Goal: Browse casually: Explore the website without a specific task or goal

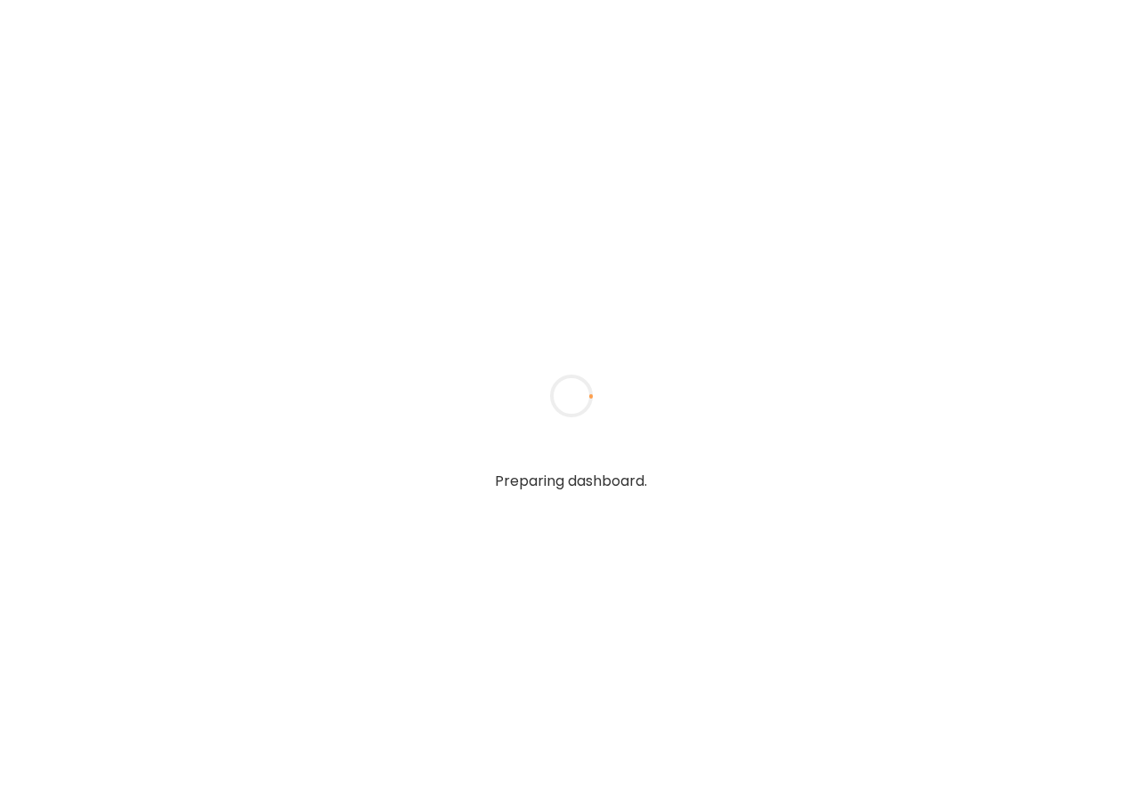
type input "**********"
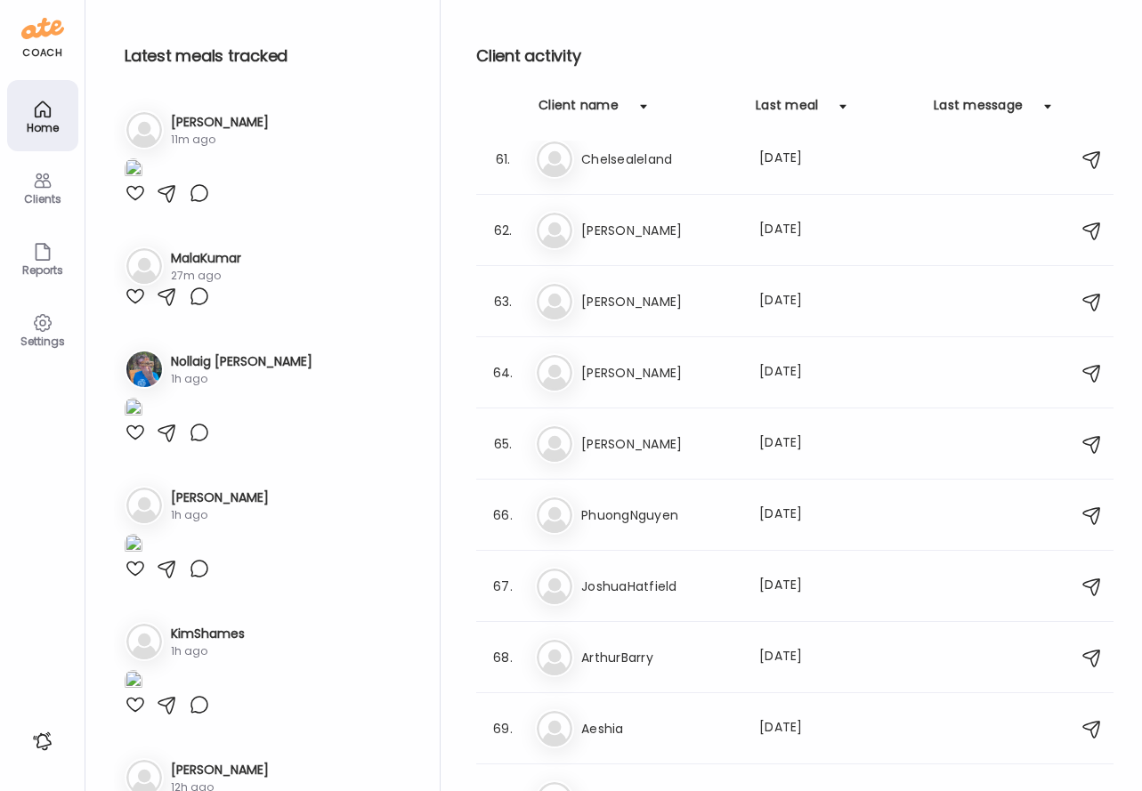
scroll to position [4538, 0]
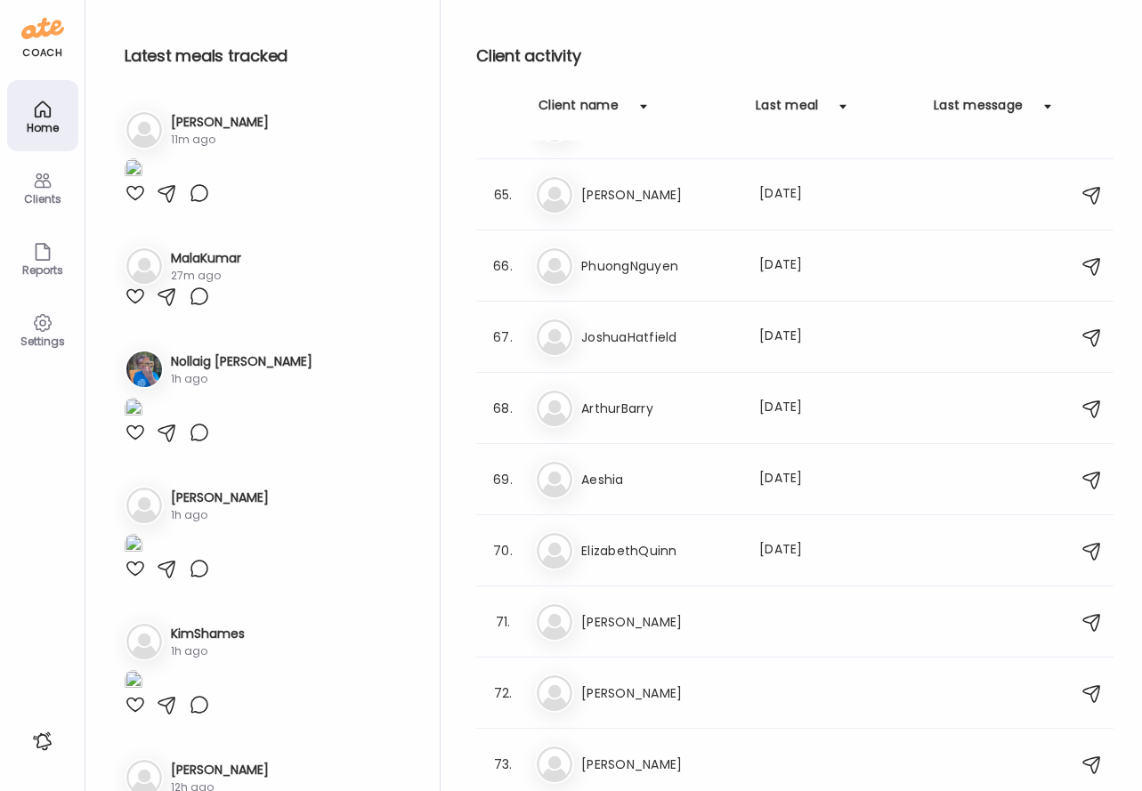
type input "**********"
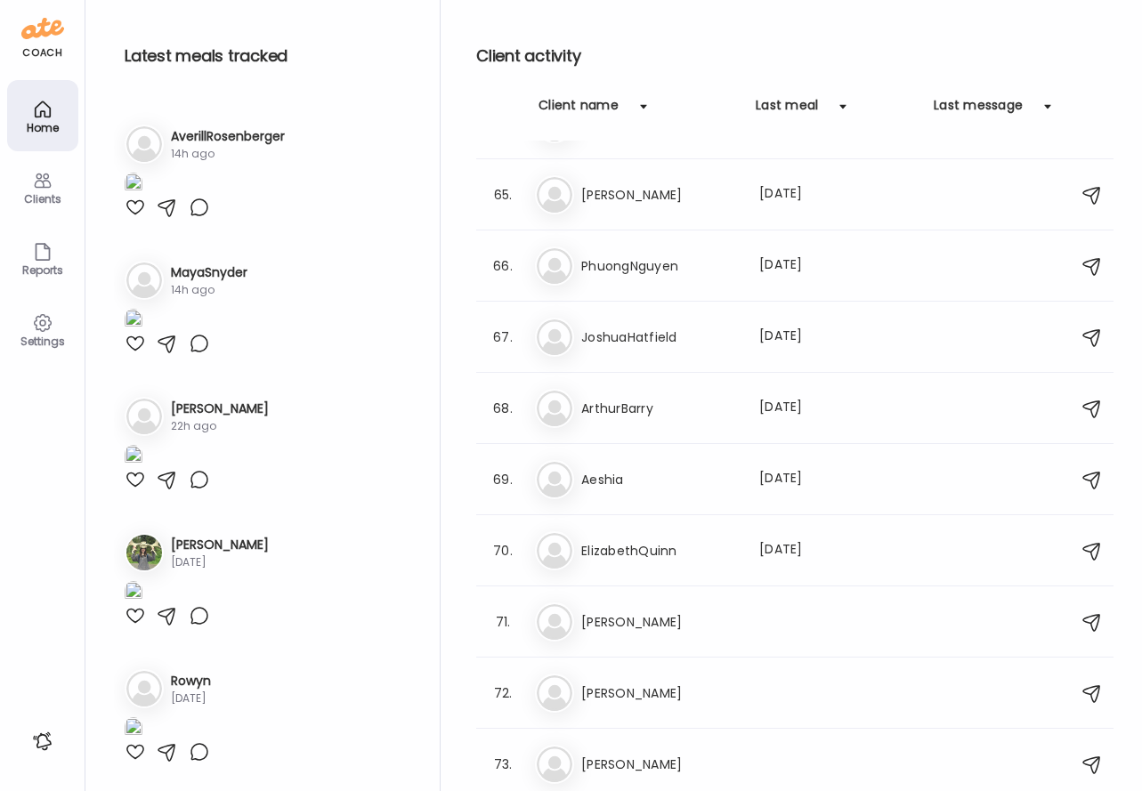
scroll to position [275, 0]
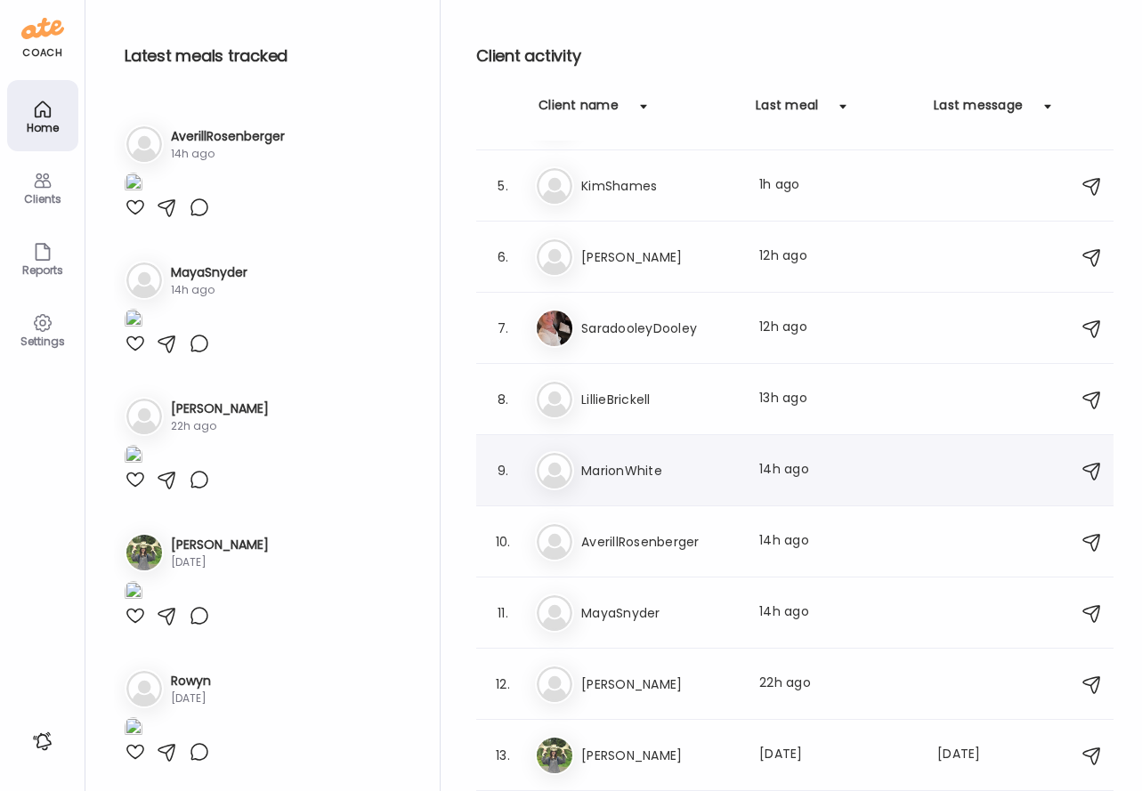
click at [674, 466] on h3 "MarionWhite" at bounding box center [659, 470] width 157 height 21
click at [614, 439] on div at bounding box center [571, 395] width 85 height 85
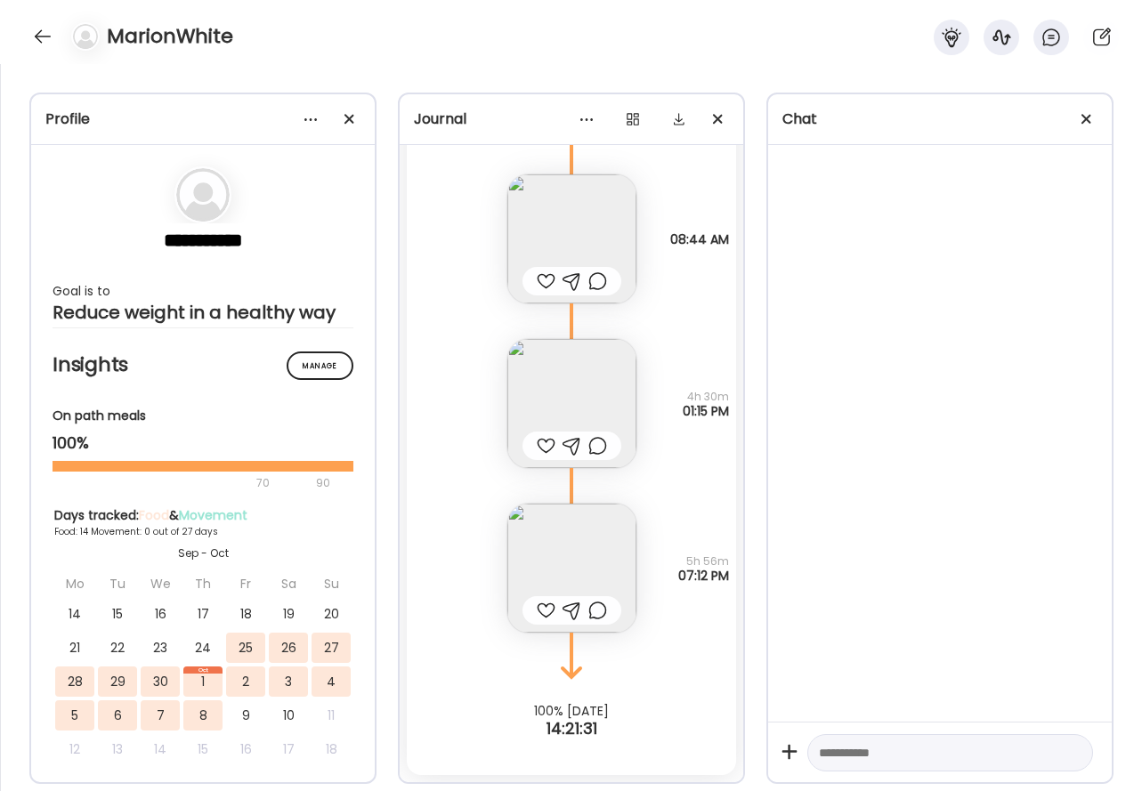
scroll to position [7794, 0]
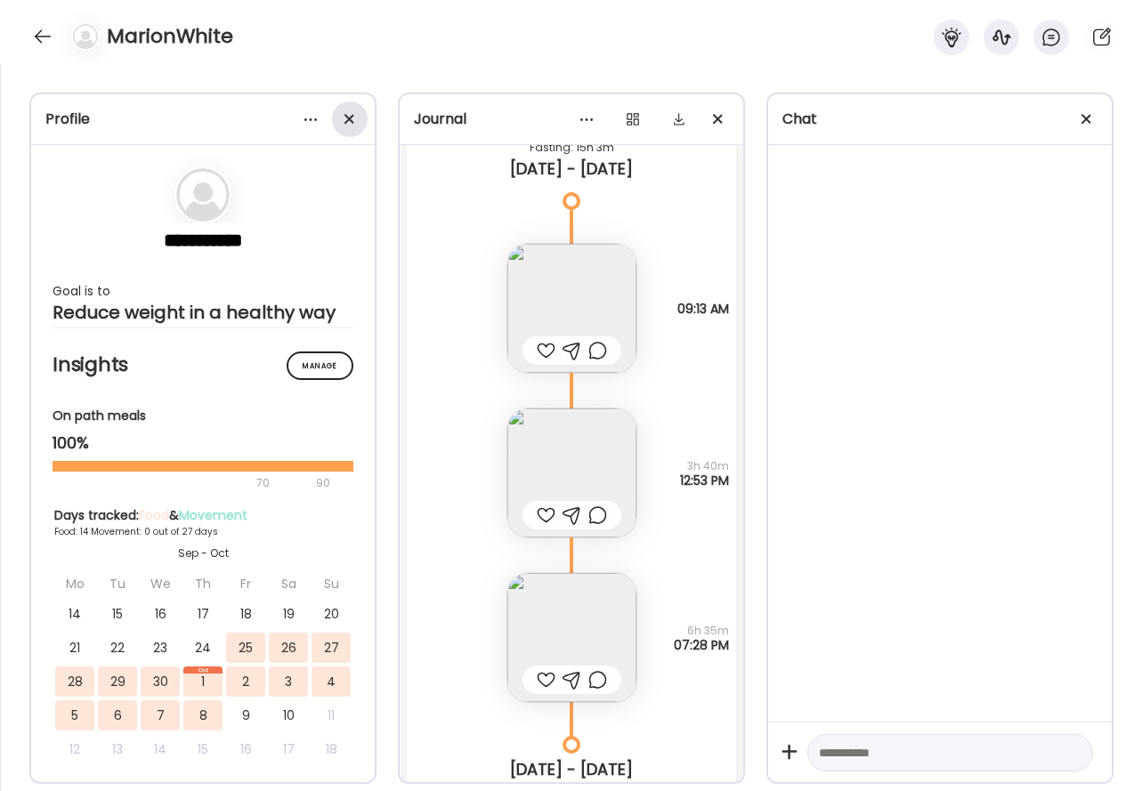
click at [350, 115] on span at bounding box center [349, 119] width 10 height 10
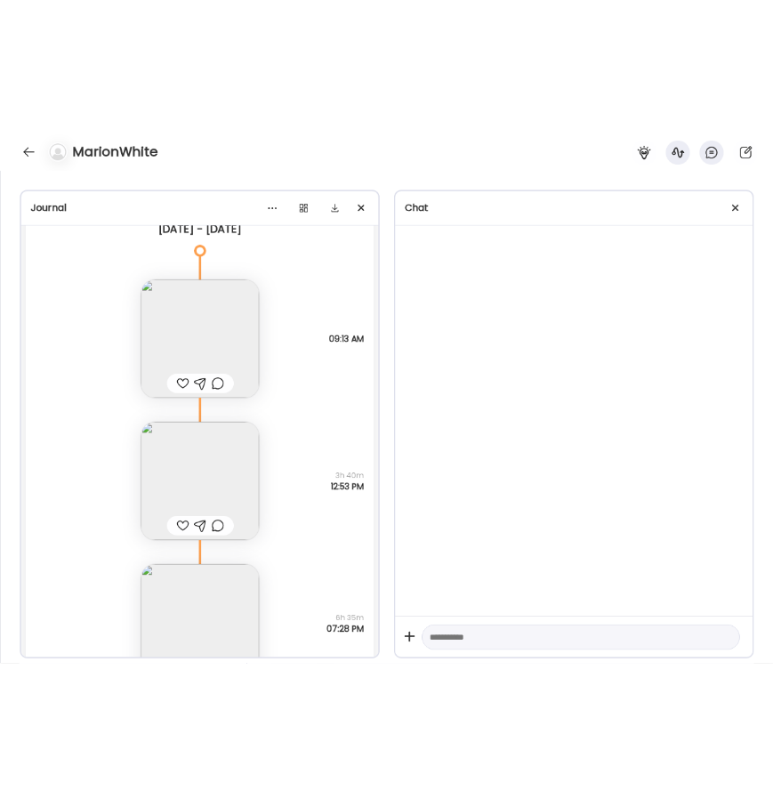
scroll to position [2508, 0]
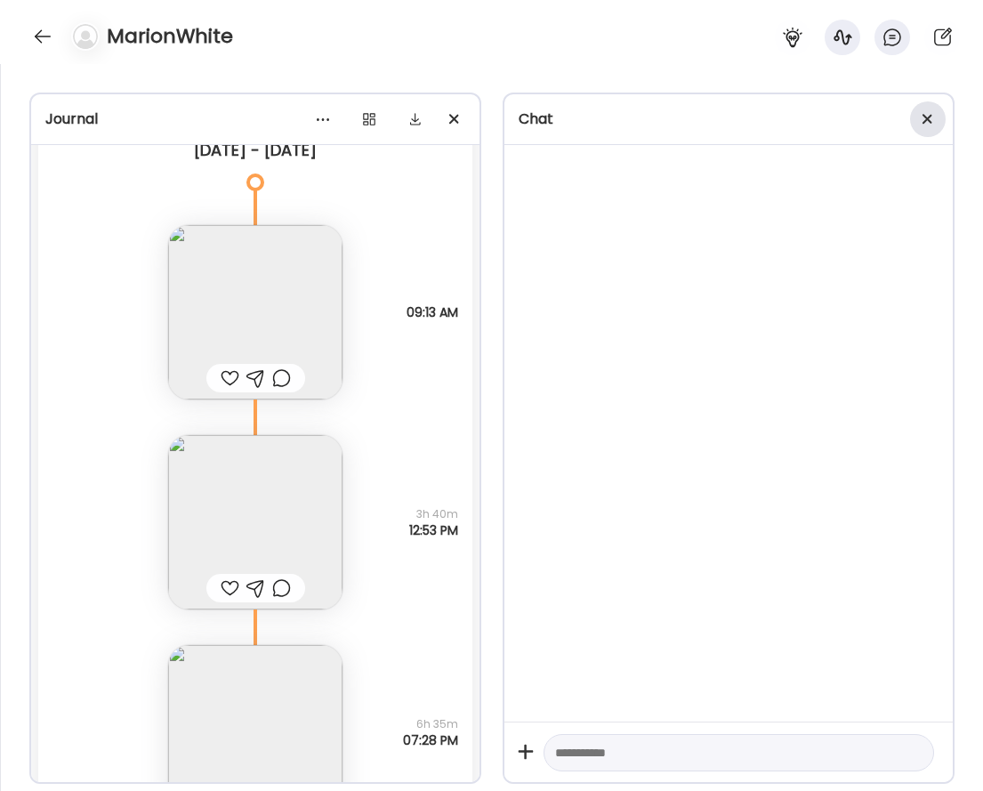
click at [936, 113] on div at bounding box center [928, 119] width 36 height 36
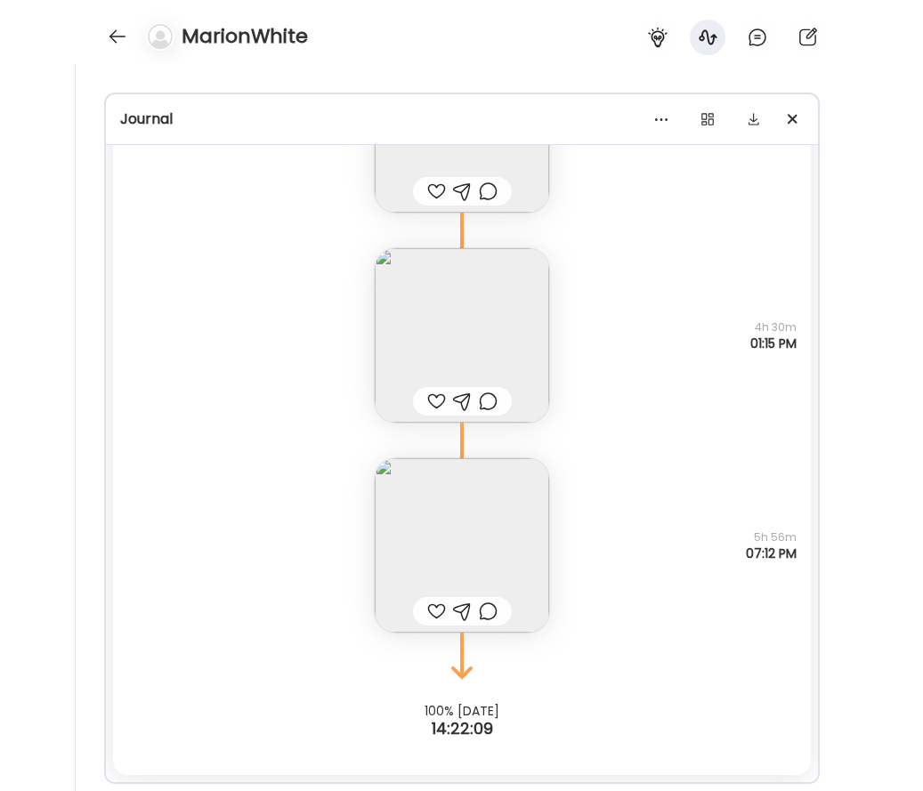
scroll to position [9871, 0]
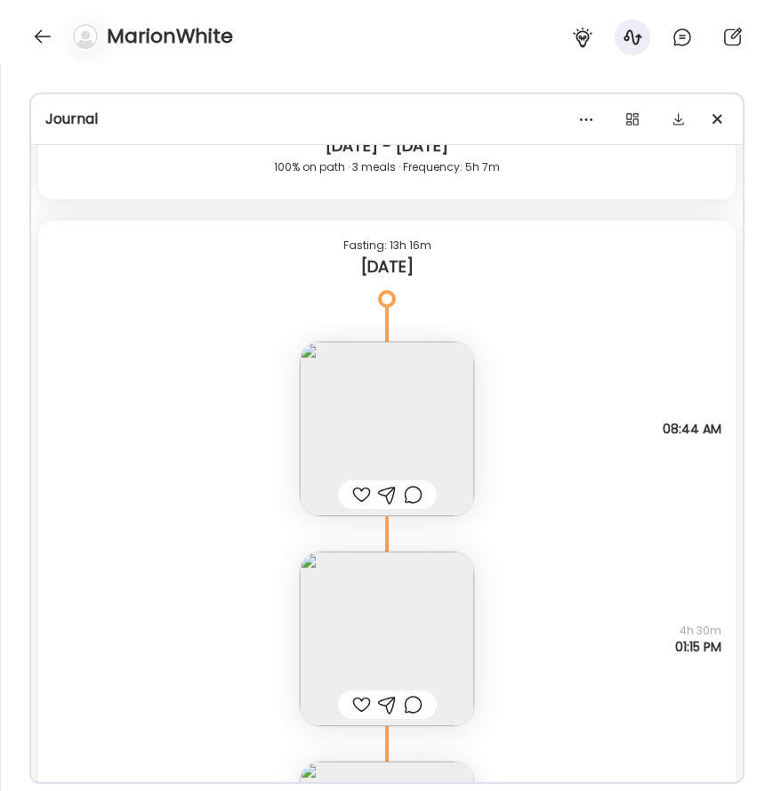
click at [393, 396] on img at bounding box center [387, 429] width 174 height 174
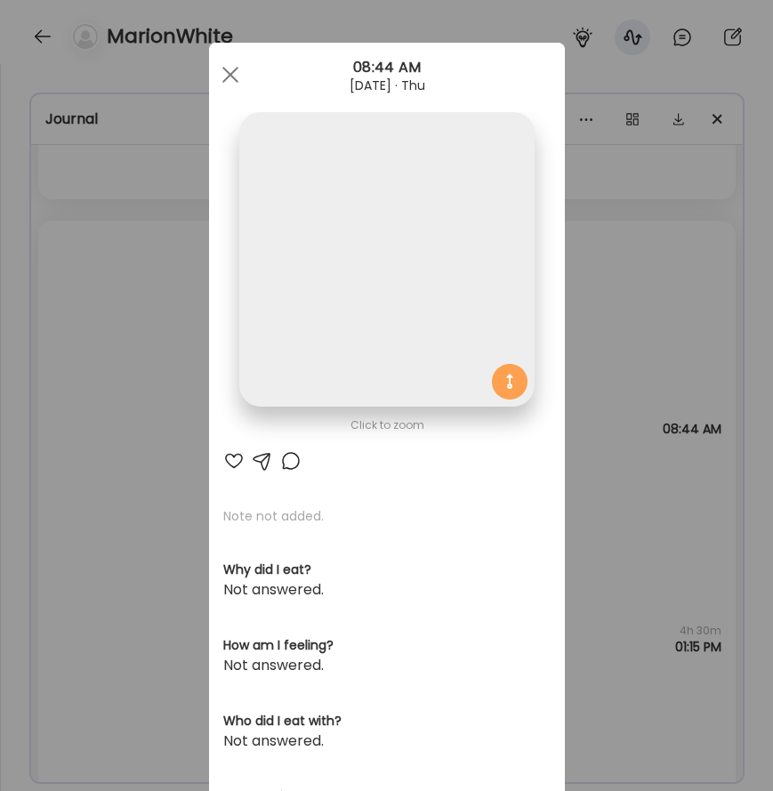
click at [393, 396] on img at bounding box center [386, 259] width 295 height 295
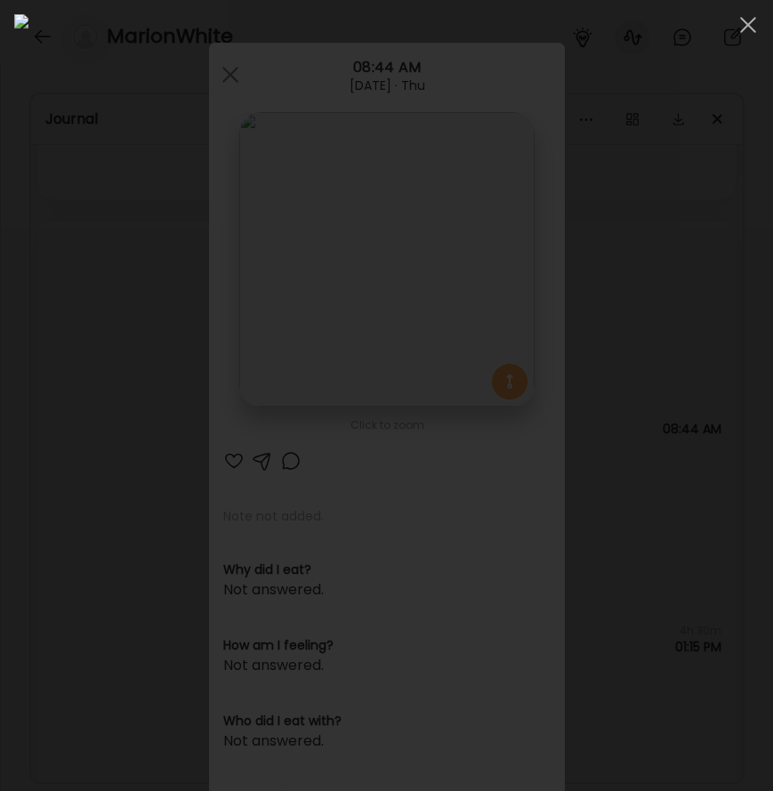
click at [7, 88] on div at bounding box center [386, 395] width 773 height 791
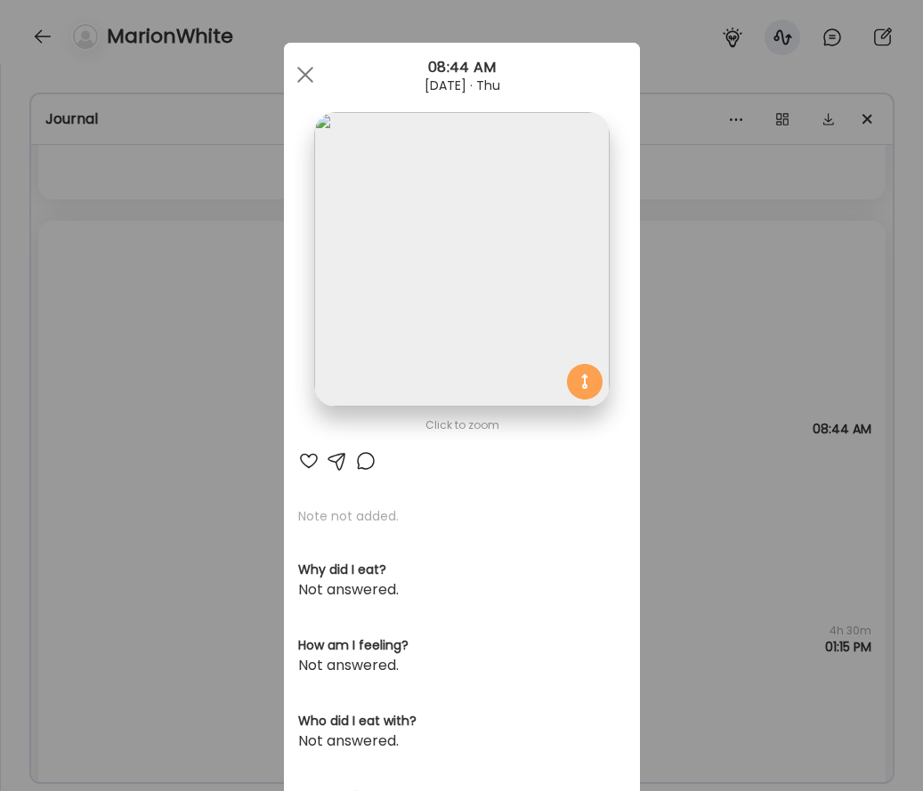
click at [771, 281] on div "Ate Coach Dashboard Wahoo! It’s official Take a moment to set up your Coach Pro…" at bounding box center [461, 395] width 923 height 791
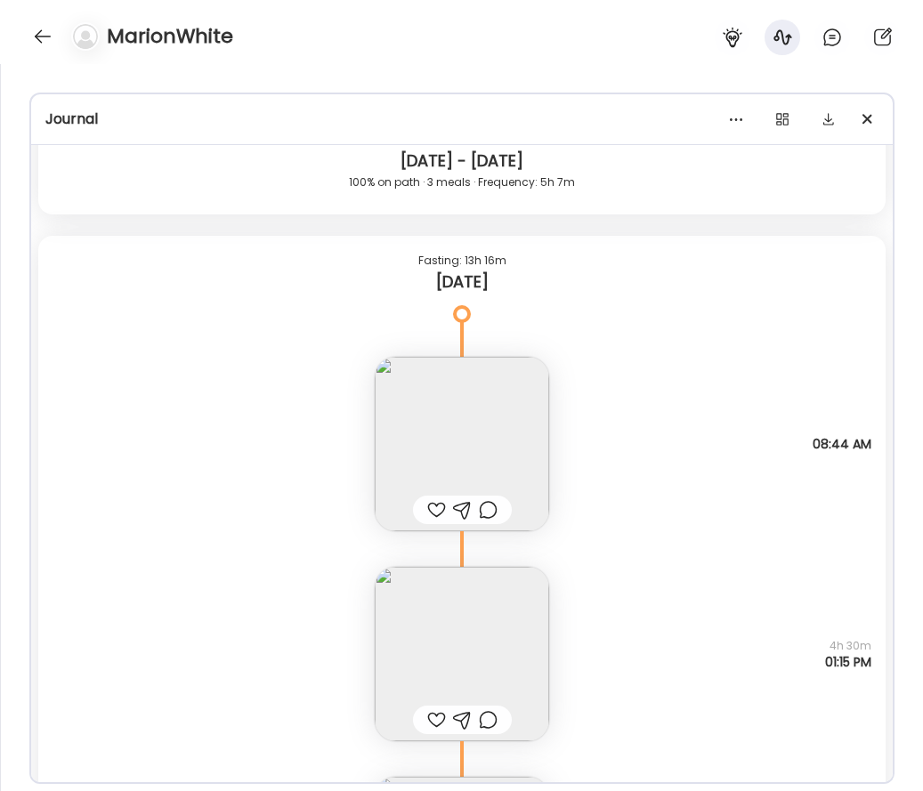
scroll to position [9855, 0]
click at [610, 428] on div "Note not added Questions not answered 08:44 AM" at bounding box center [461, 427] width 847 height 210
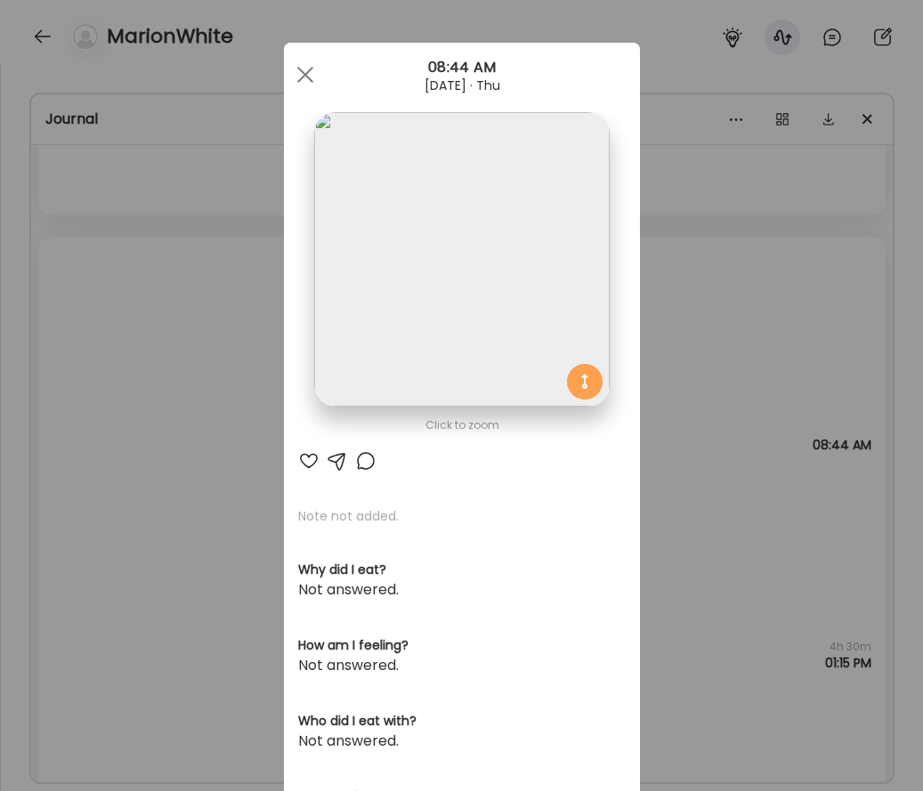
click at [655, 417] on div "Ate Coach Dashboard Wahoo! It’s official Take a moment to set up your Coach Pro…" at bounding box center [461, 395] width 923 height 791
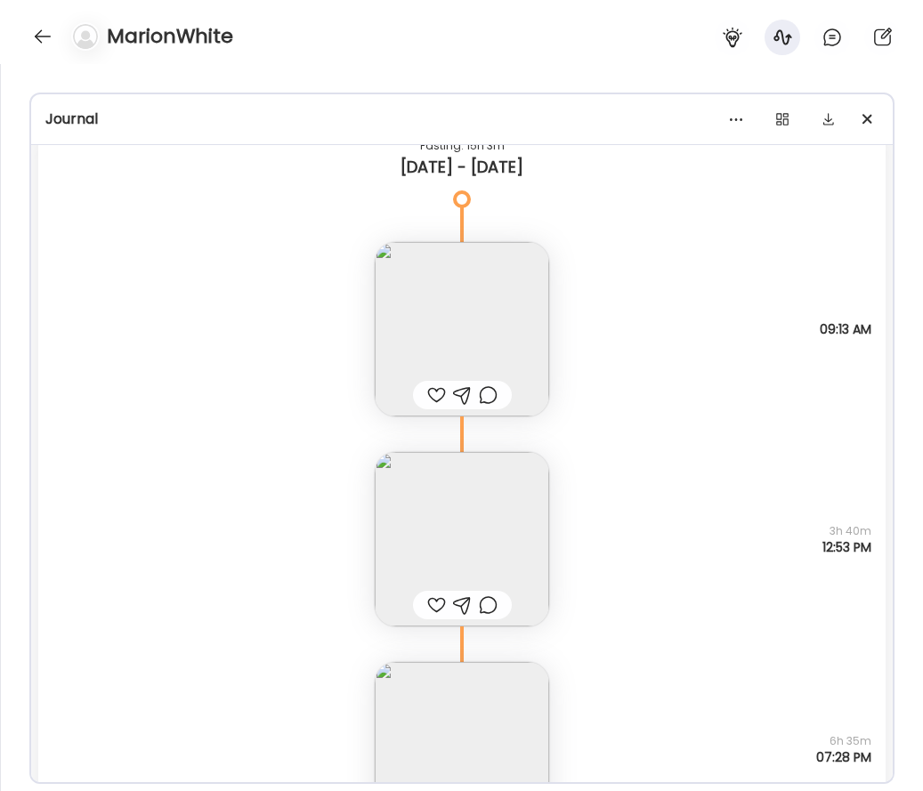
scroll to position [9064, 0]
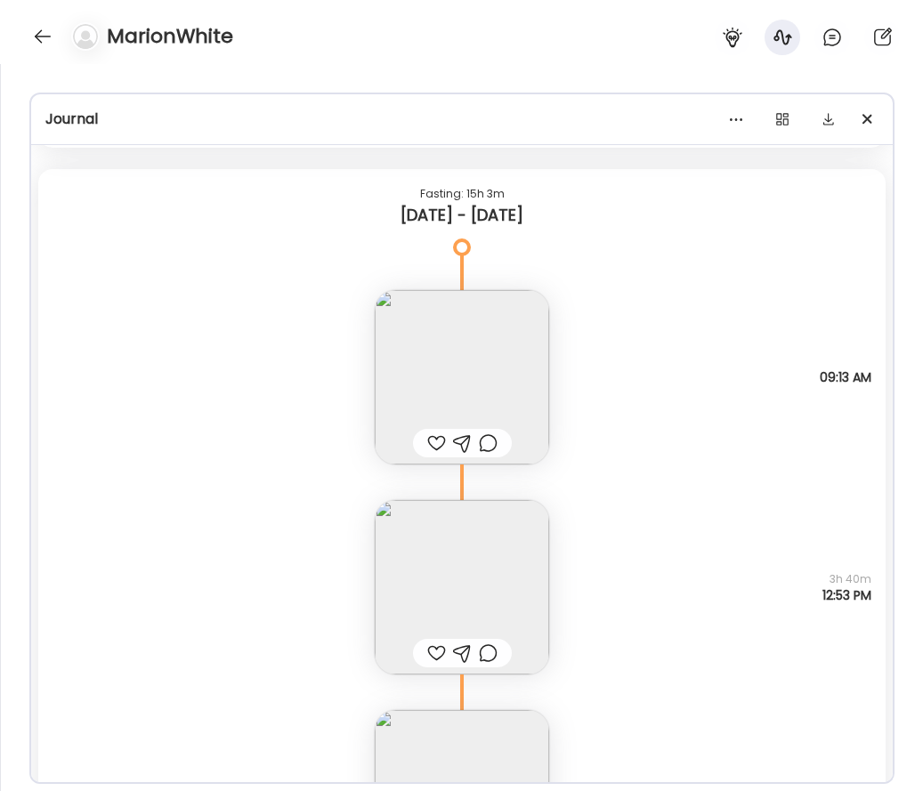
click at [466, 361] on img at bounding box center [462, 377] width 174 height 174
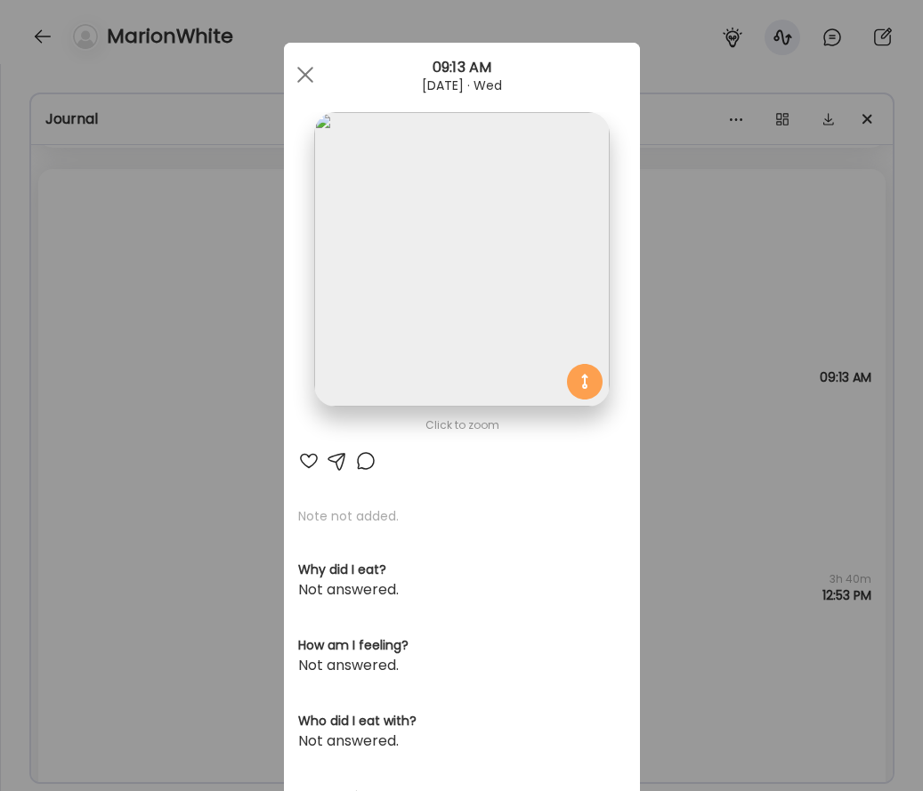
click at [755, 381] on div "Ate Coach Dashboard Wahoo! It’s official Take a moment to set up your Coach Pro…" at bounding box center [461, 395] width 923 height 791
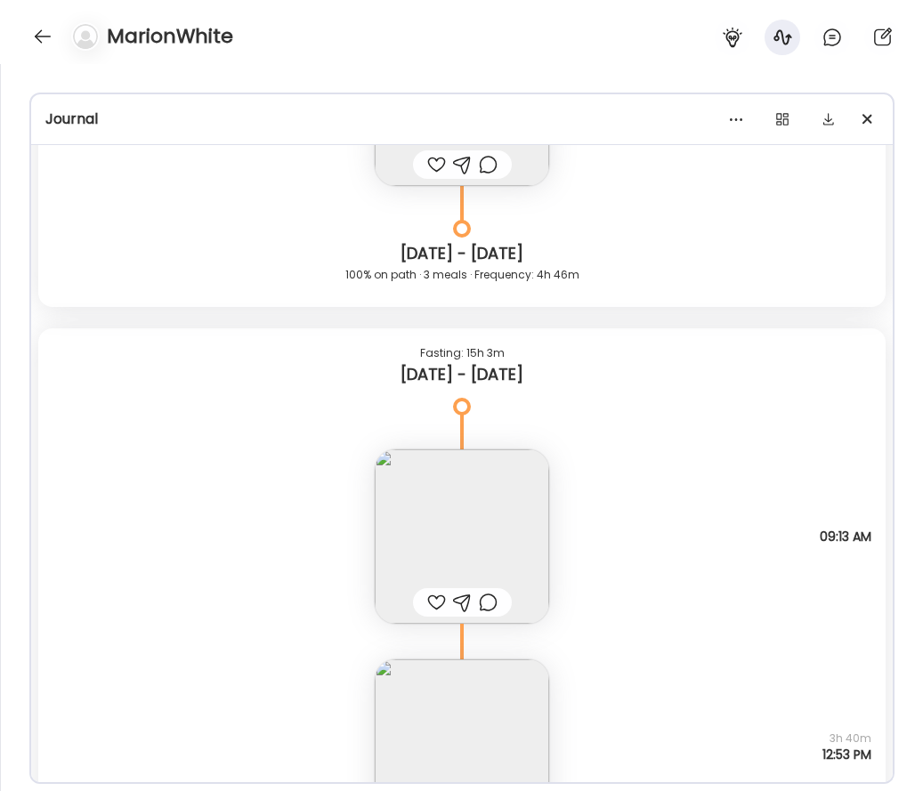
scroll to position [8870, 0]
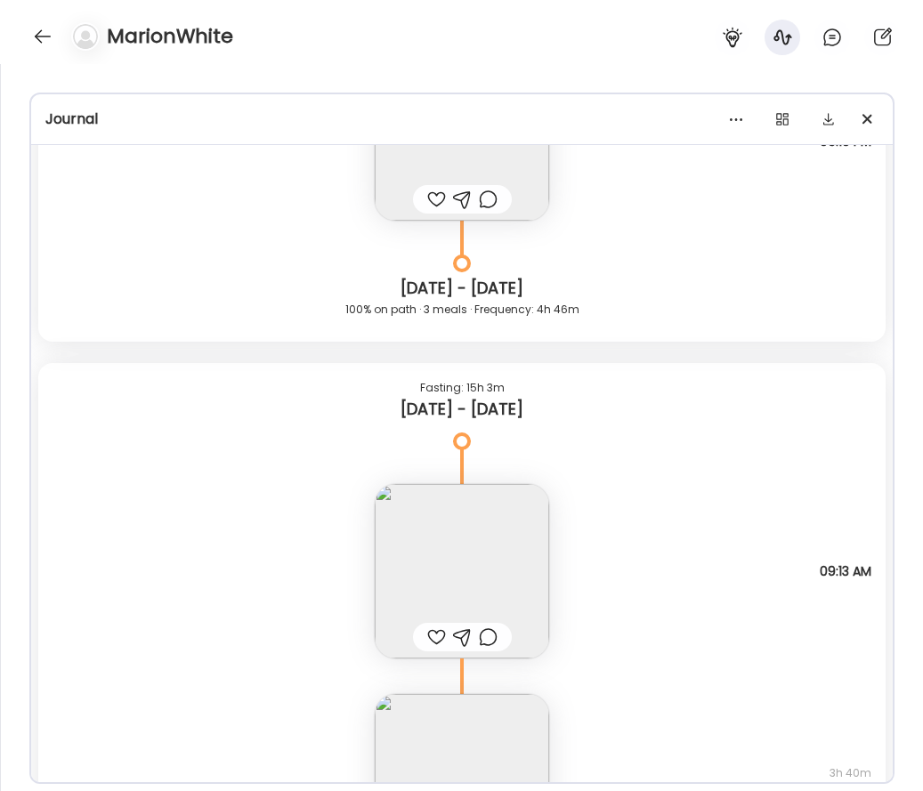
click at [505, 508] on img at bounding box center [462, 571] width 174 height 174
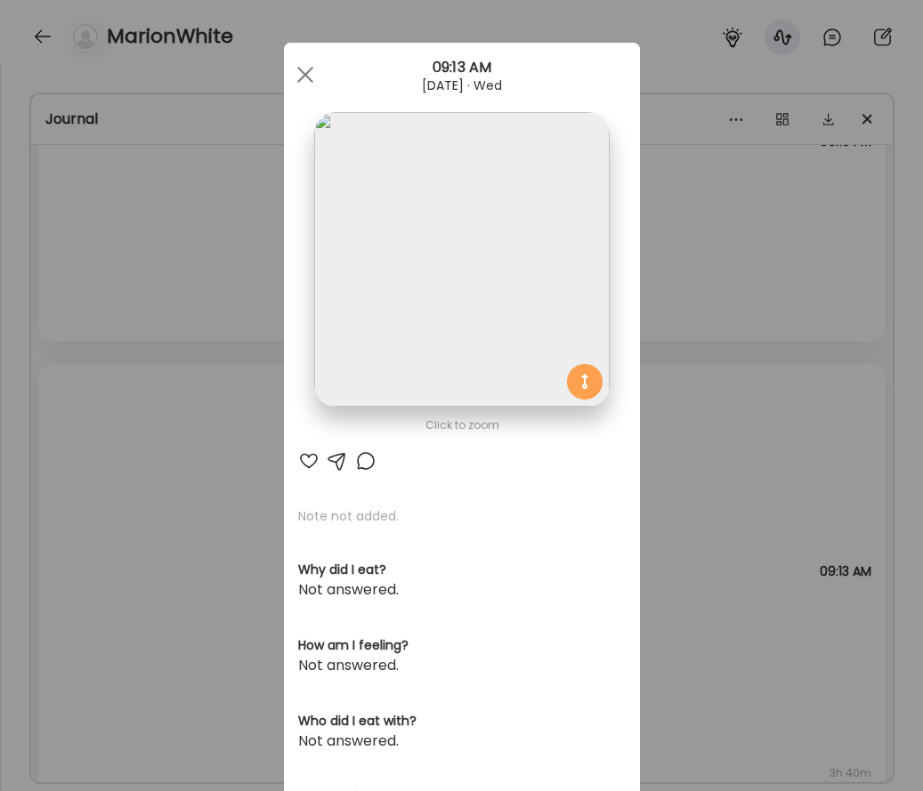
click at [454, 311] on img at bounding box center [461, 259] width 295 height 295
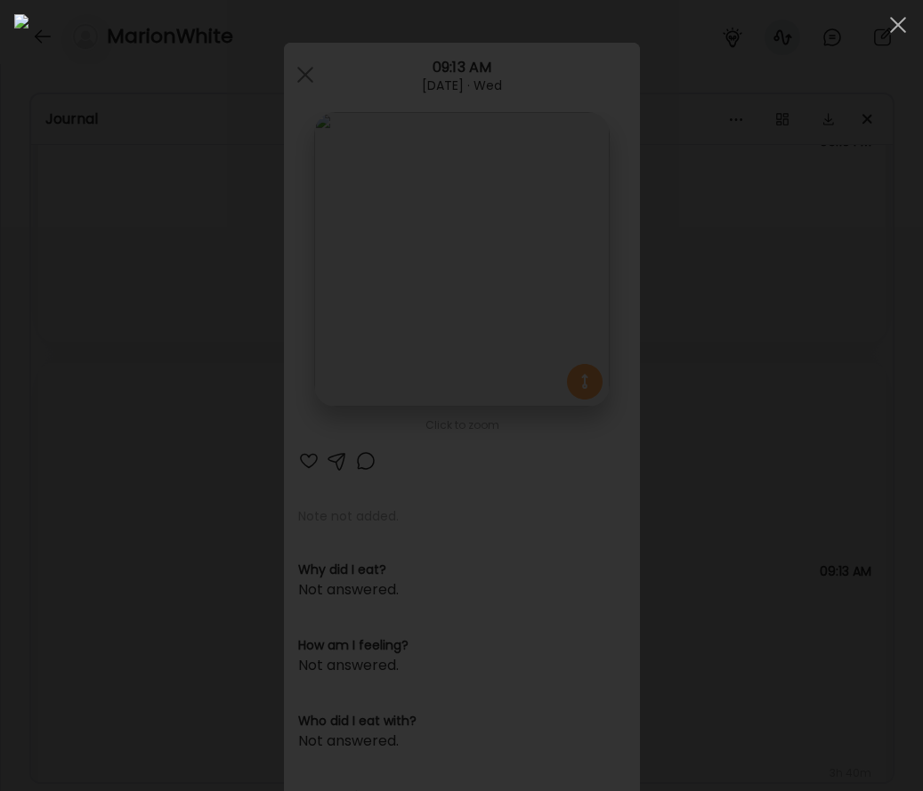
click at [47, 243] on div at bounding box center [461, 395] width 894 height 763
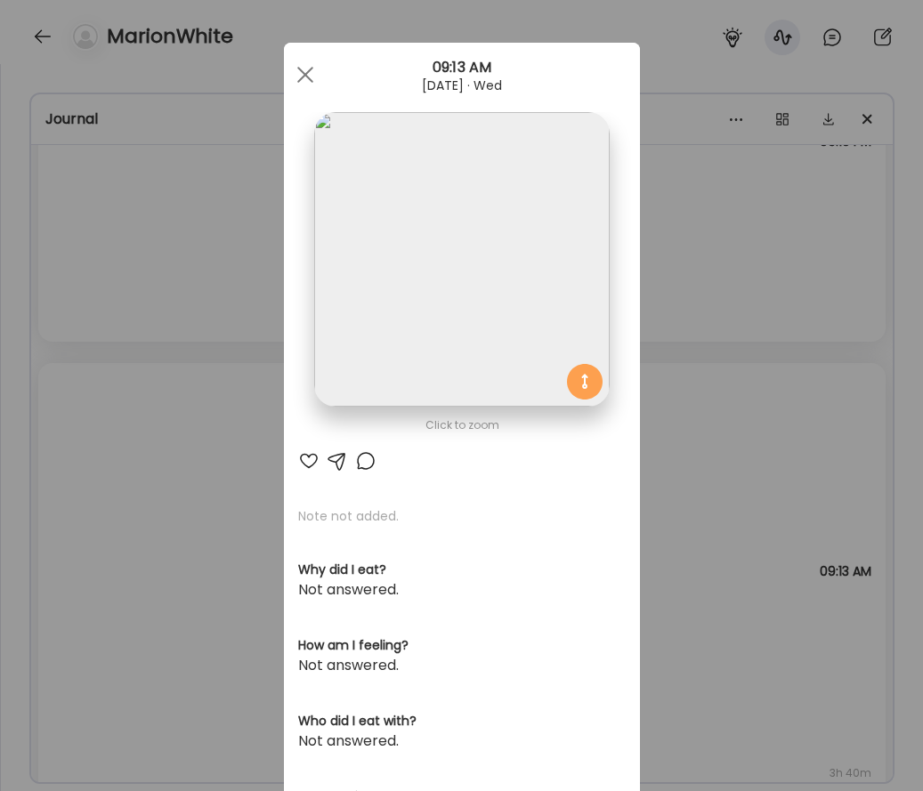
click at [139, 267] on div "Ate Coach Dashboard Wahoo! It’s official Take a moment to set up your Coach Pro…" at bounding box center [461, 395] width 923 height 791
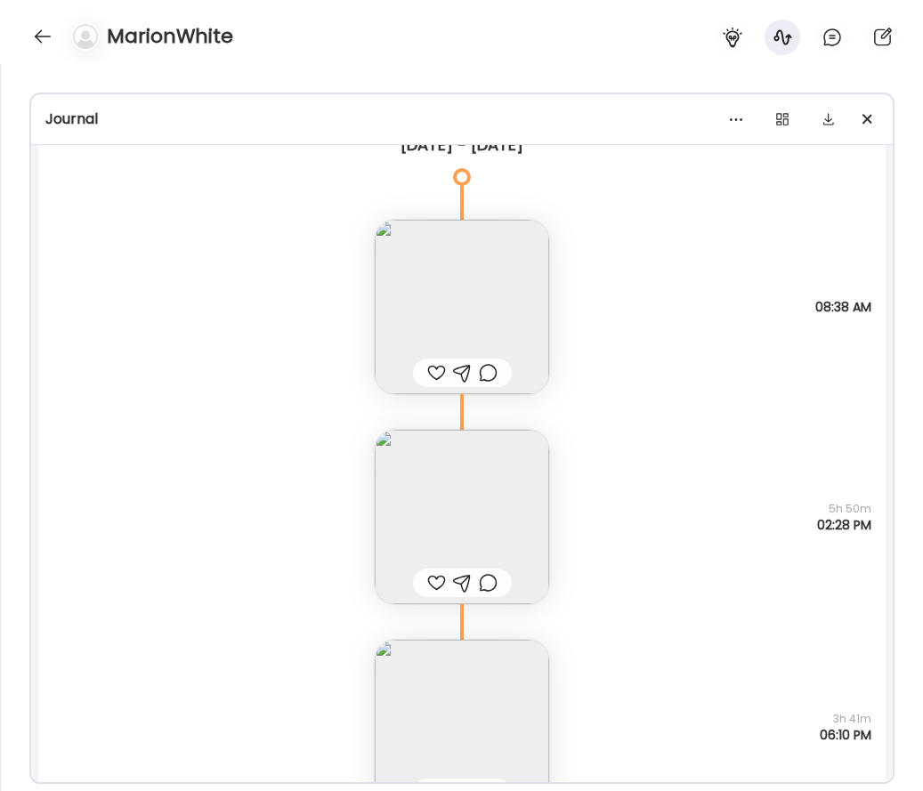
scroll to position [8268, 0]
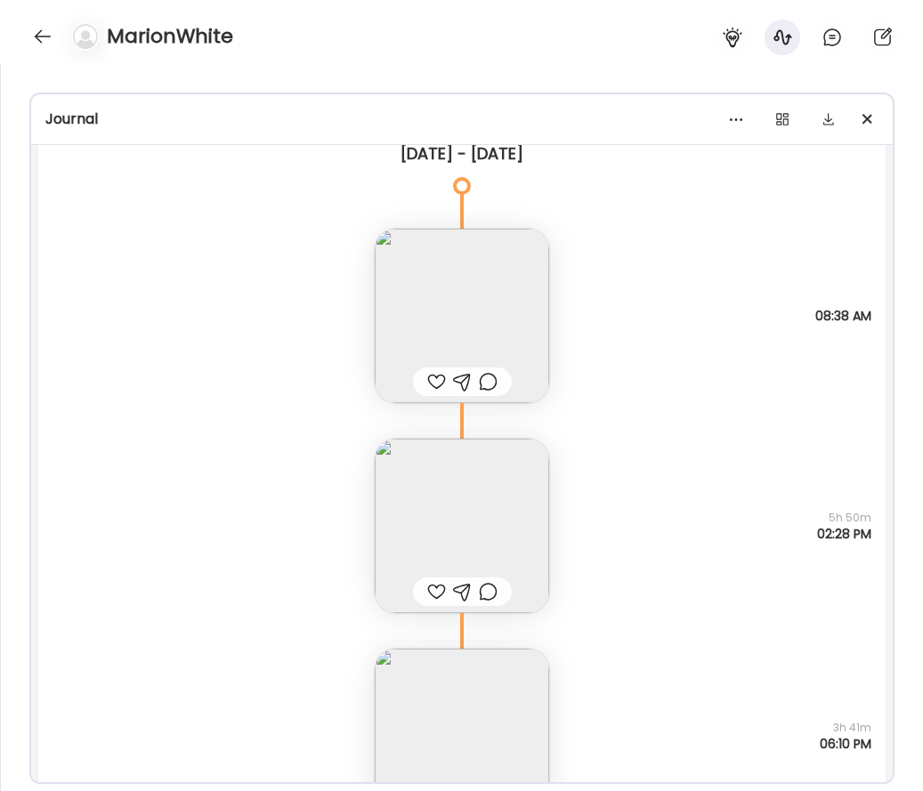
click at [471, 481] on img at bounding box center [462, 526] width 174 height 174
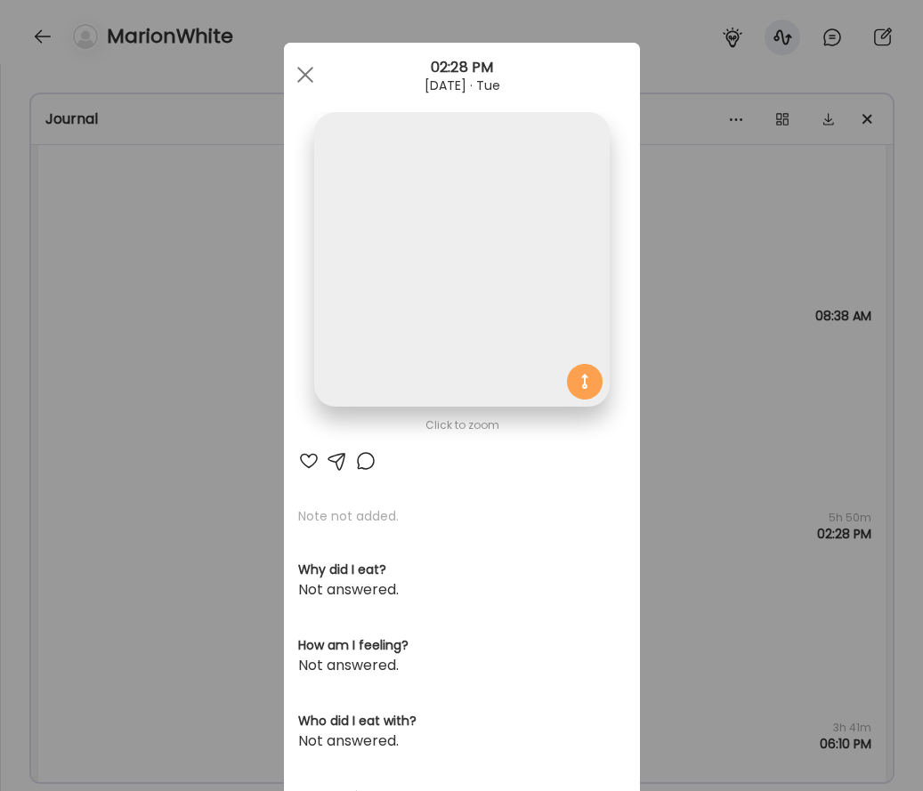
click at [428, 296] on img at bounding box center [461, 259] width 295 height 295
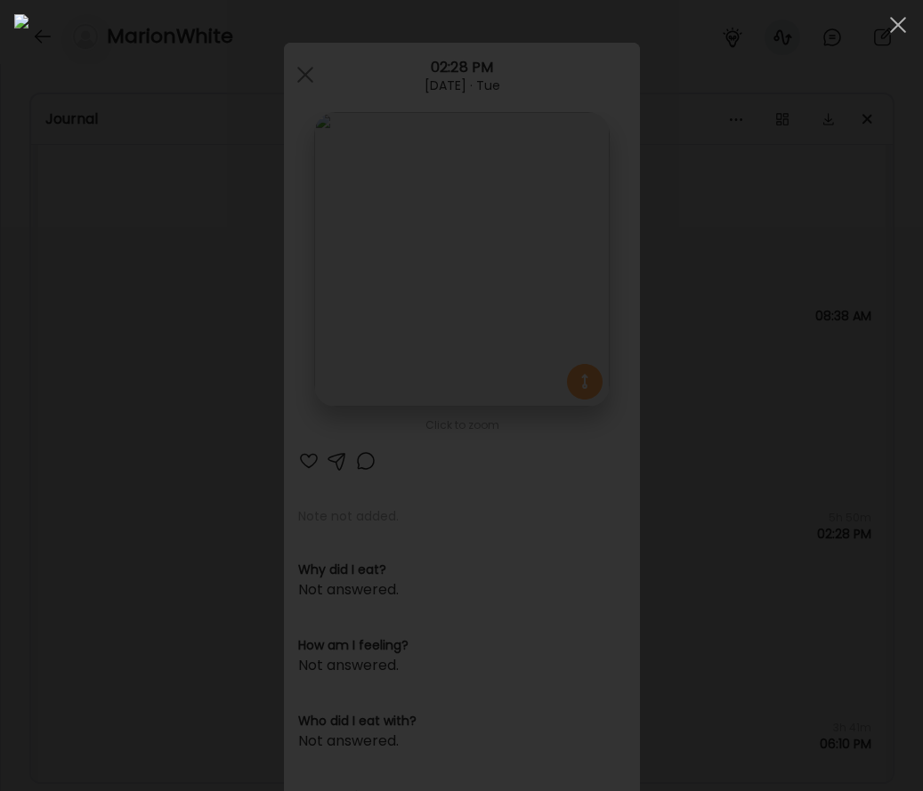
click at [62, 580] on div at bounding box center [461, 395] width 894 height 763
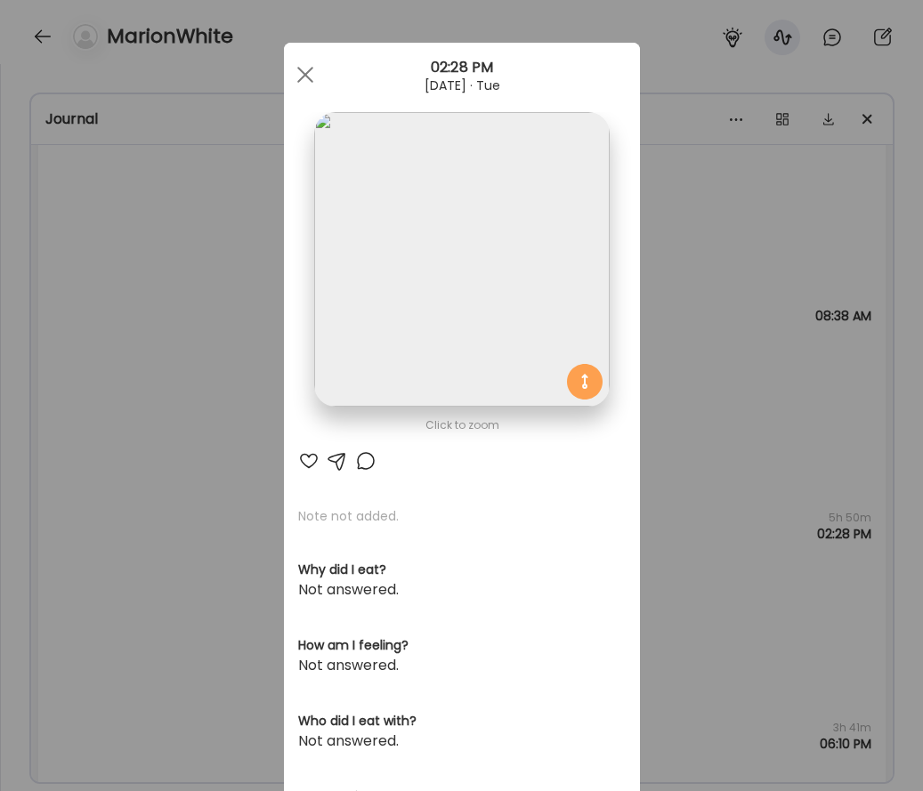
click at [230, 513] on div "Ate Coach Dashboard Wahoo! It’s official Take a moment to set up your Coach Pro…" at bounding box center [461, 395] width 923 height 791
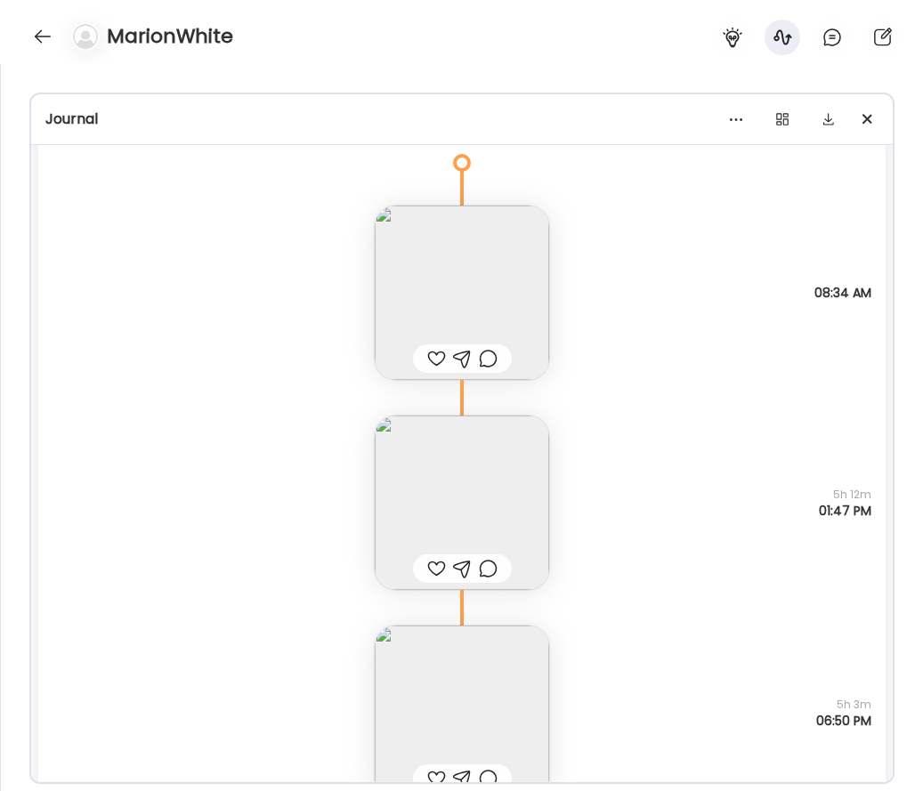
scroll to position [7432, 0]
click at [397, 289] on img at bounding box center [462, 293] width 174 height 174
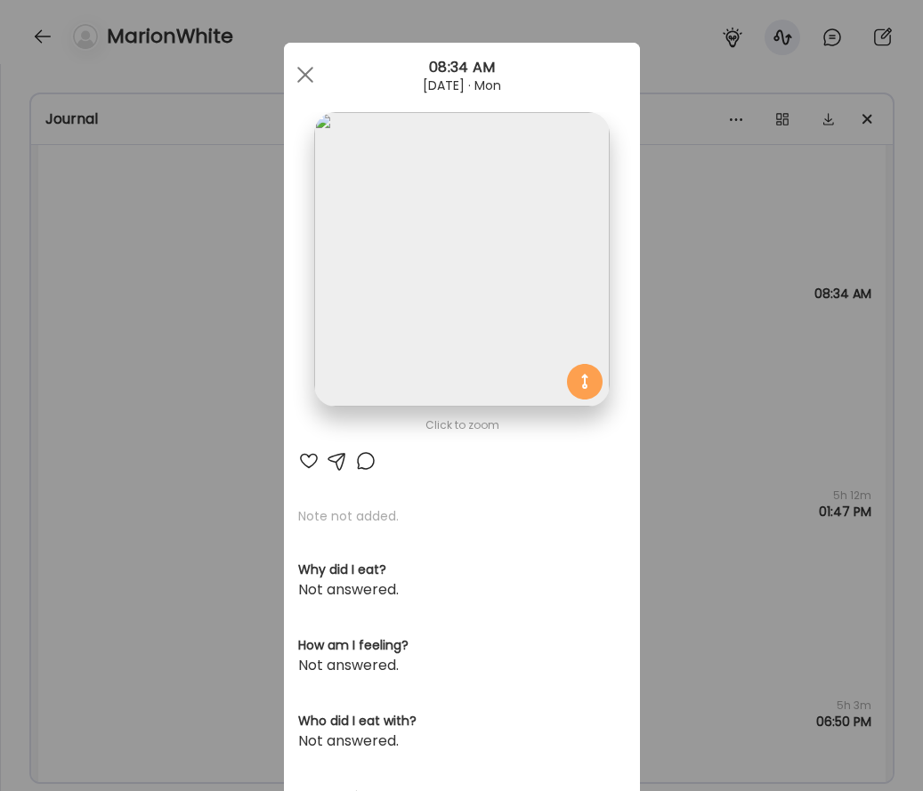
click at [405, 279] on img at bounding box center [461, 259] width 295 height 295
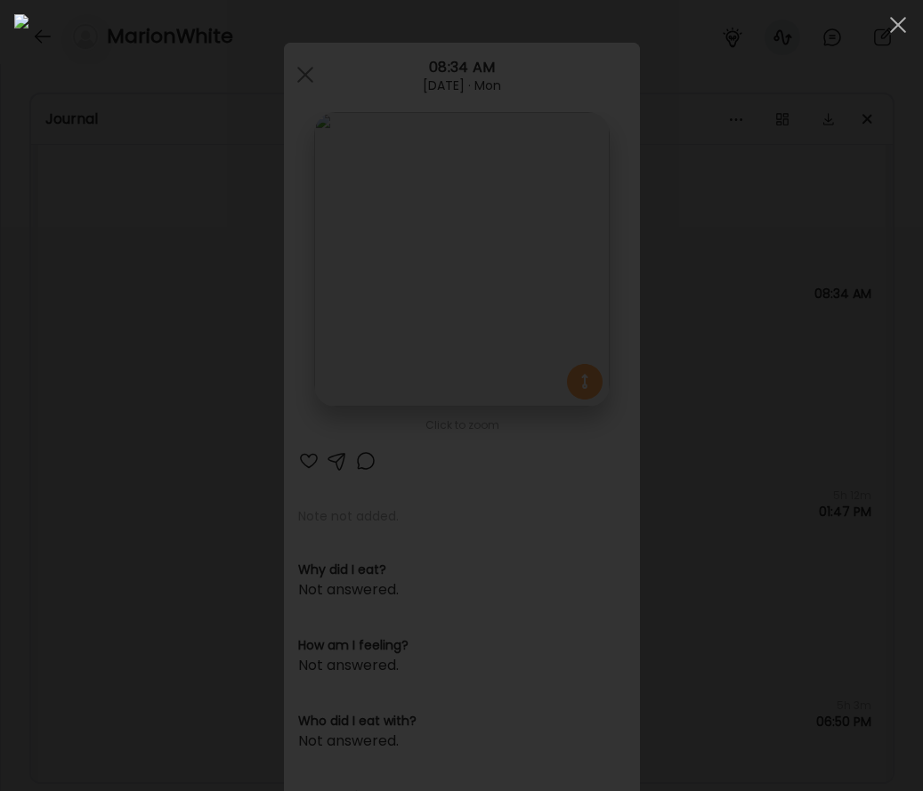
click at [63, 417] on div at bounding box center [461, 395] width 894 height 763
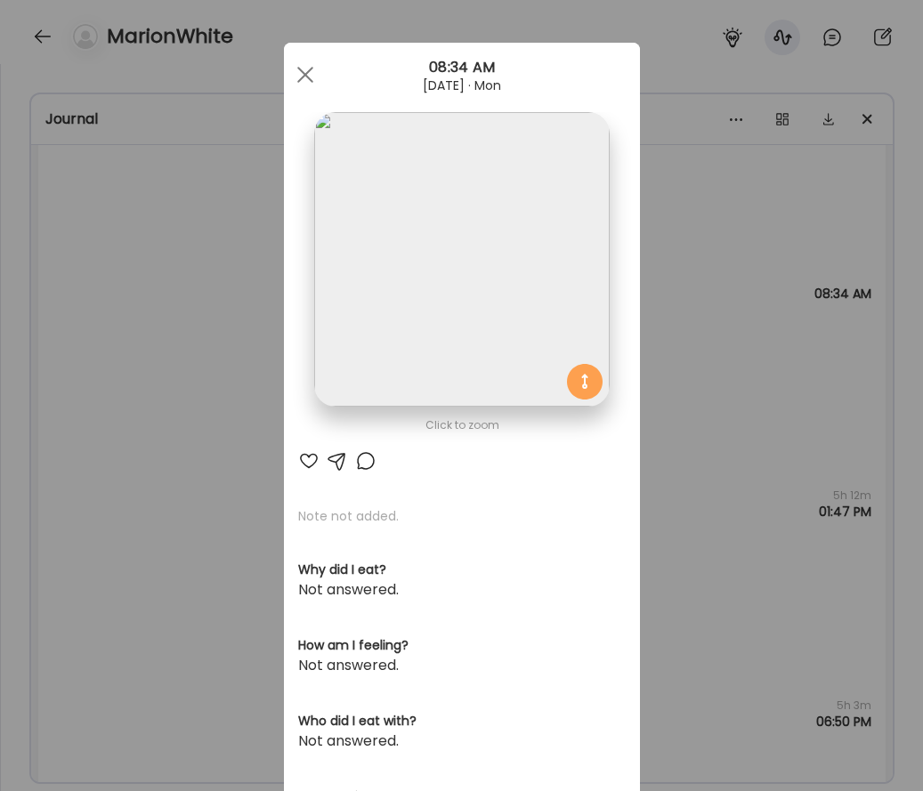
click at [165, 380] on div "Ate Coach Dashboard Wahoo! It’s official Take a moment to set up your Coach Pro…" at bounding box center [461, 395] width 923 height 791
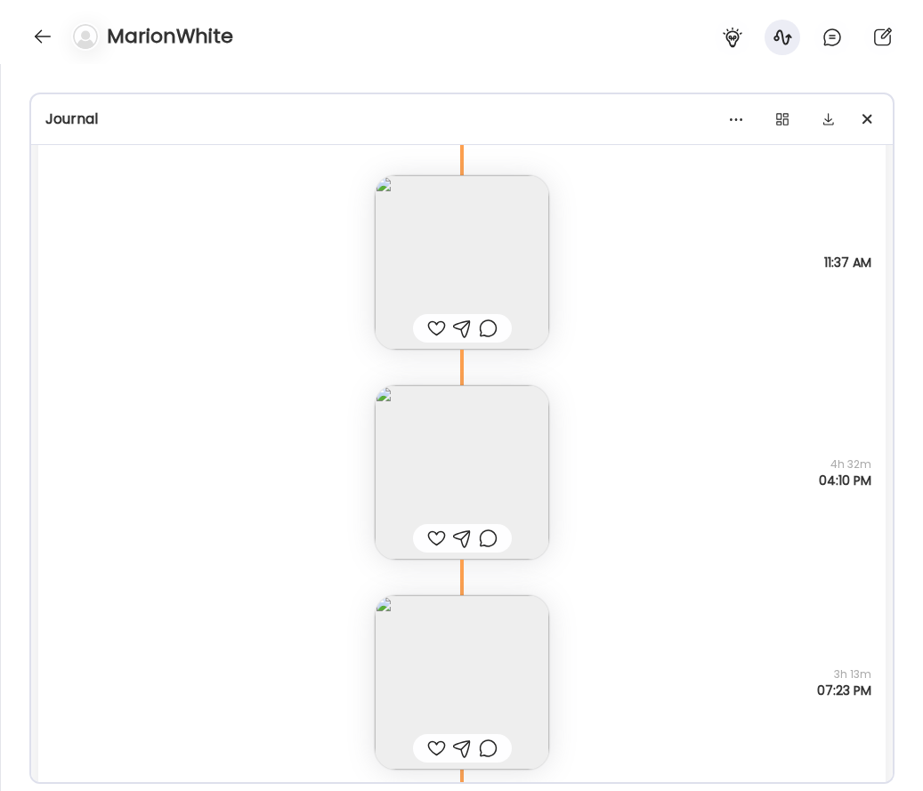
scroll to position [6102, 0]
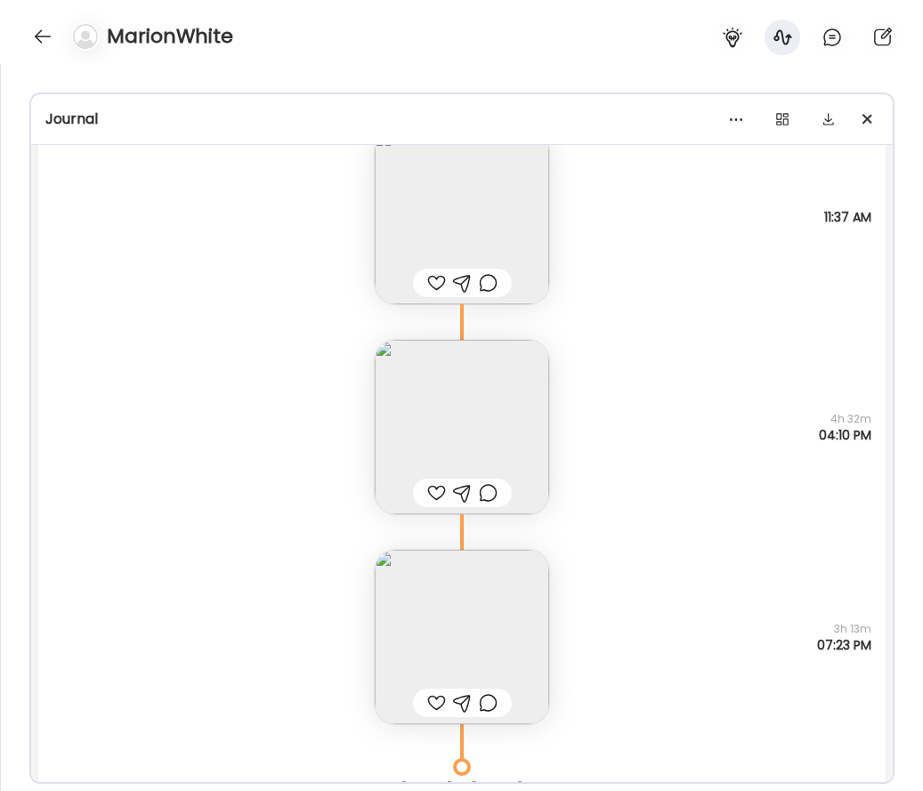
click at [518, 360] on img at bounding box center [462, 427] width 174 height 174
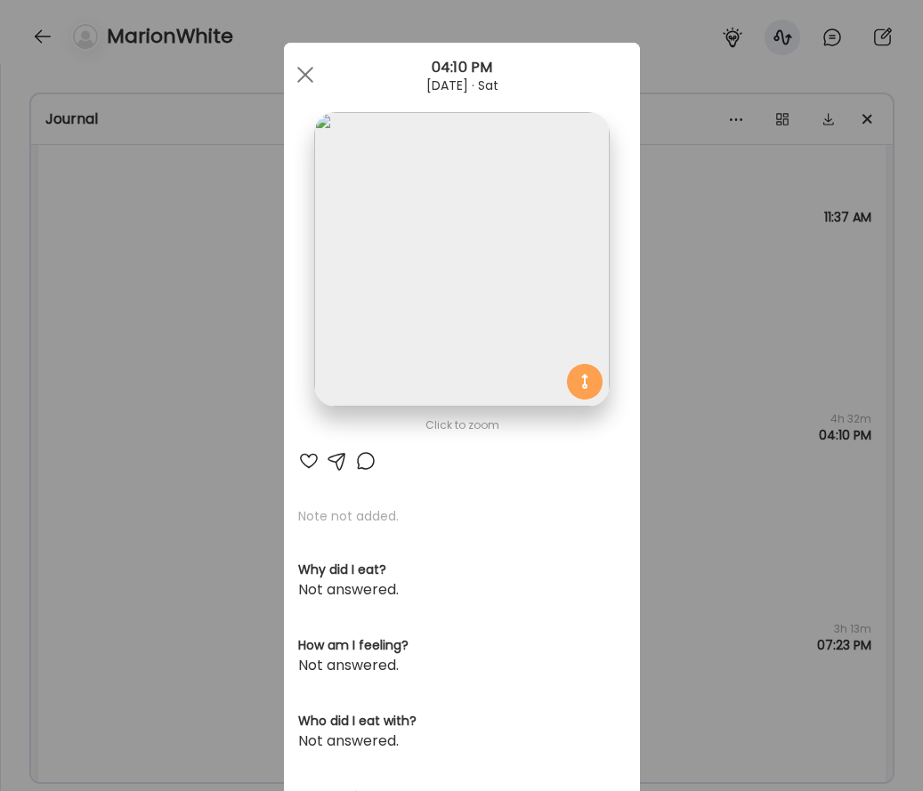
click at [725, 353] on div "Ate Coach Dashboard Wahoo! It’s official Take a moment to set up your Coach Pro…" at bounding box center [461, 395] width 923 height 791
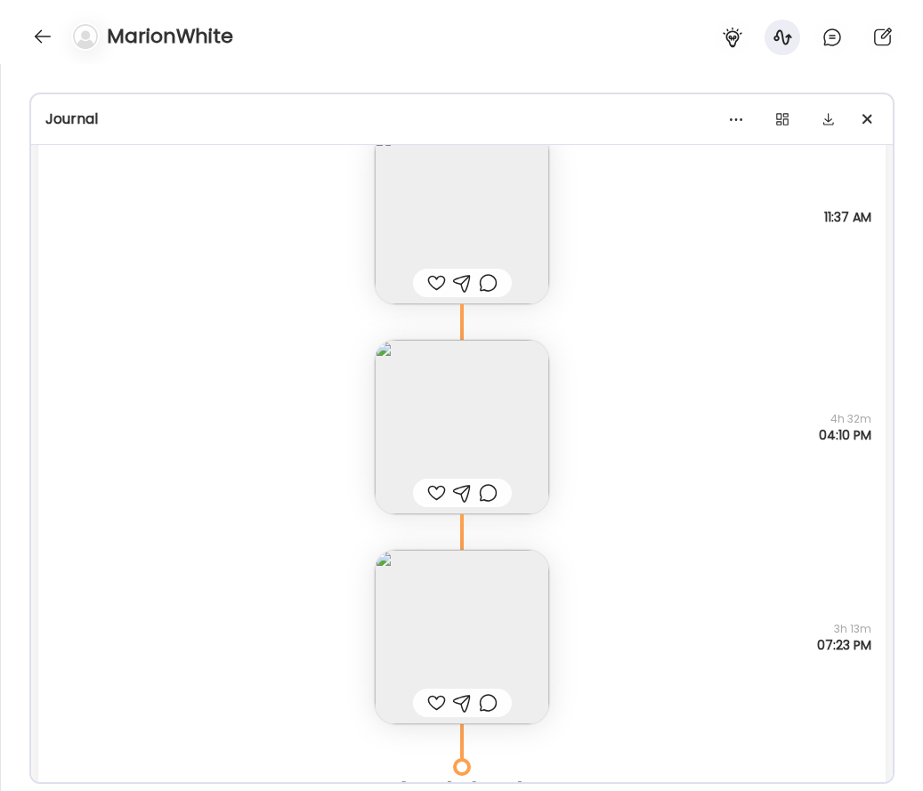
click at [532, 233] on img at bounding box center [462, 217] width 174 height 174
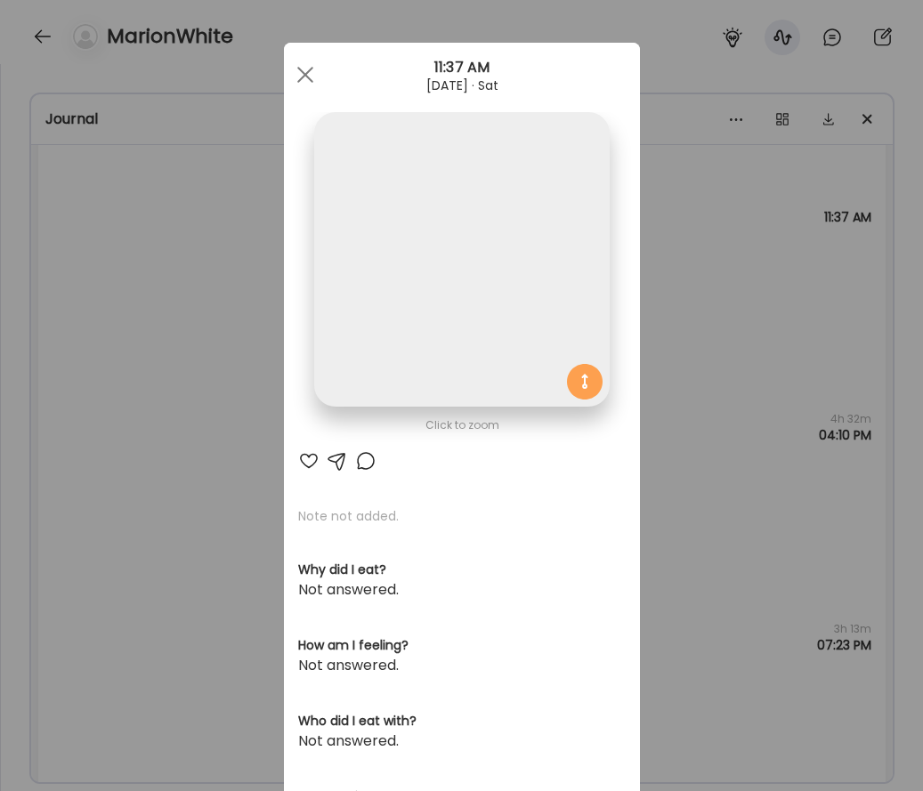
click at [550, 278] on img at bounding box center [461, 259] width 295 height 295
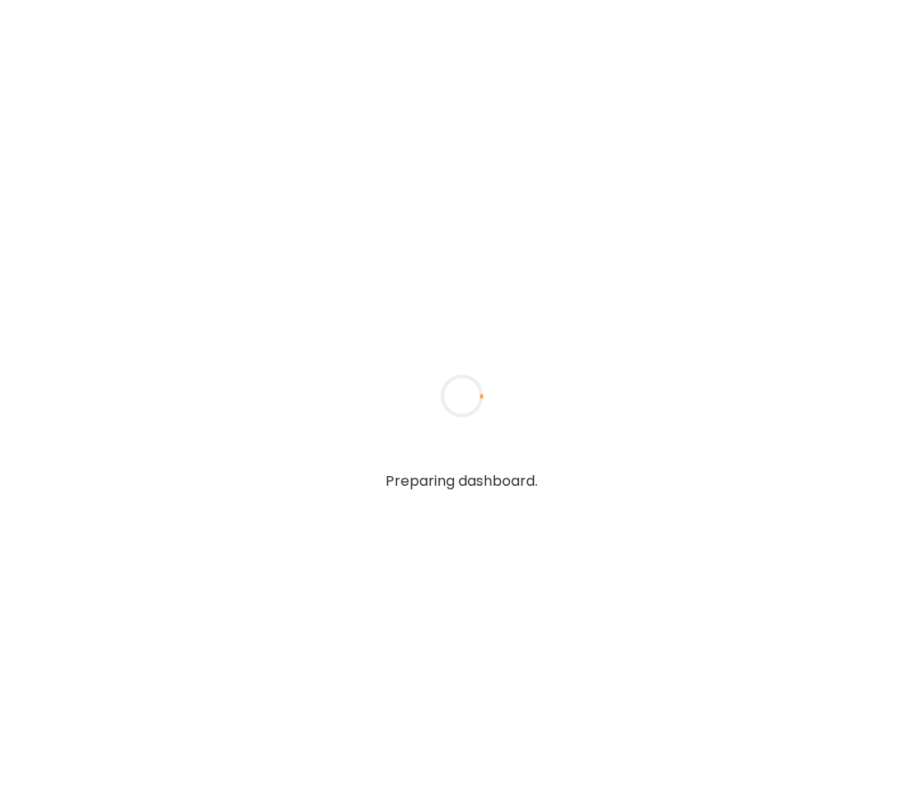
type input "**********"
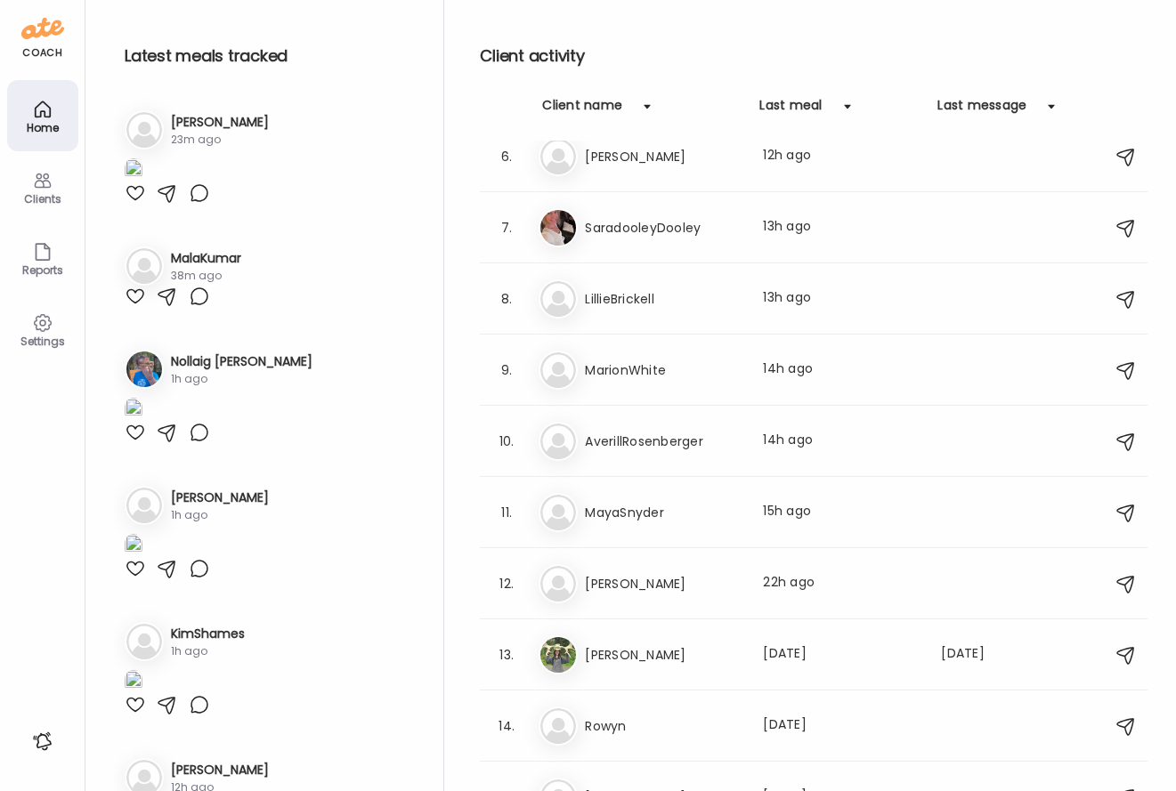
scroll to position [321, 0]
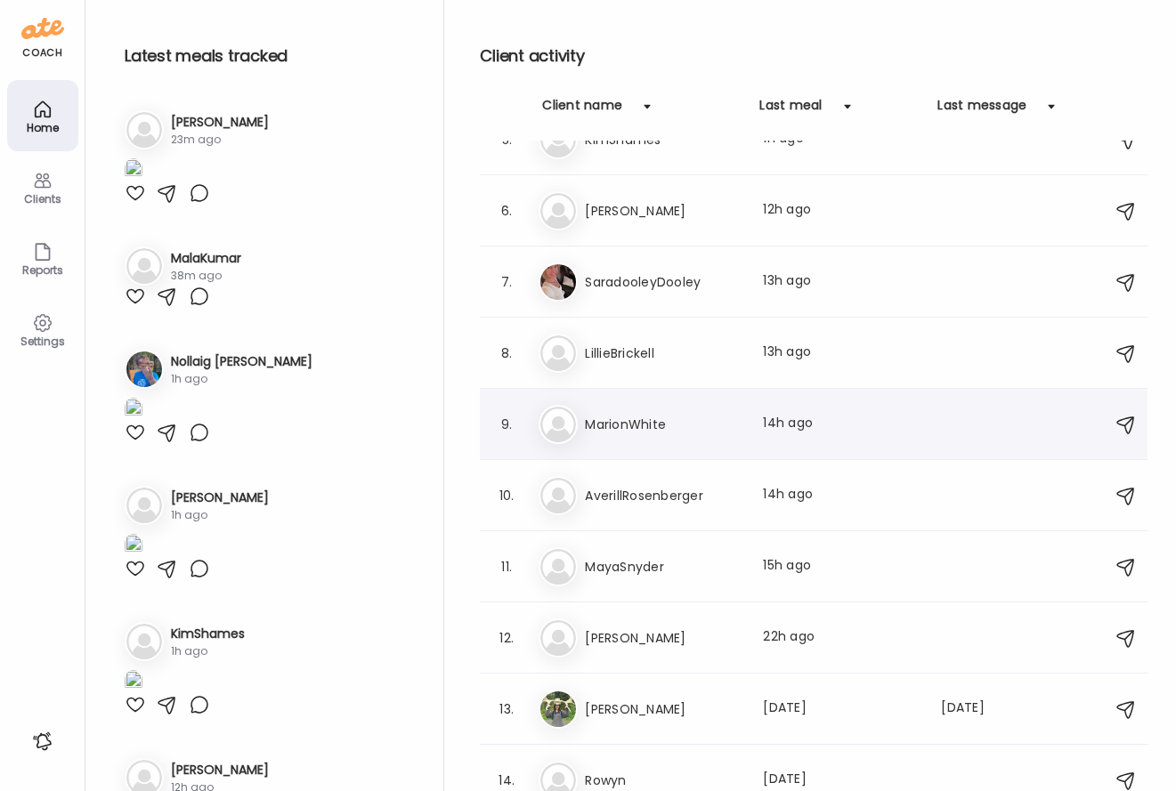
type input "**********"
click at [662, 430] on h3 "MarionWhite" at bounding box center [663, 424] width 157 height 21
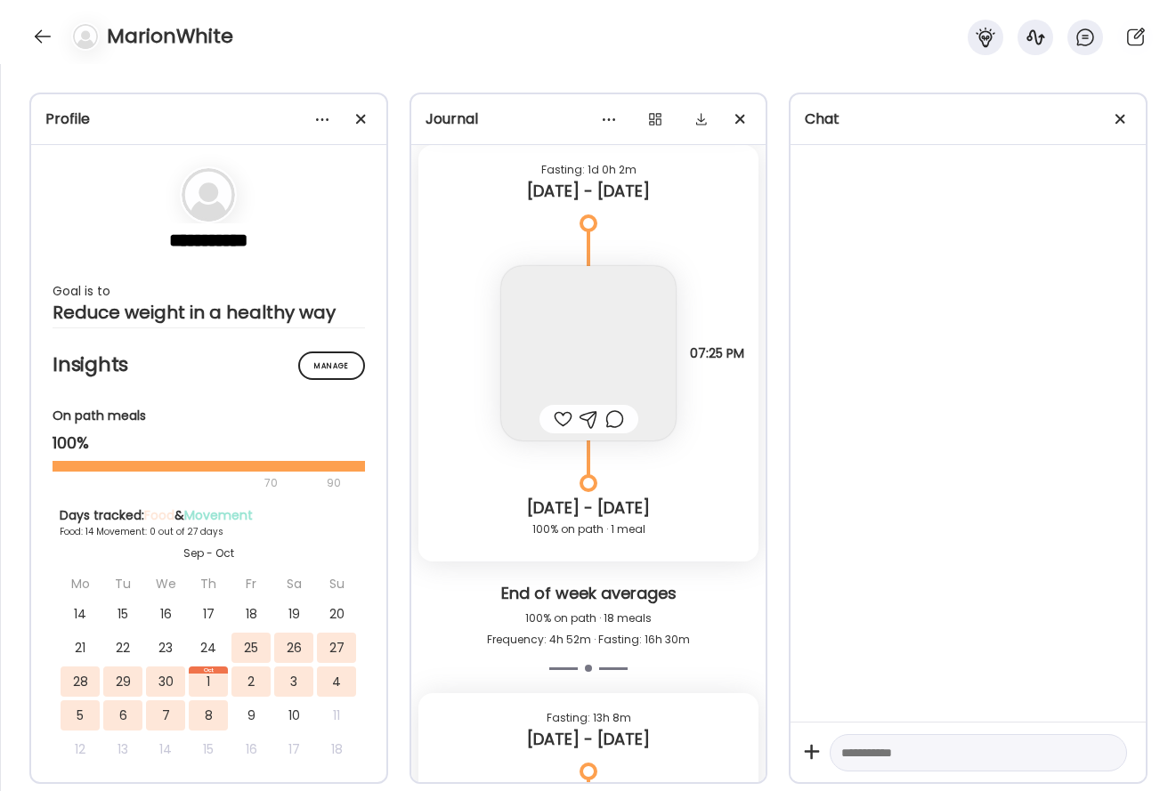
scroll to position [10174, 0]
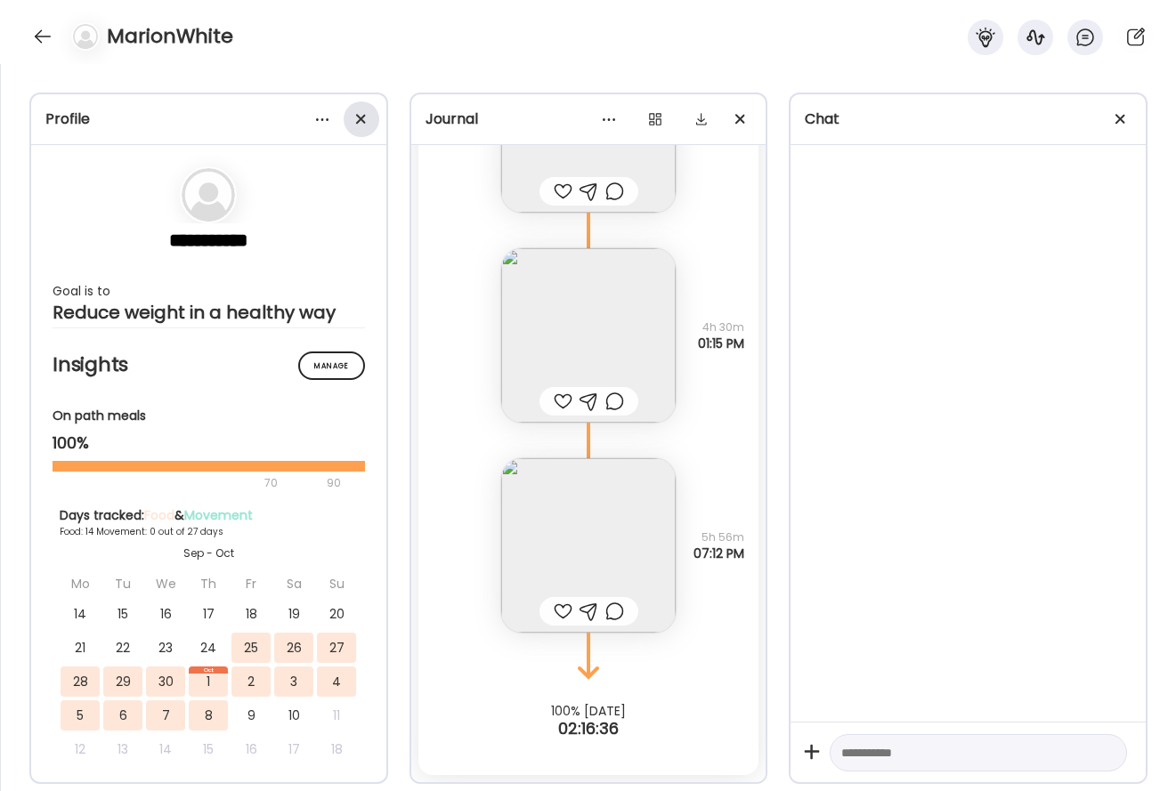
click at [367, 110] on div at bounding box center [362, 119] width 36 height 36
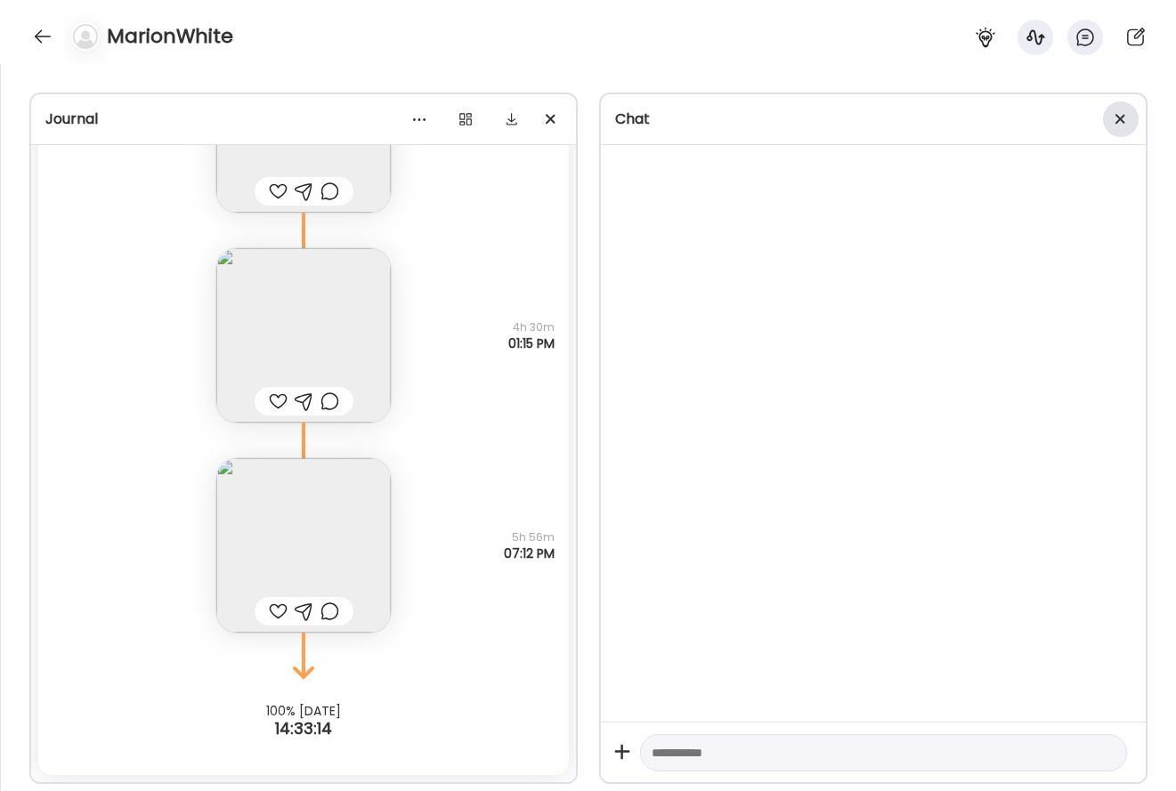
click at [922, 122] on span at bounding box center [1120, 119] width 10 height 10
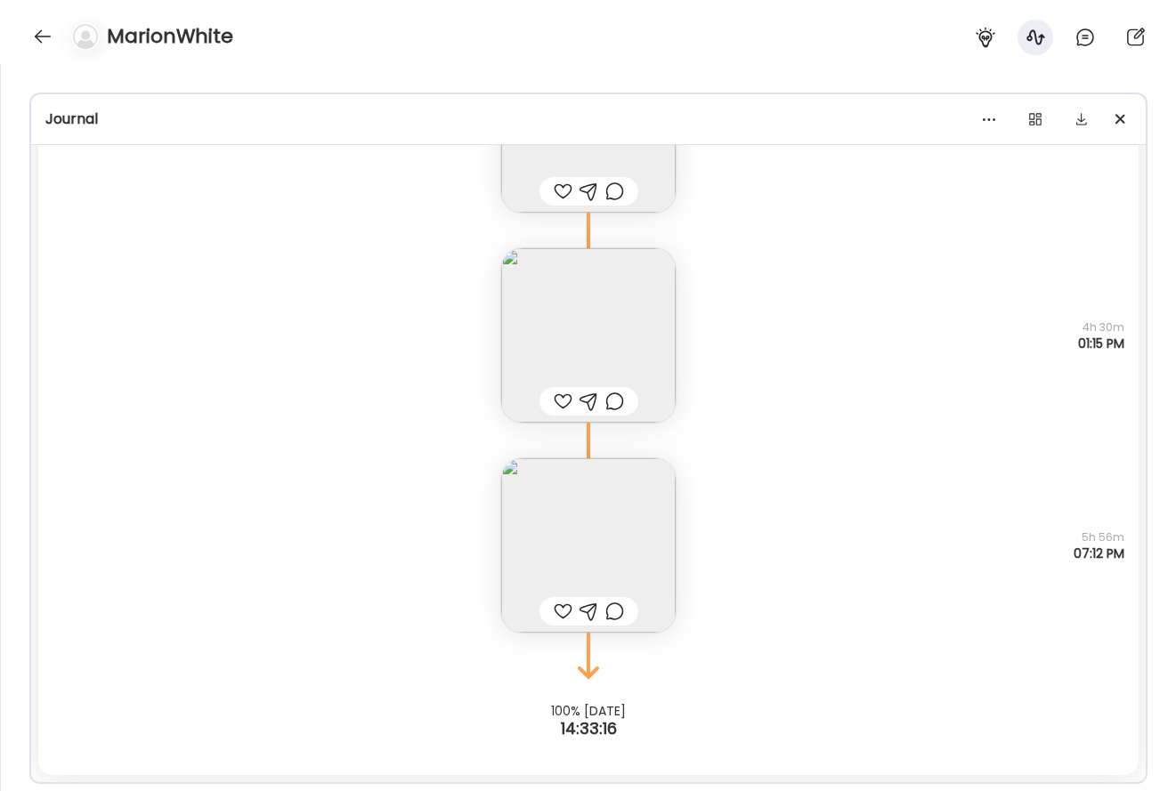
scroll to position [9383, 0]
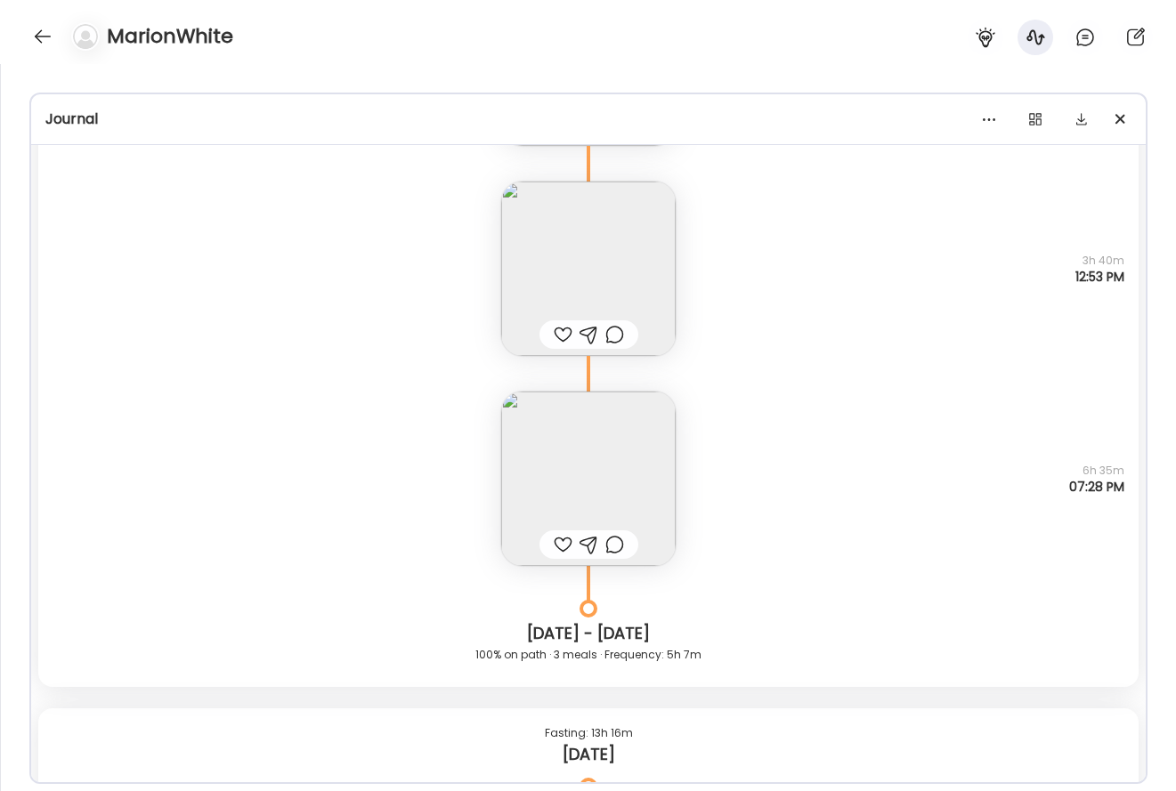
click at [589, 284] on img at bounding box center [588, 269] width 174 height 174
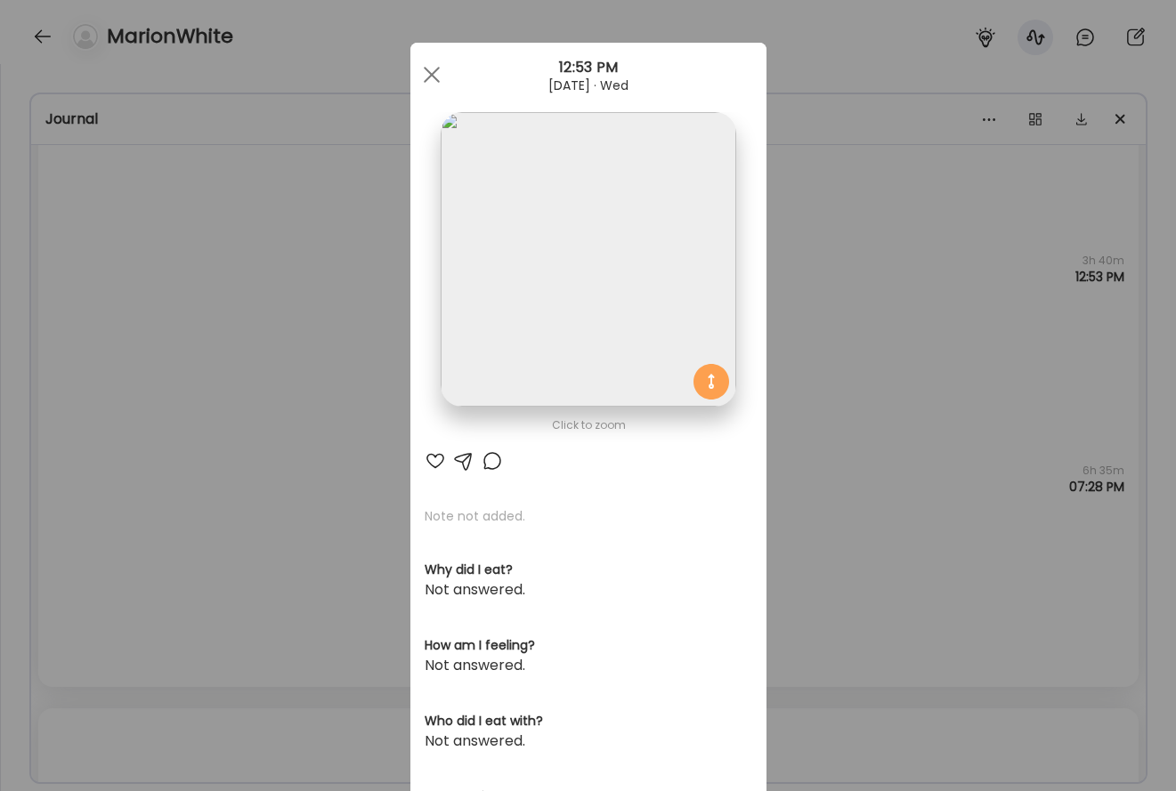
click at [639, 302] on img at bounding box center [588, 259] width 295 height 295
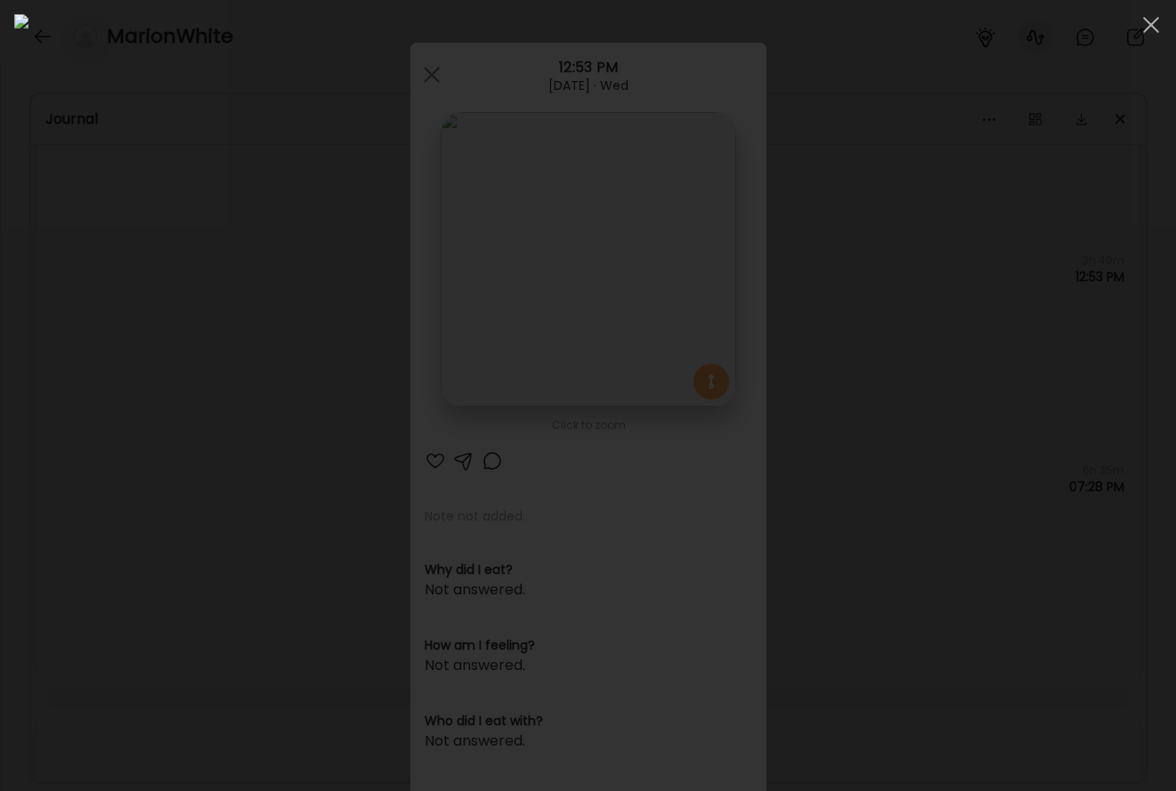
click at [922, 360] on div at bounding box center [587, 395] width 1147 height 763
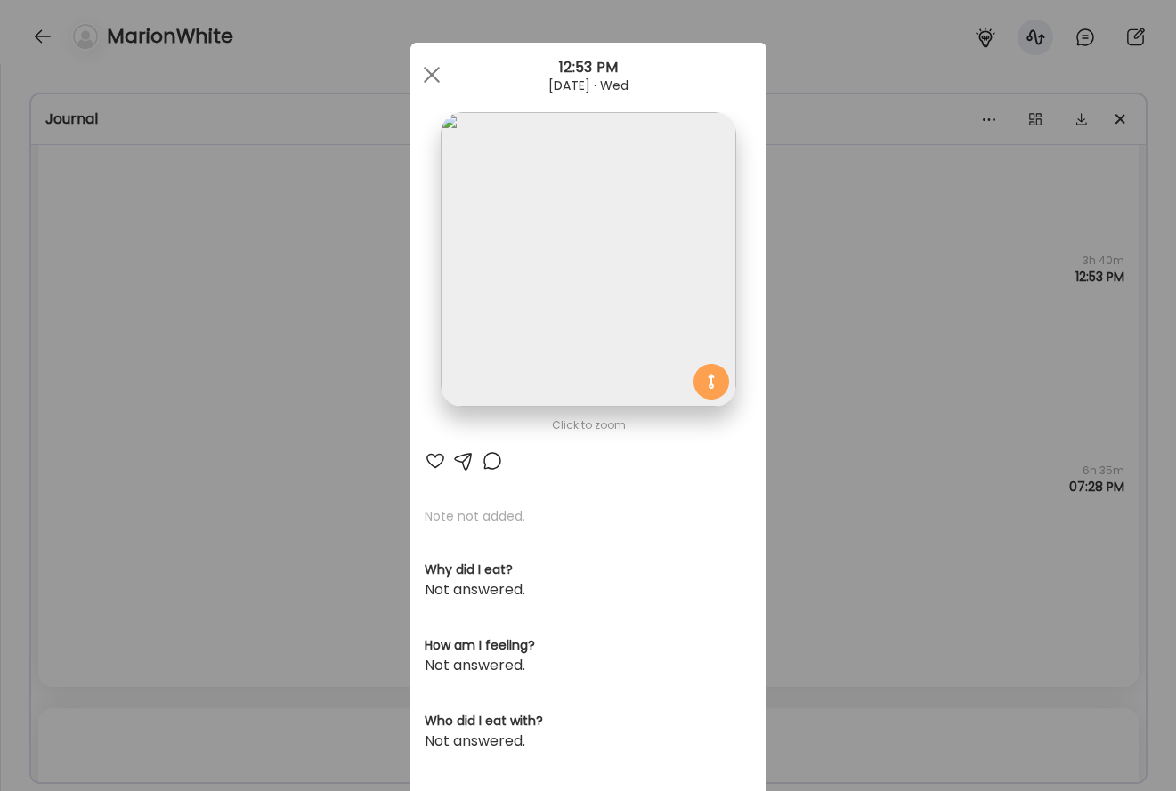
click at [850, 414] on div "Ate Coach Dashboard Wahoo! It’s official Take a moment to set up your Coach Pro…" at bounding box center [588, 395] width 1176 height 791
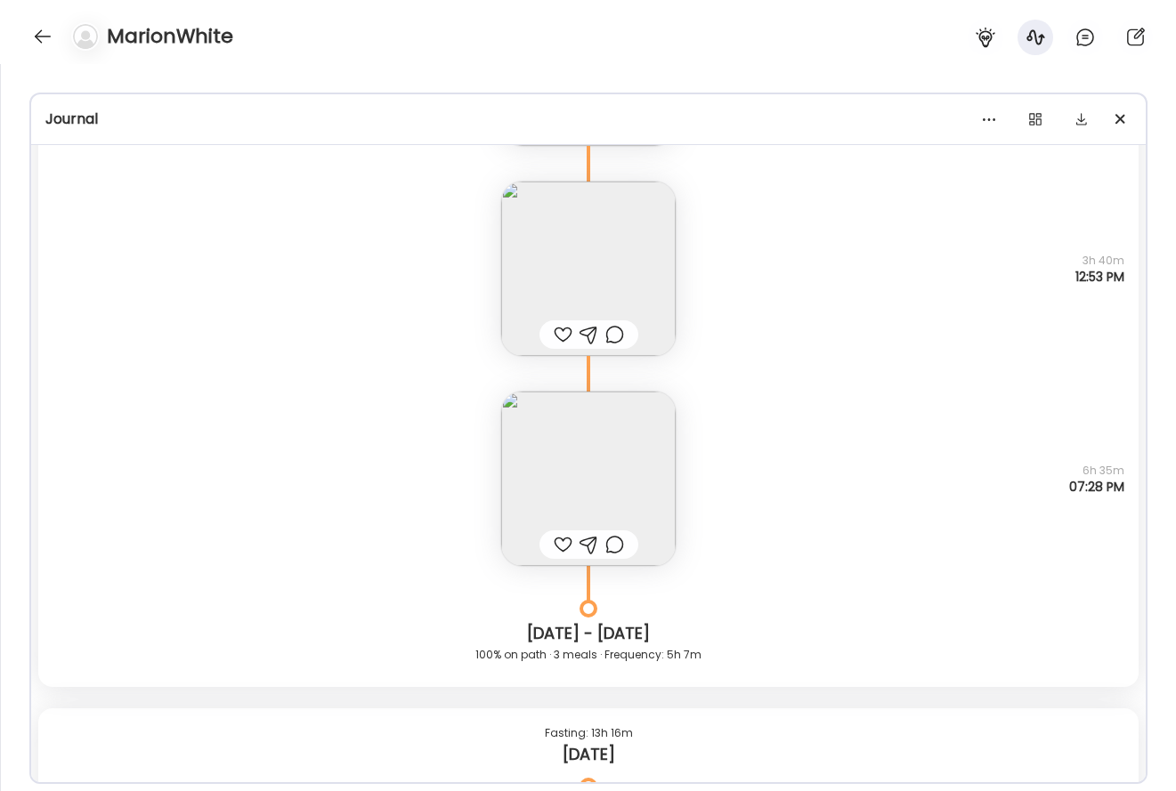
click at [623, 318] on img at bounding box center [588, 269] width 174 height 174
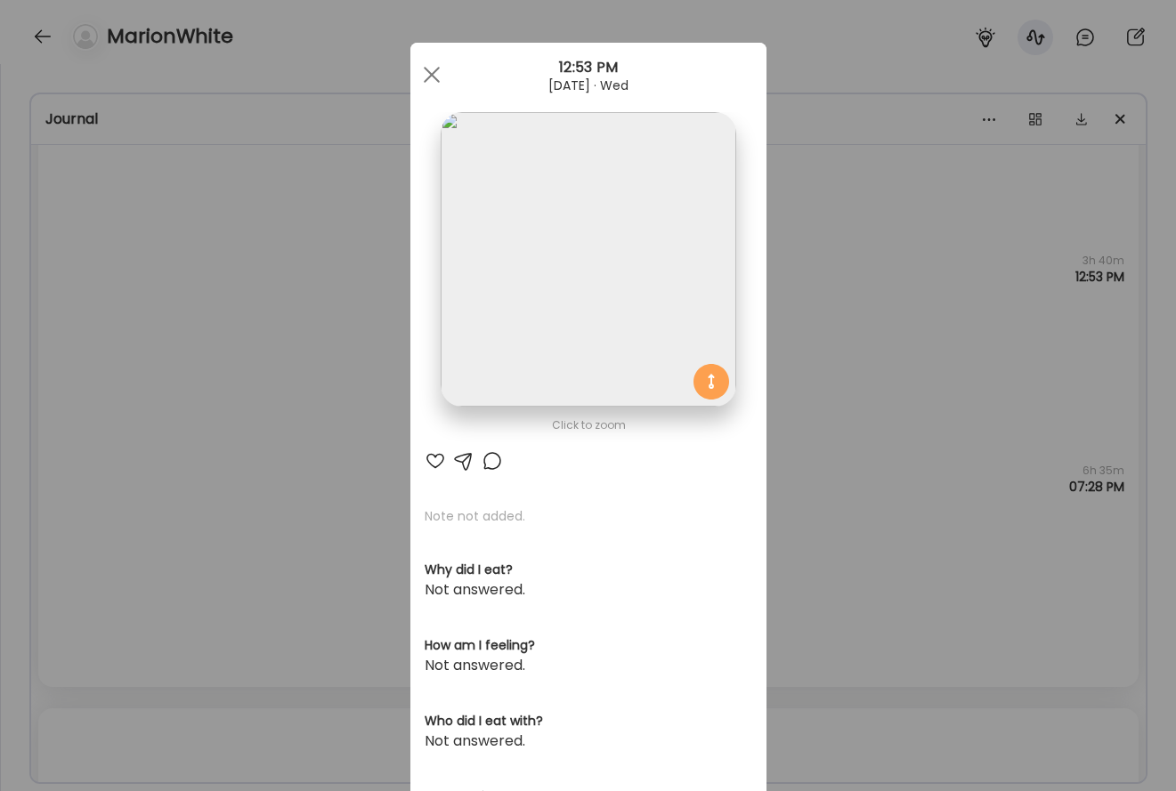
click at [578, 275] on img at bounding box center [588, 259] width 295 height 295
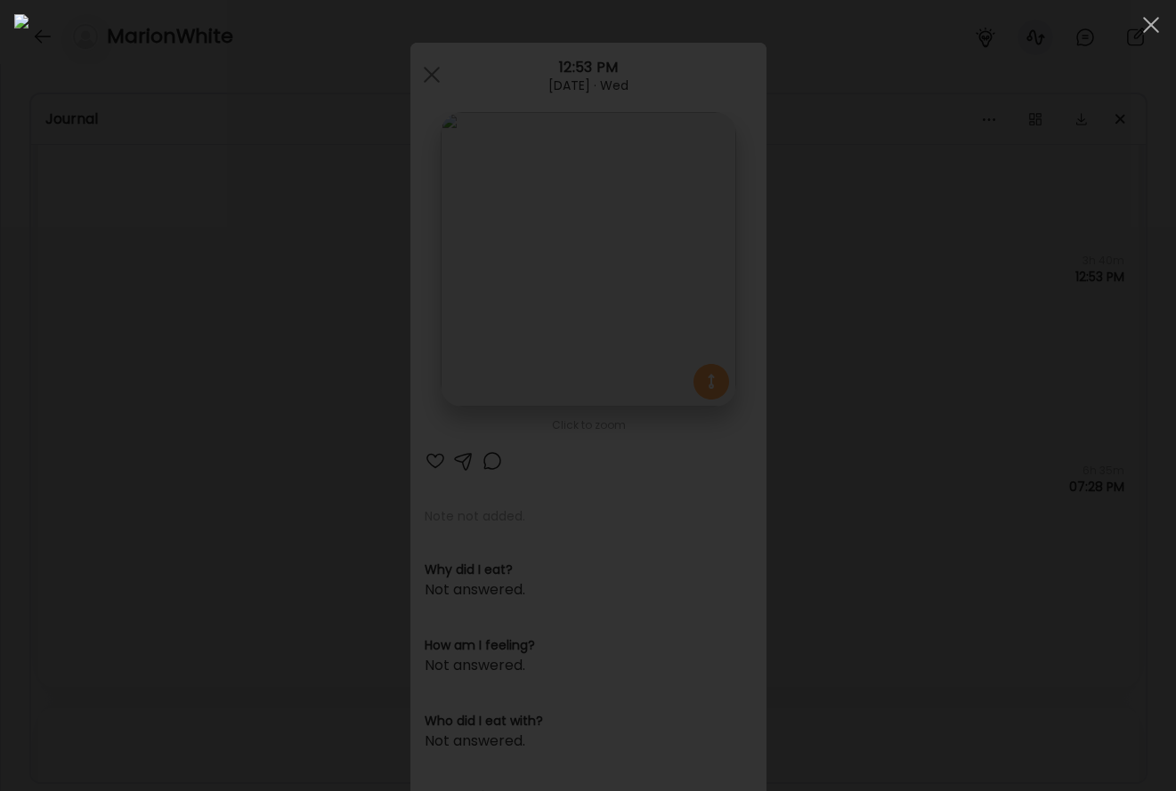
click at [57, 369] on div at bounding box center [587, 395] width 1147 height 763
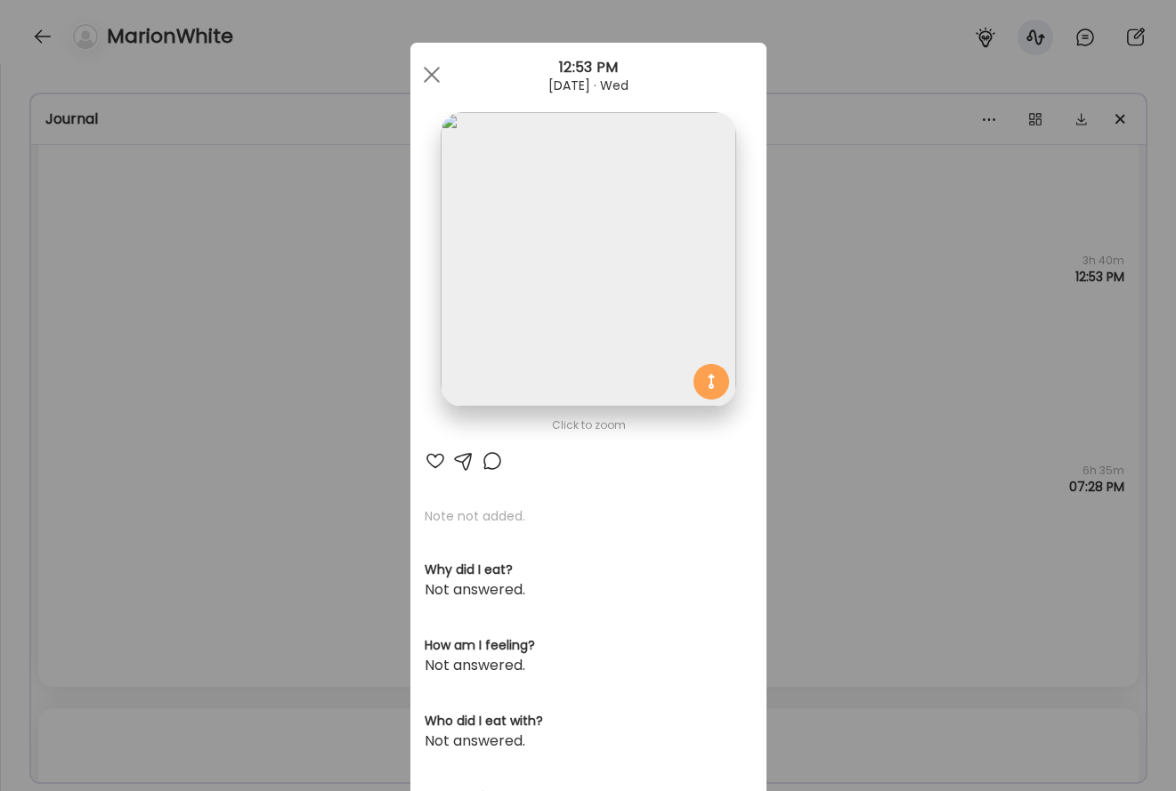
click at [372, 421] on div "Ate Coach Dashboard Wahoo! It’s official Take a moment to set up your Coach Pro…" at bounding box center [588, 395] width 1176 height 791
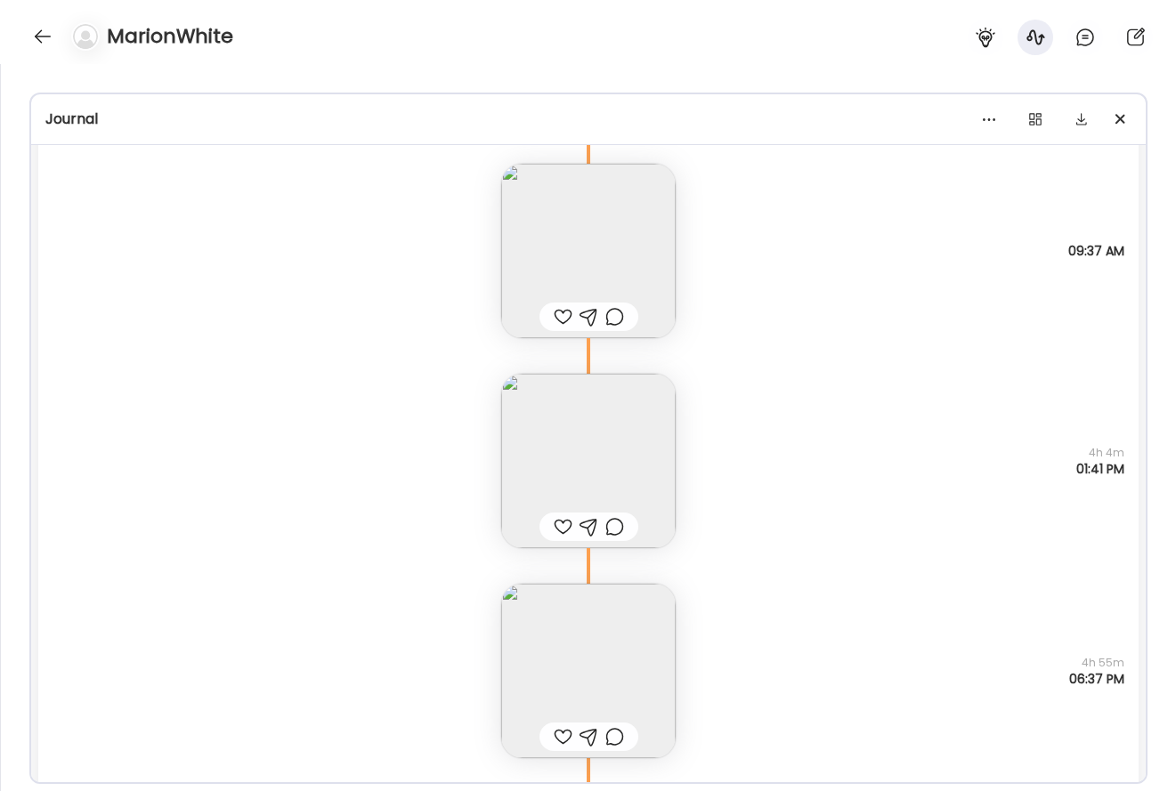
scroll to position [3493, 0]
click at [615, 144] on icon at bounding box center [588, 148] width 107 height 36
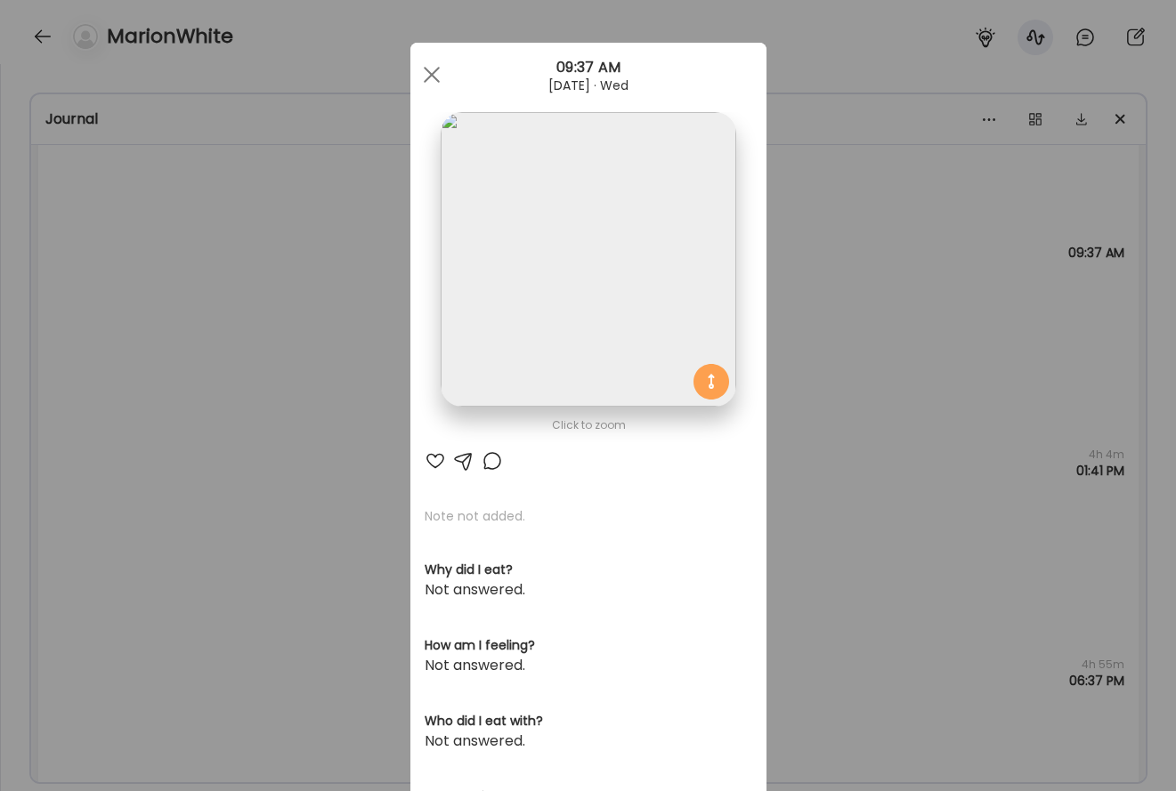
click at [671, 249] on img at bounding box center [588, 259] width 295 height 295
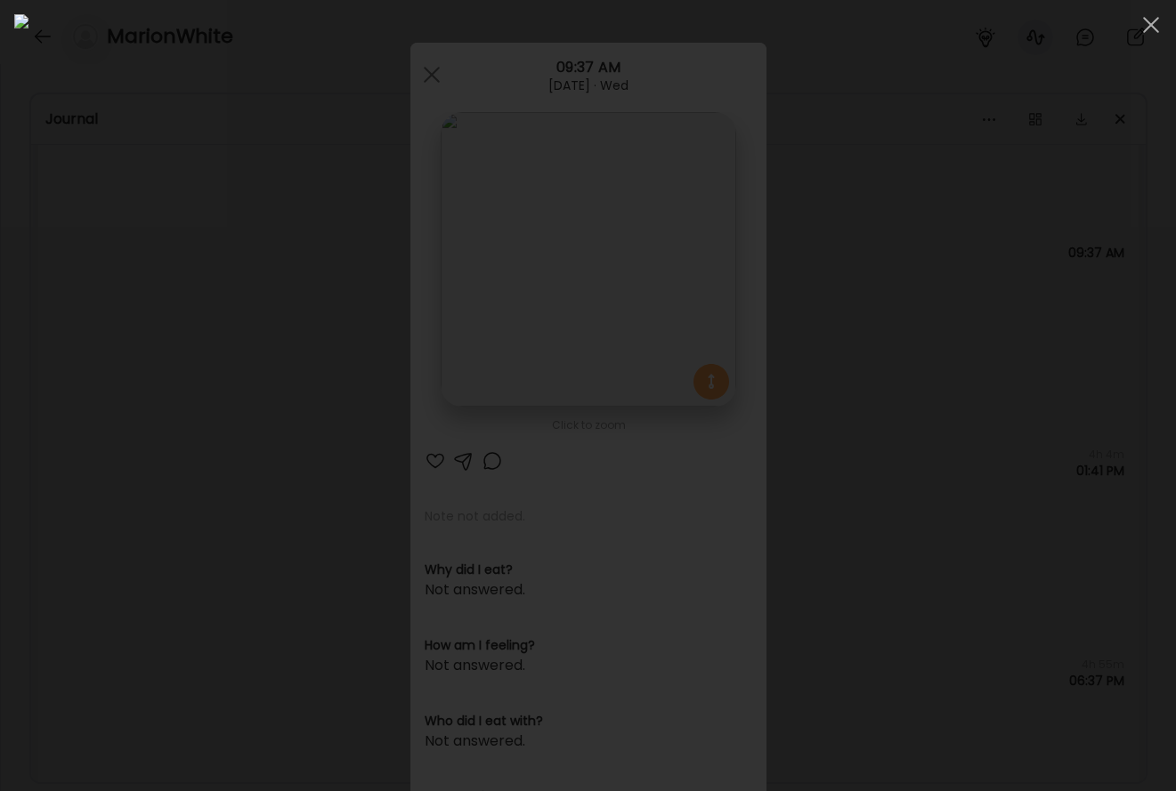
click at [922, 378] on div at bounding box center [587, 395] width 1147 height 763
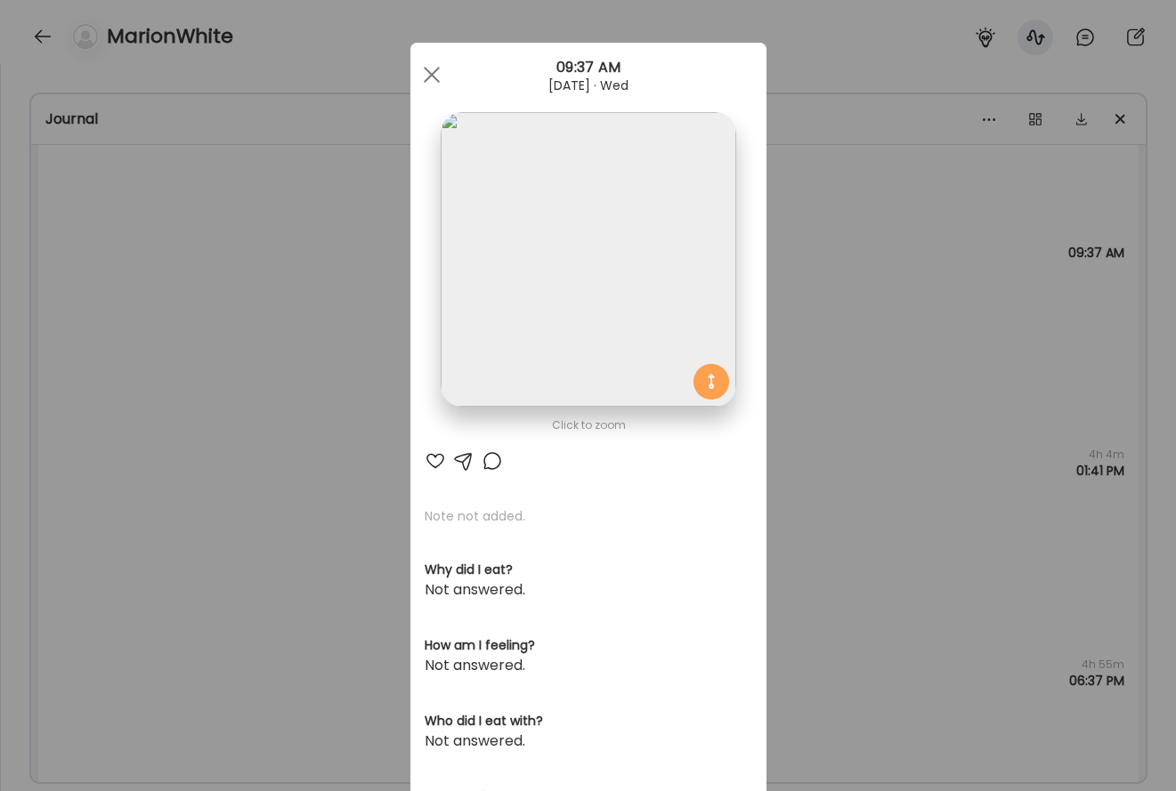
click at [855, 425] on div "Ate Coach Dashboard Wahoo! It’s official Take a moment to set up your Coach Pro…" at bounding box center [588, 395] width 1176 height 791
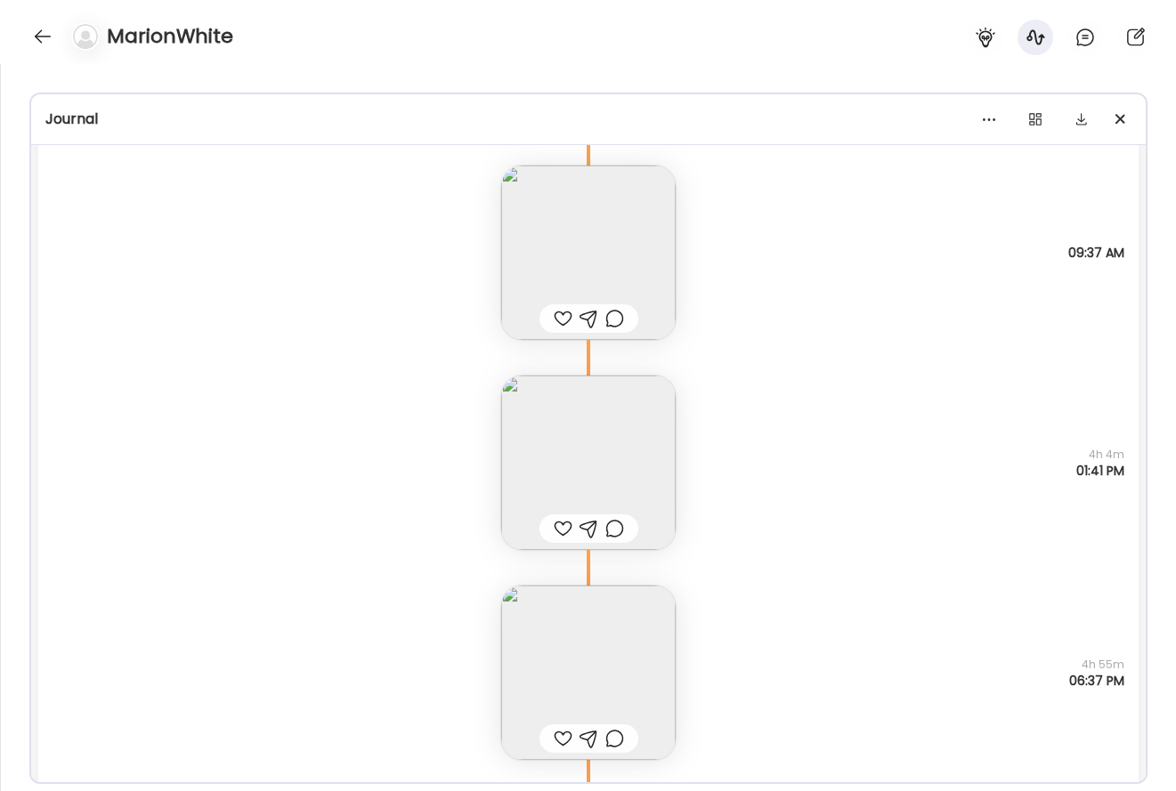
scroll to position [3605, 0]
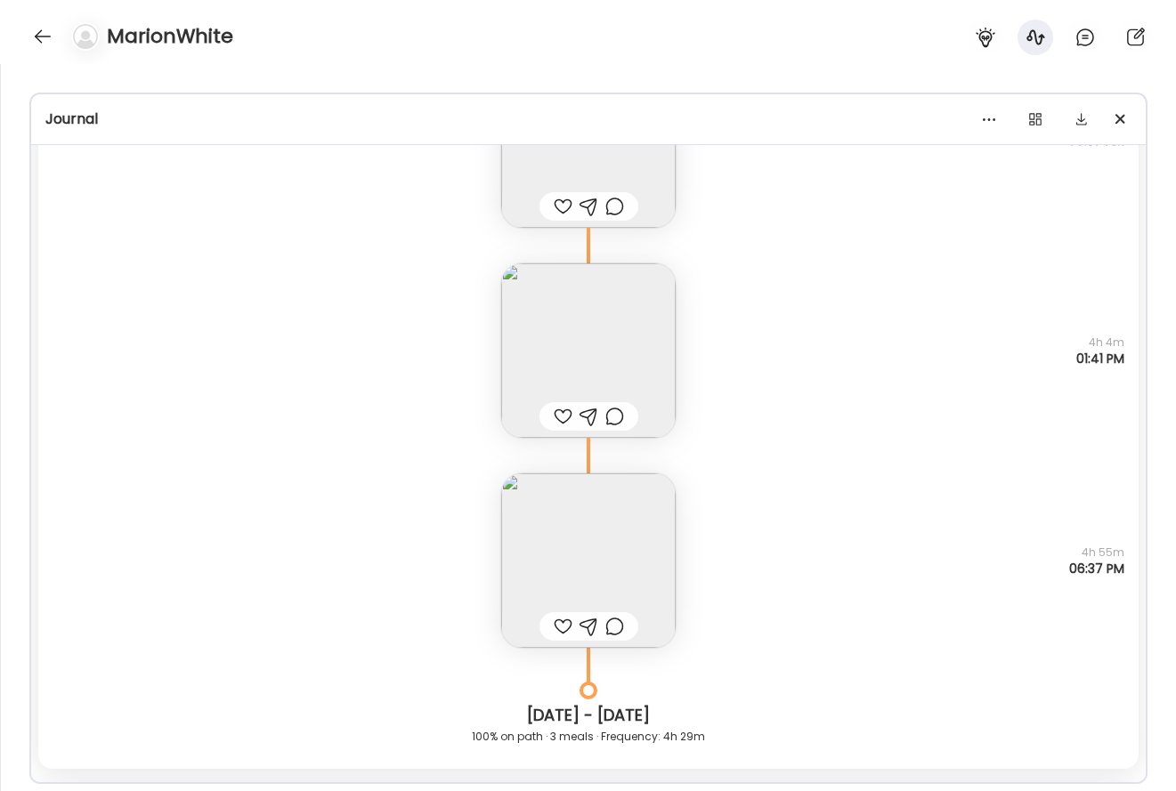
click at [659, 319] on img at bounding box center [588, 350] width 174 height 174
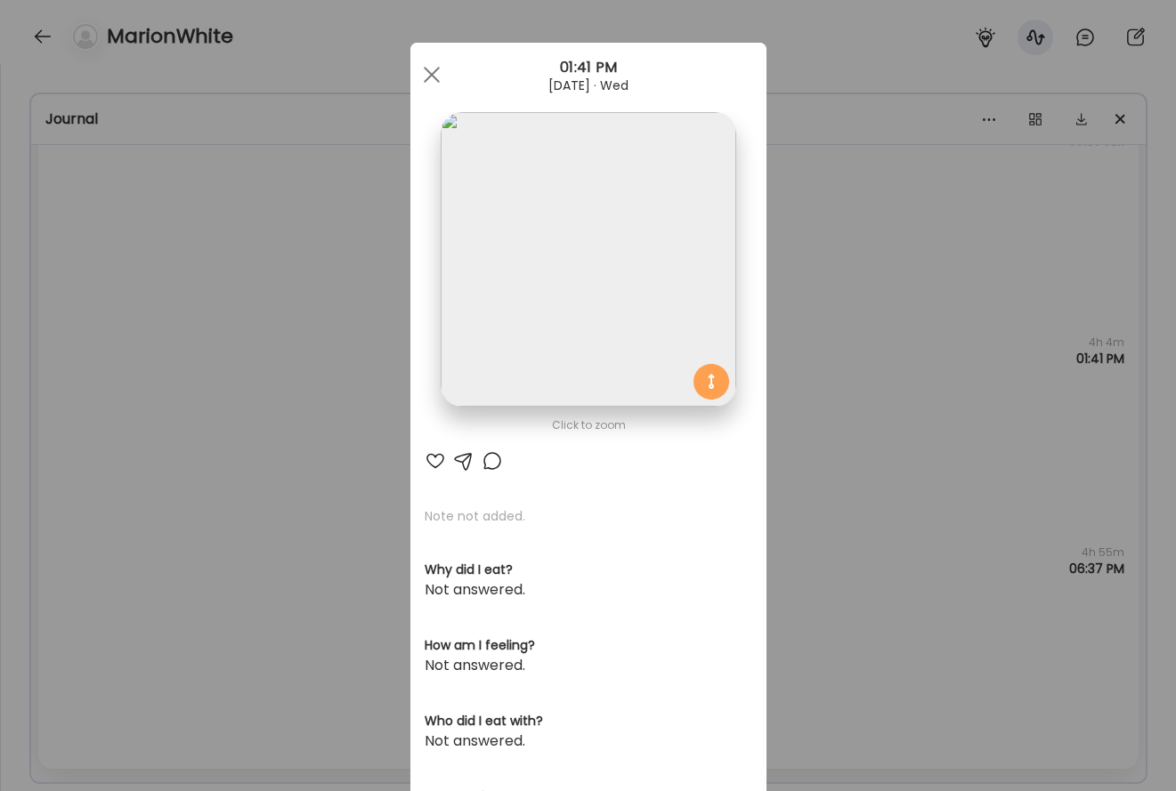
click at [640, 291] on img at bounding box center [588, 259] width 295 height 295
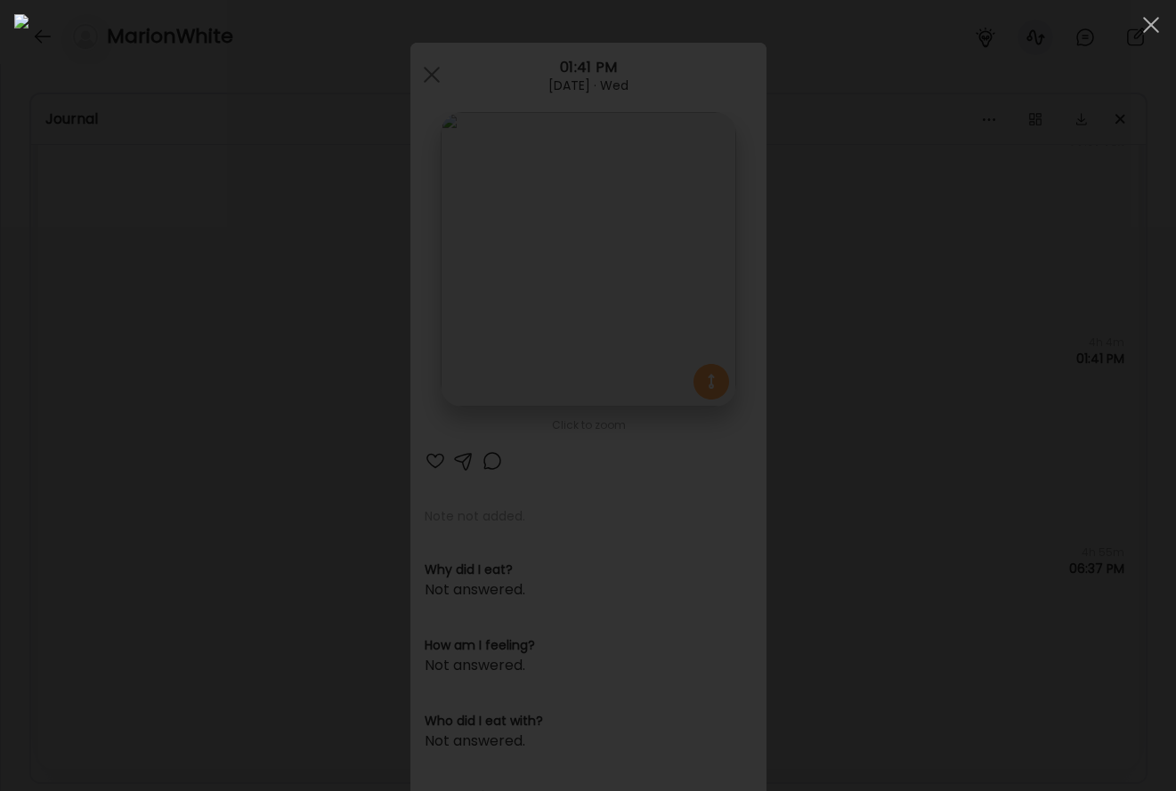
click at [922, 439] on div at bounding box center [587, 395] width 1147 height 763
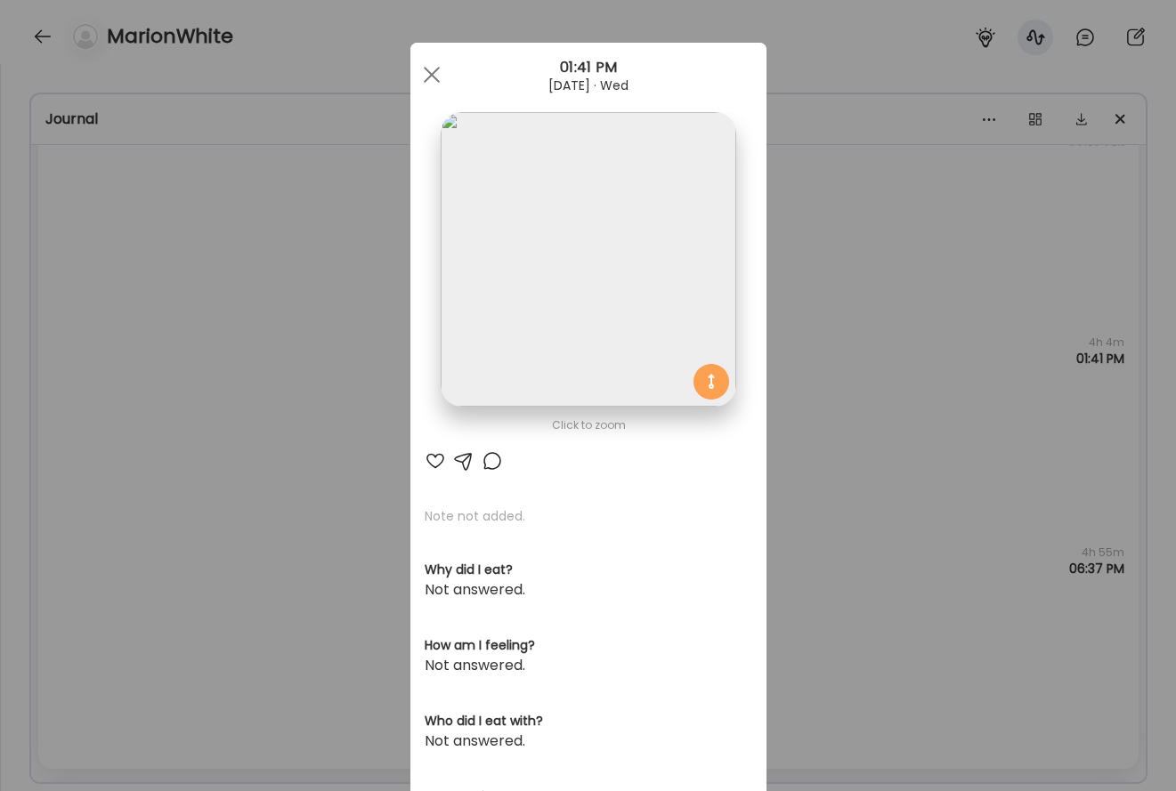
click at [922, 395] on div "Ate Coach Dashboard Wahoo! It’s official Take a moment to set up your Coach Pro…" at bounding box center [588, 395] width 1176 height 791
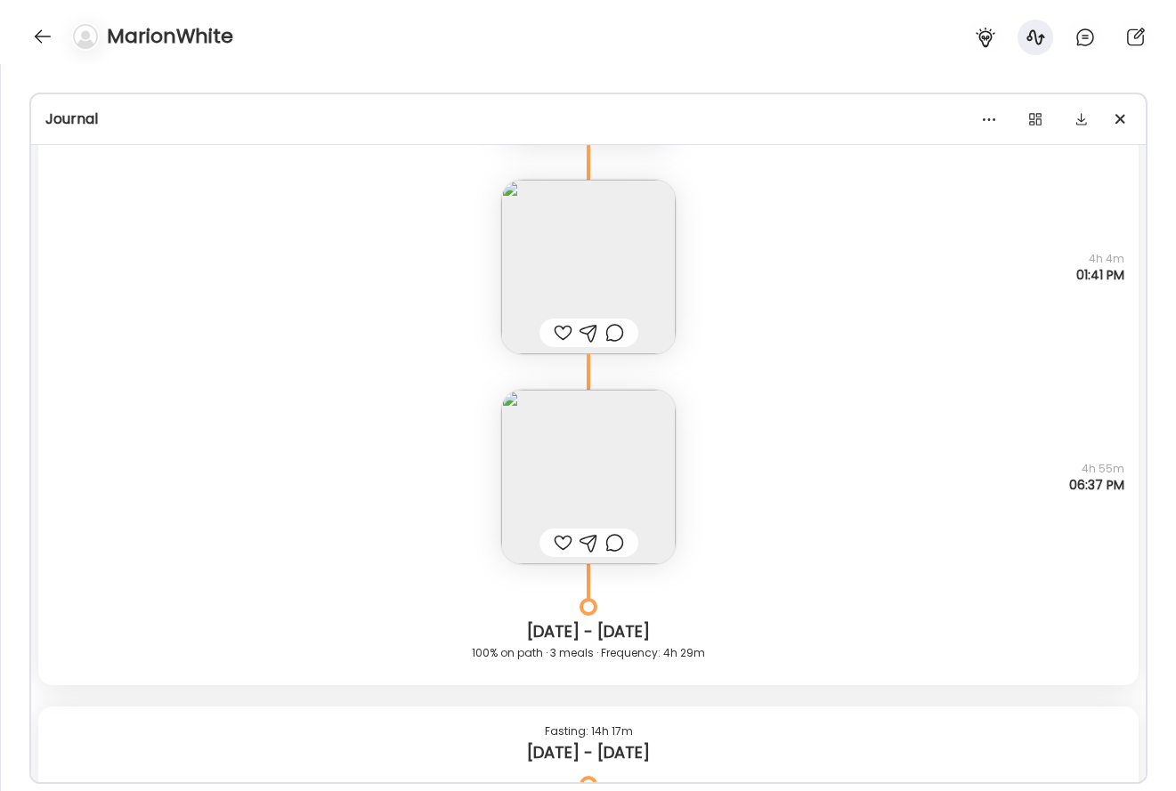
scroll to position [3688, 0]
click at [655, 436] on img at bounding box center [588, 478] width 174 height 174
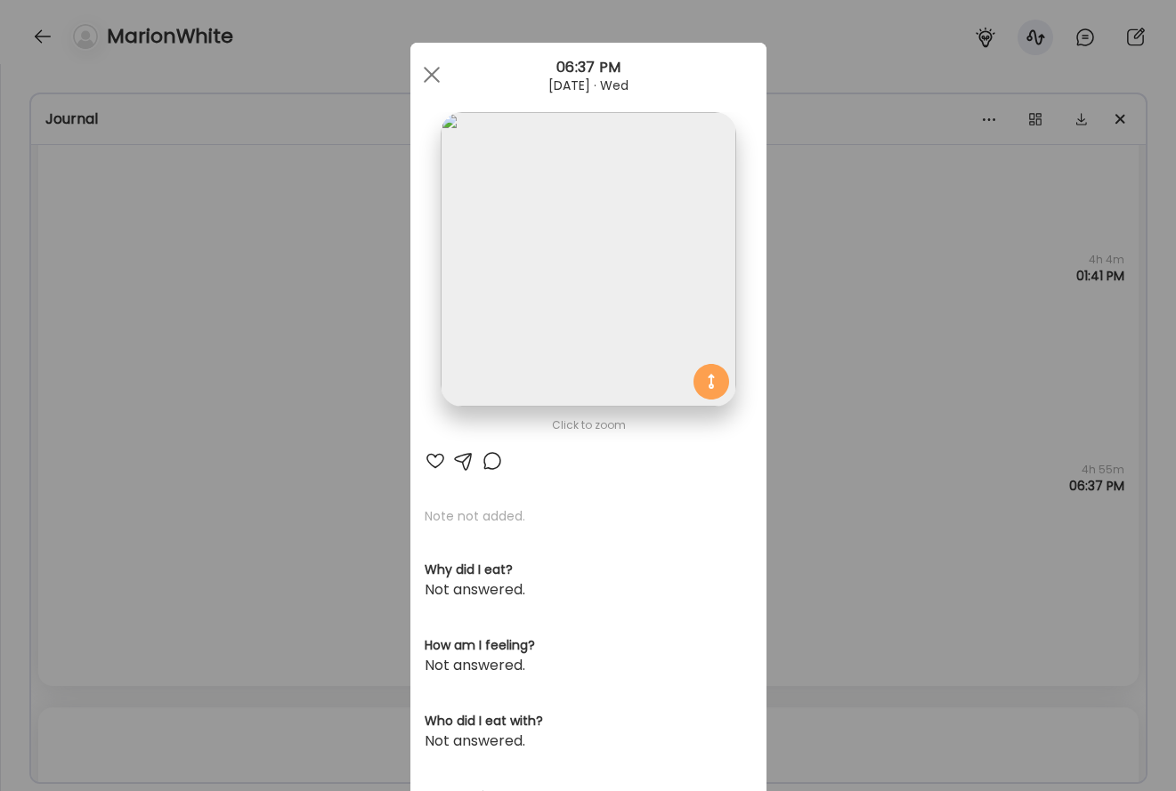
click at [674, 326] on img at bounding box center [588, 259] width 295 height 295
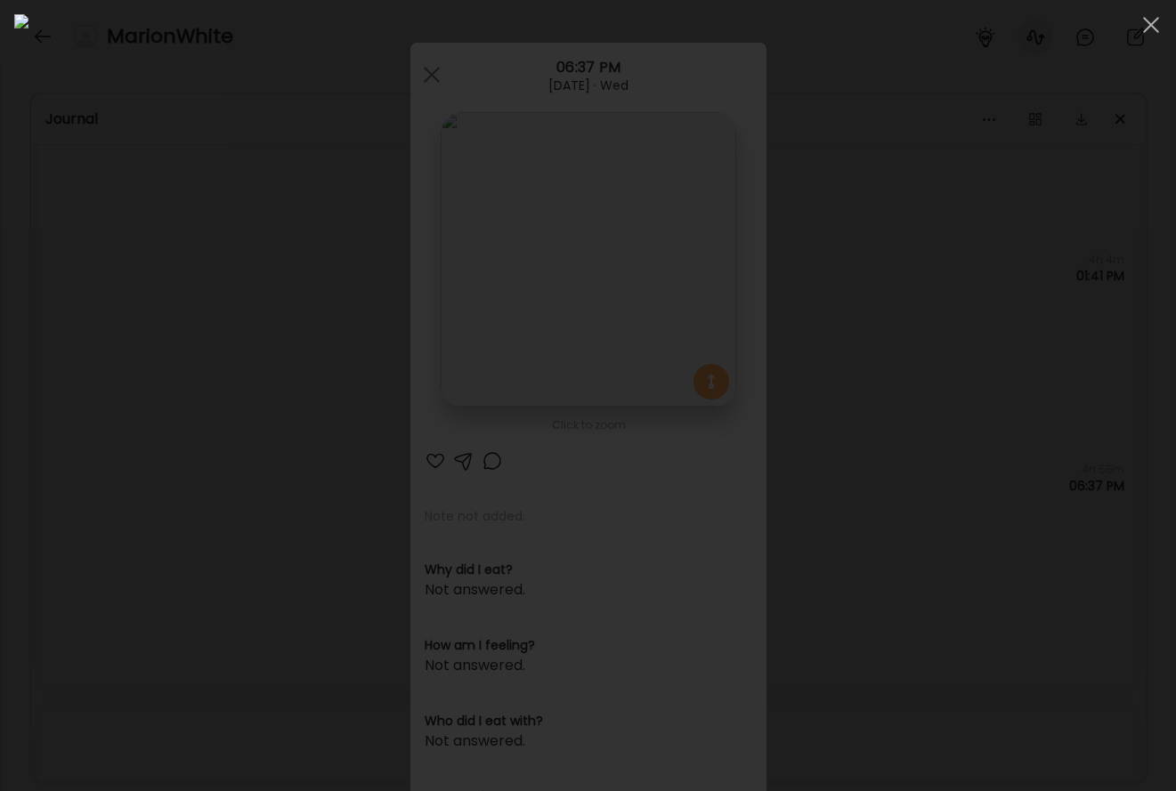
click at [78, 485] on div at bounding box center [587, 395] width 1147 height 763
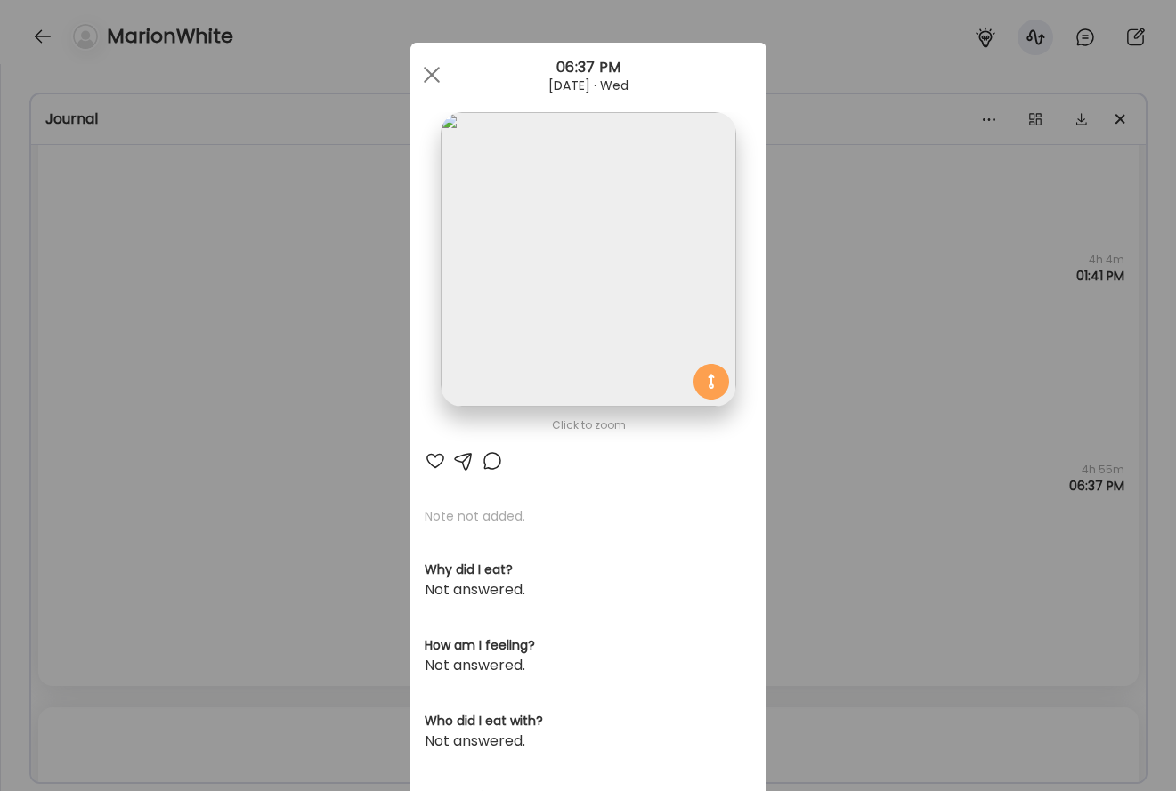
click at [277, 448] on div "Ate Coach Dashboard Wahoo! It’s official Take a moment to set up your Coach Pro…" at bounding box center [588, 395] width 1176 height 791
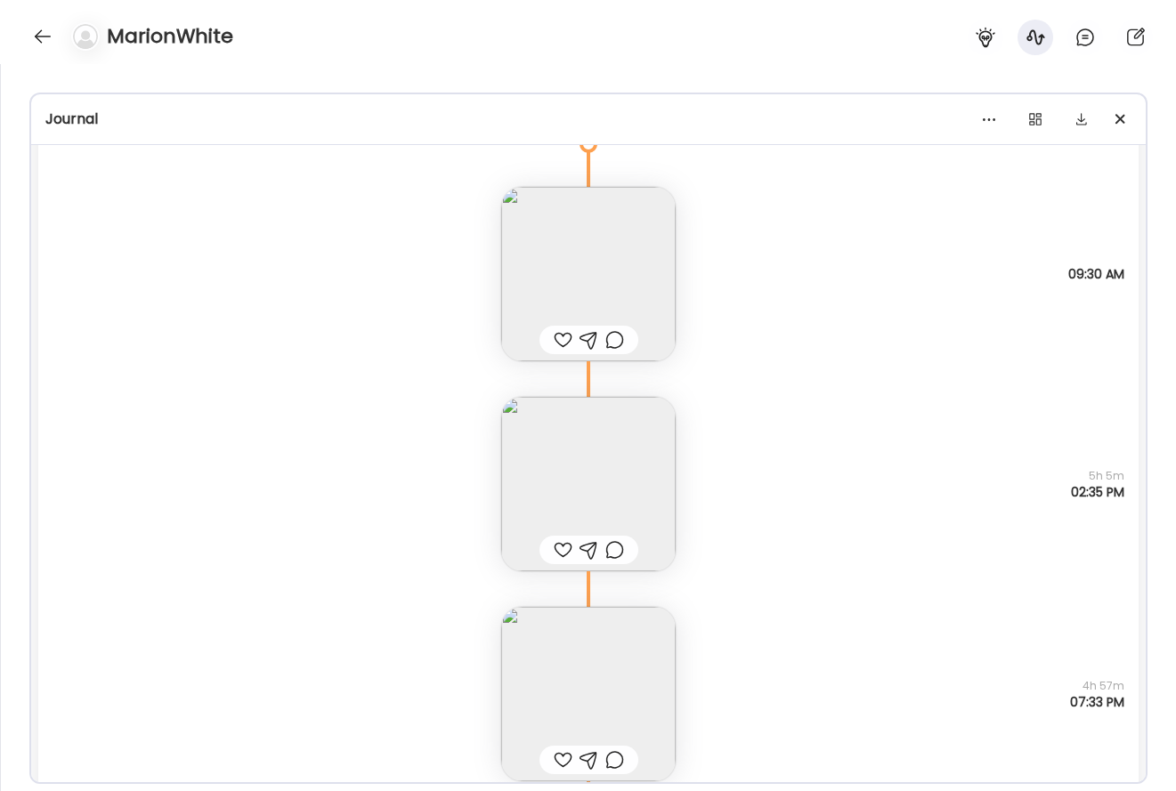
scroll to position [2615, 0]
click at [633, 252] on img at bounding box center [588, 273] width 174 height 174
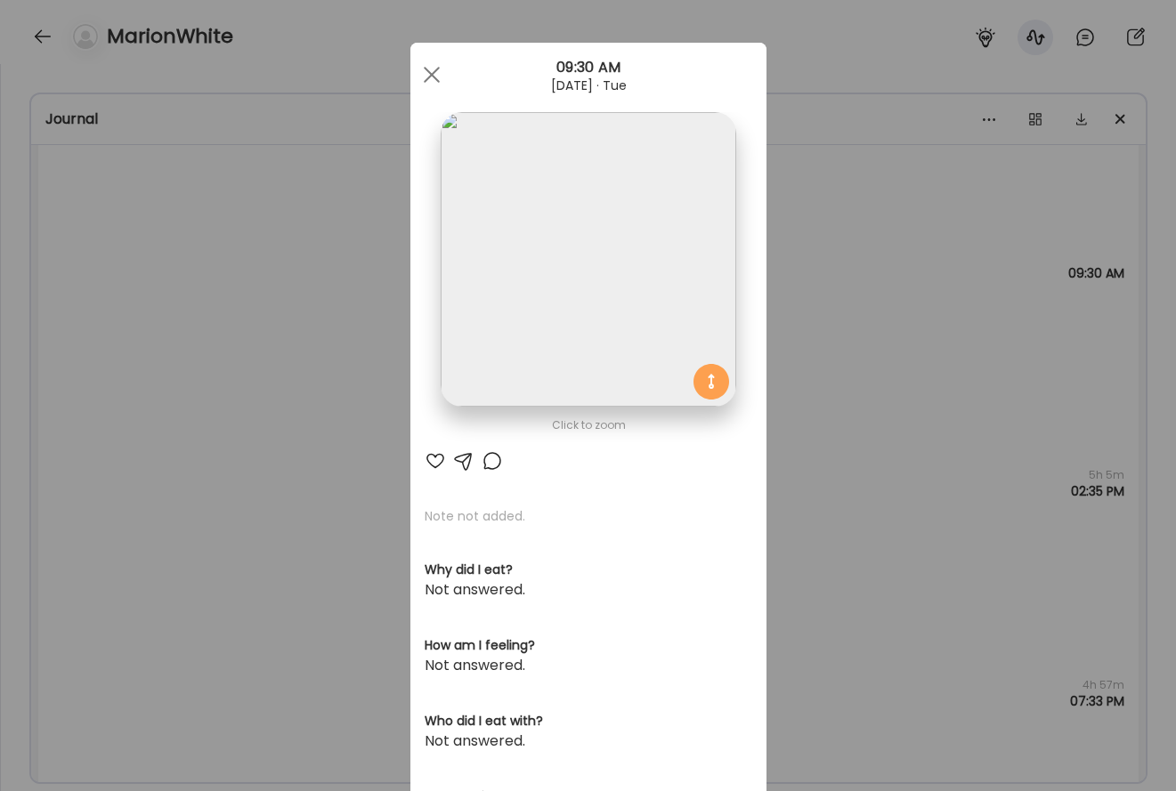
click at [830, 267] on div "Ate Coach Dashboard Wahoo! It’s official Take a moment to set up your Coach Pro…" at bounding box center [588, 395] width 1176 height 791
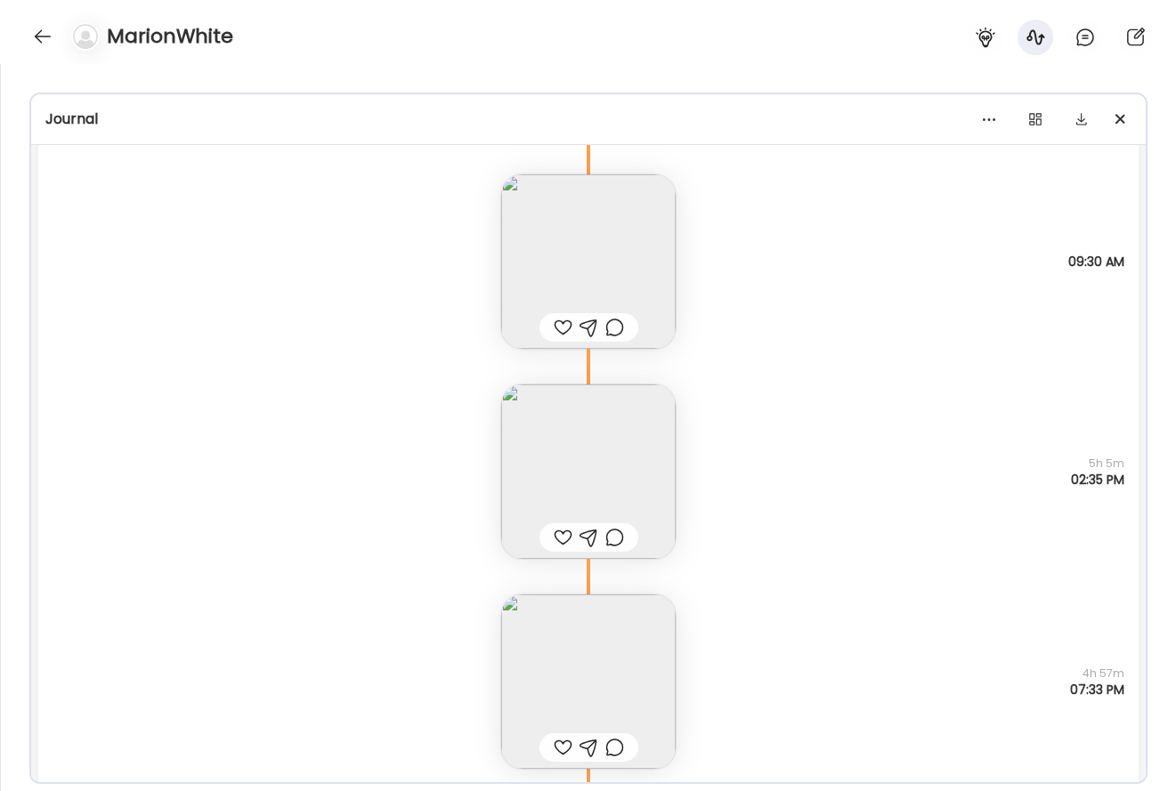
scroll to position [2724, 0]
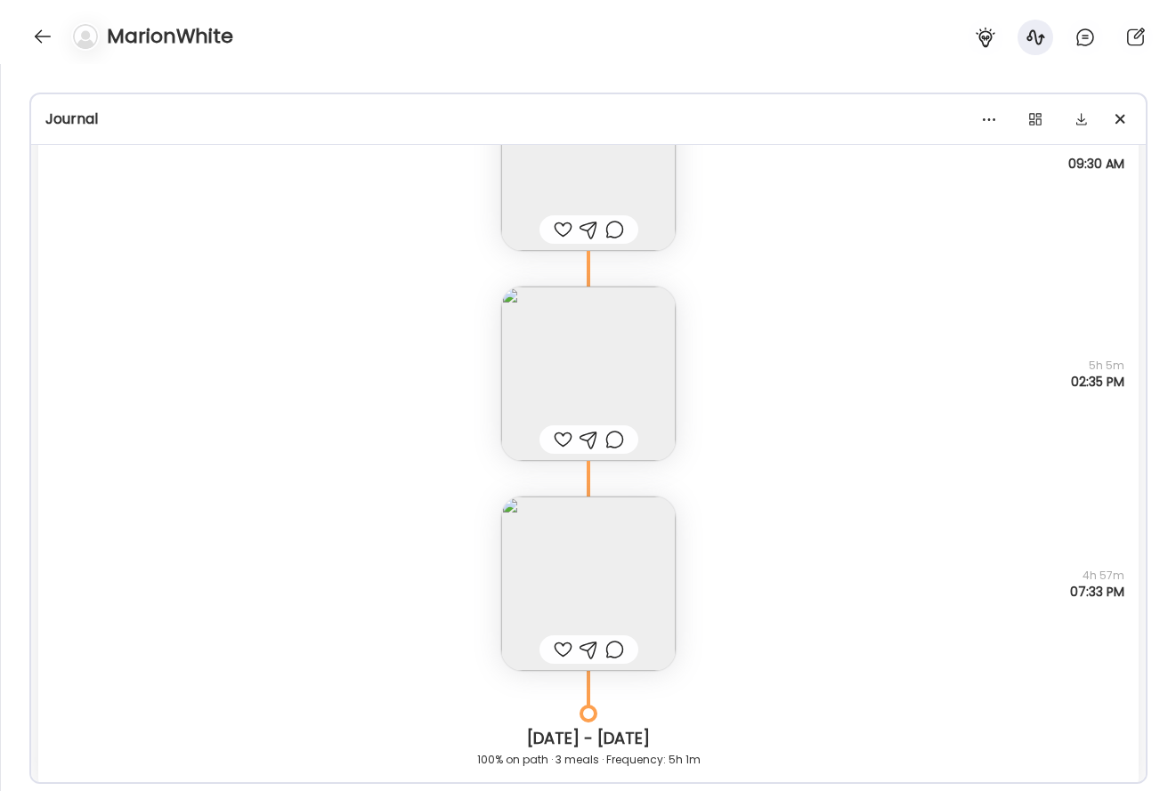
click at [639, 573] on img at bounding box center [588, 584] width 174 height 174
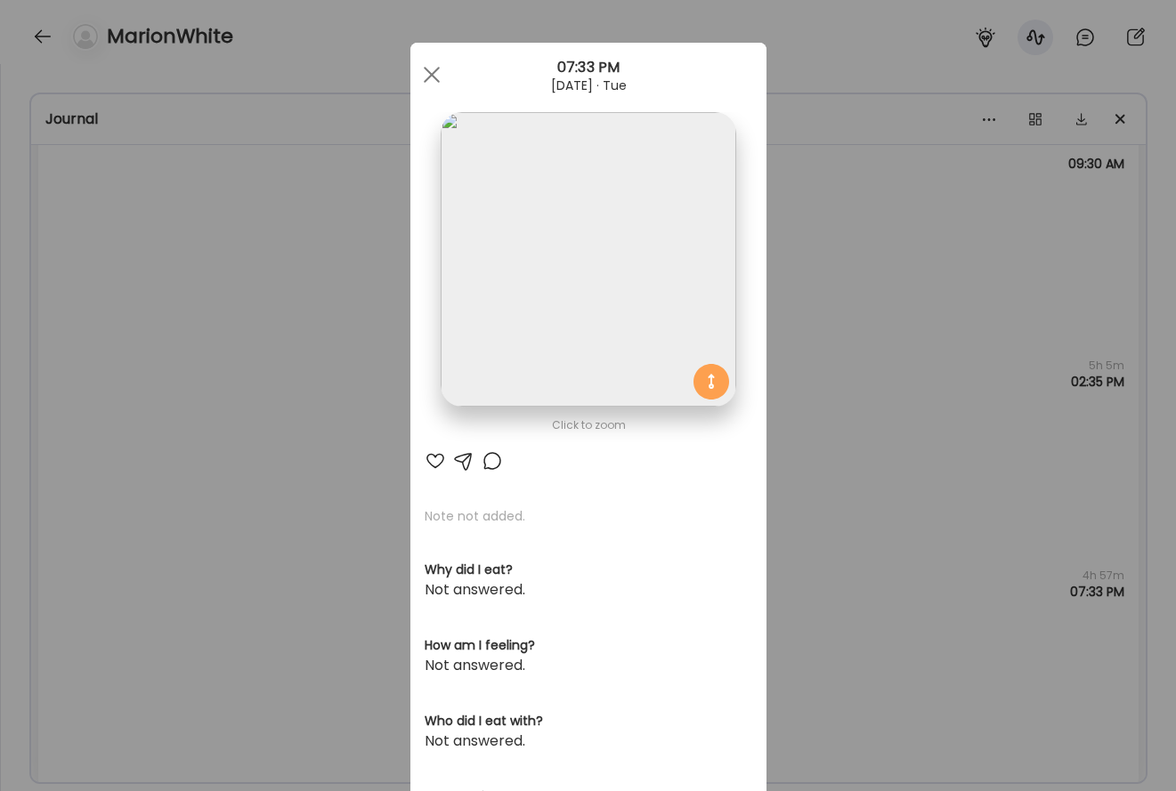
click at [654, 350] on img at bounding box center [588, 259] width 295 height 295
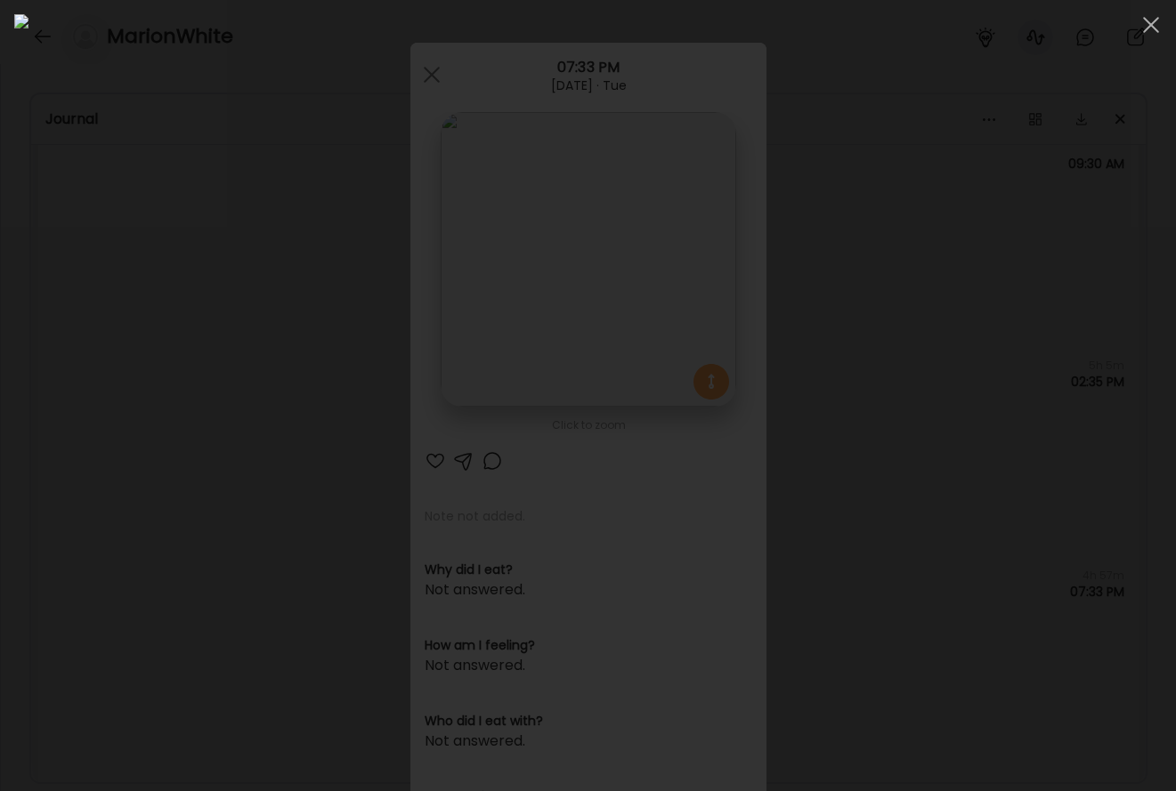
click at [922, 501] on div at bounding box center [587, 395] width 1147 height 763
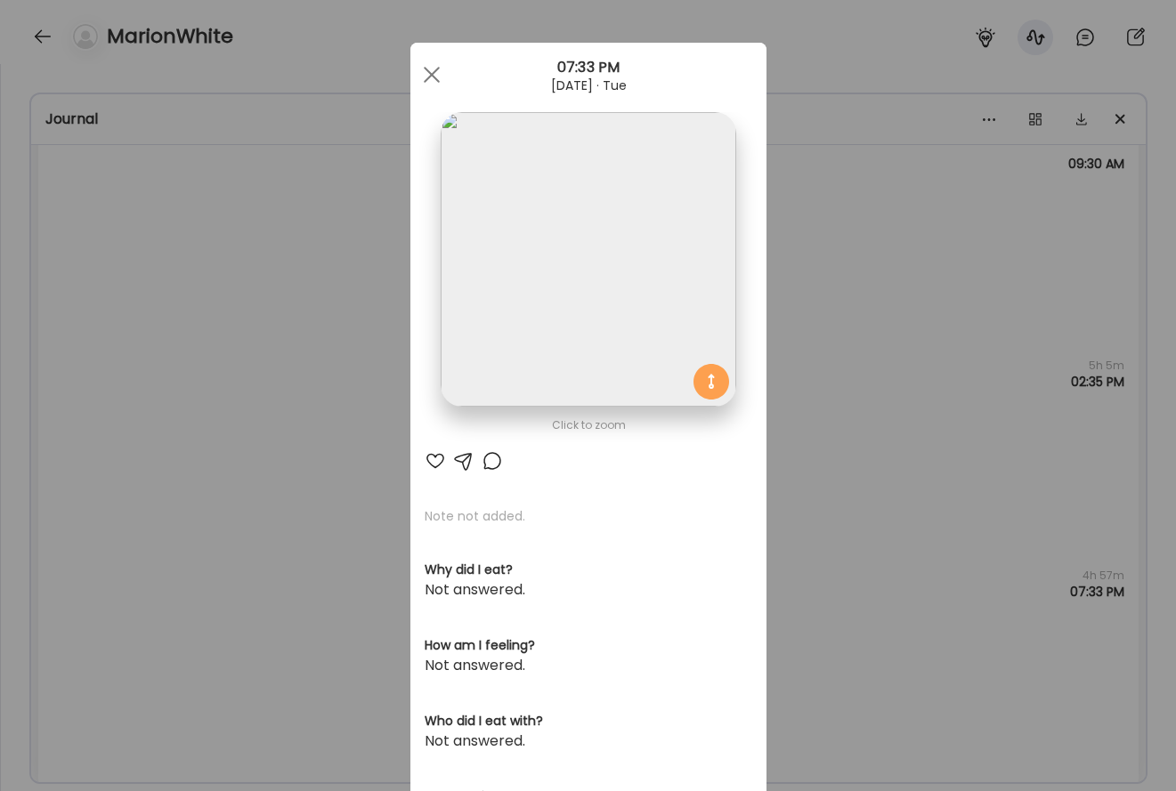
click at [797, 527] on div "Ate Coach Dashboard Wahoo! It’s official Take a moment to set up your Coach Pro…" at bounding box center [588, 395] width 1176 height 791
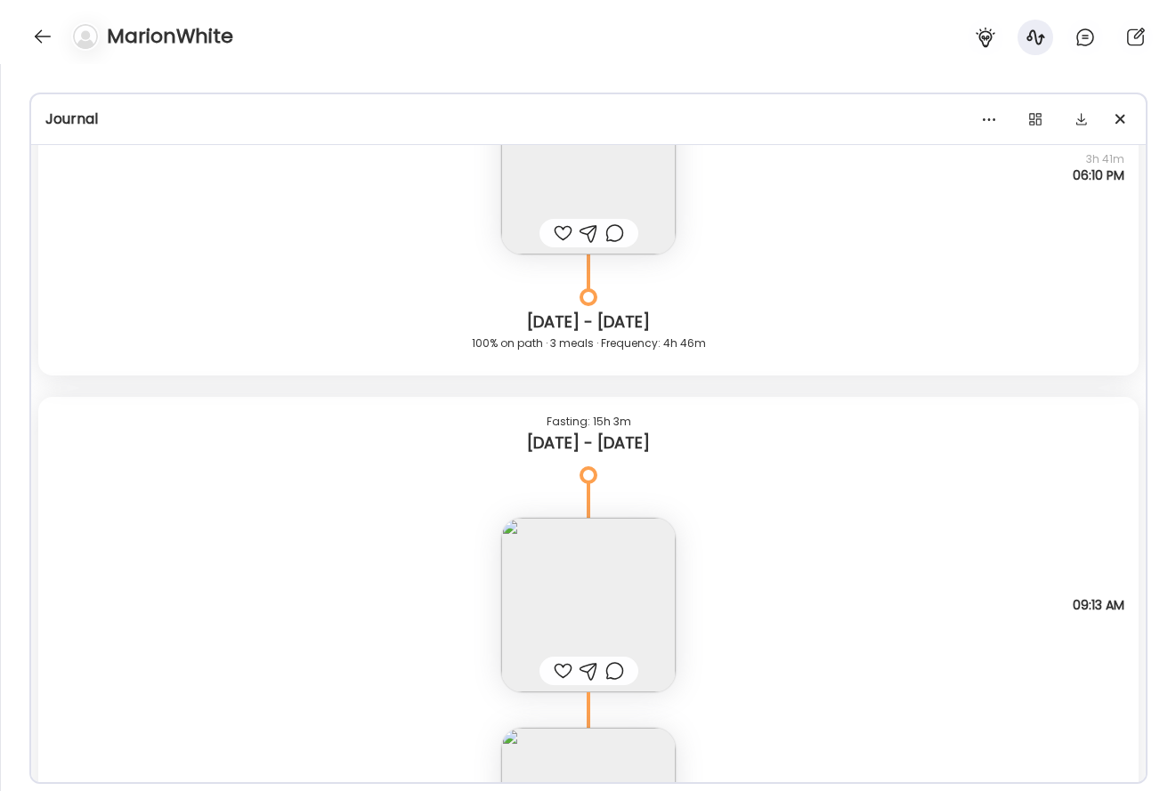
scroll to position [9289, 0]
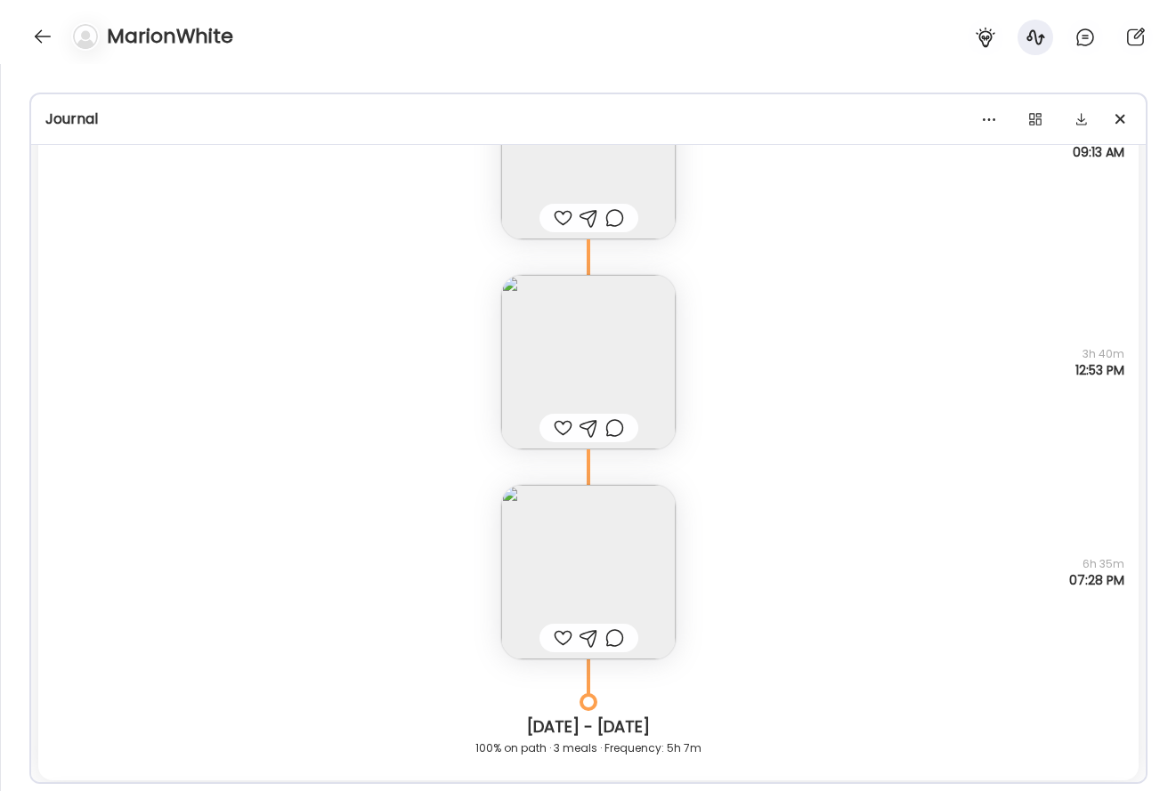
click at [603, 379] on img at bounding box center [588, 362] width 174 height 174
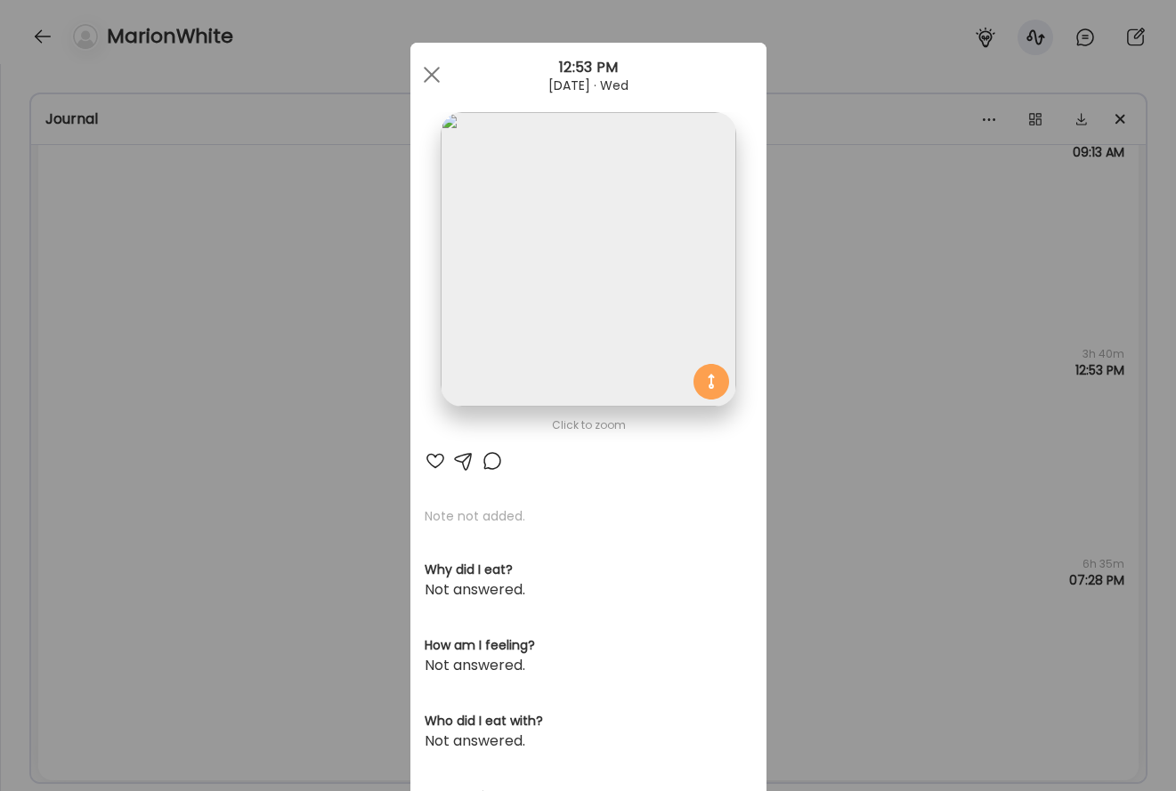
click at [573, 295] on img at bounding box center [588, 259] width 295 height 295
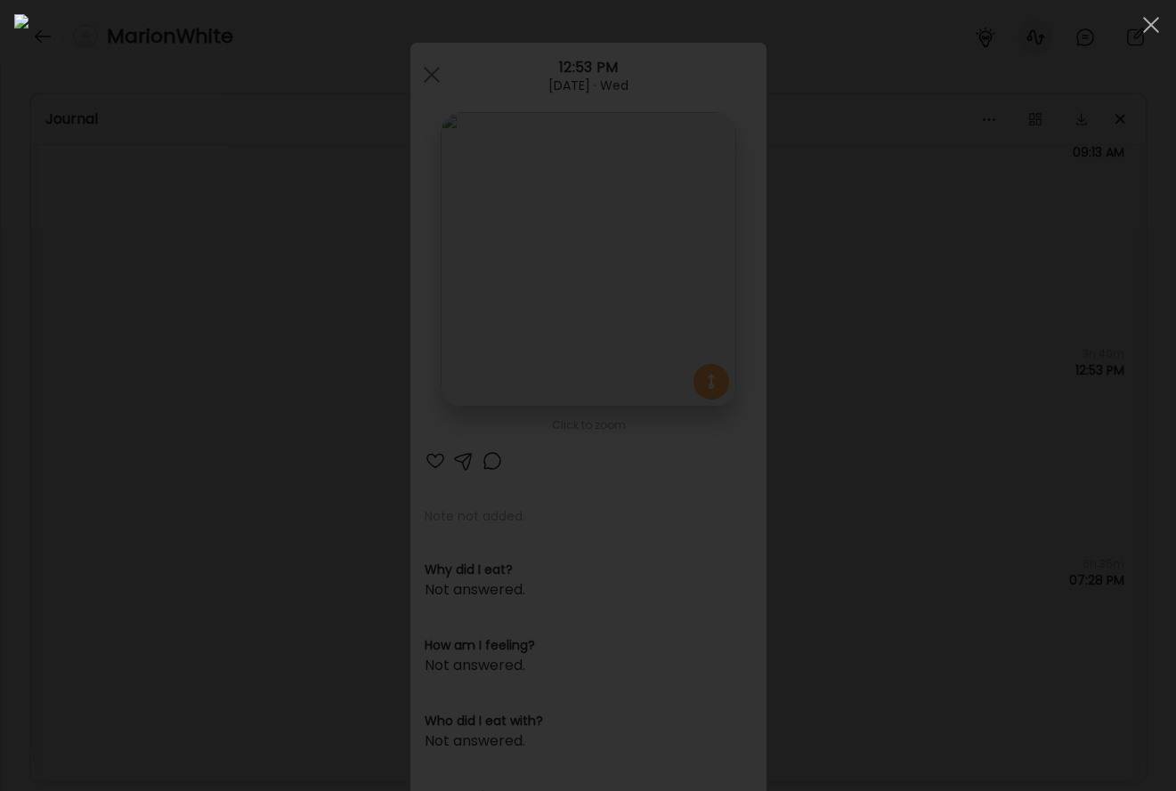
click at [922, 310] on div at bounding box center [587, 395] width 1147 height 763
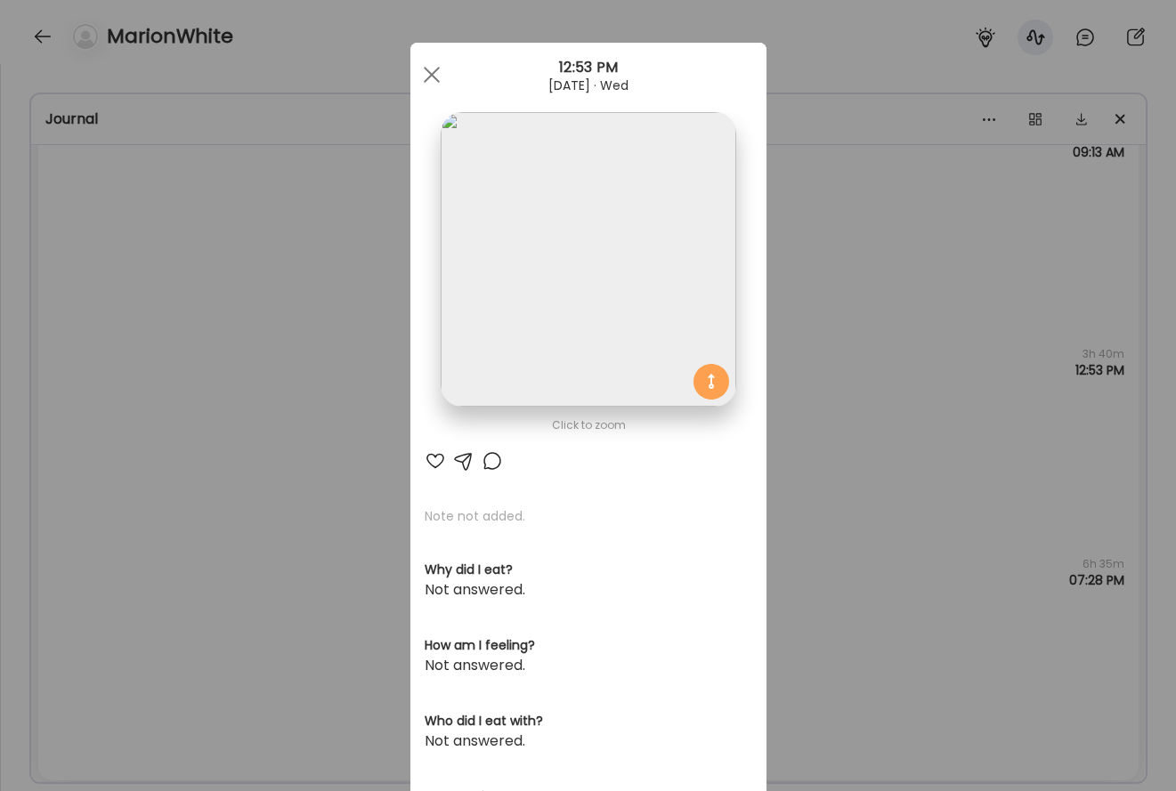
click at [883, 341] on div "Ate Coach Dashboard Wahoo! It’s official Take a moment to set up your Coach Pro…" at bounding box center [588, 395] width 1176 height 791
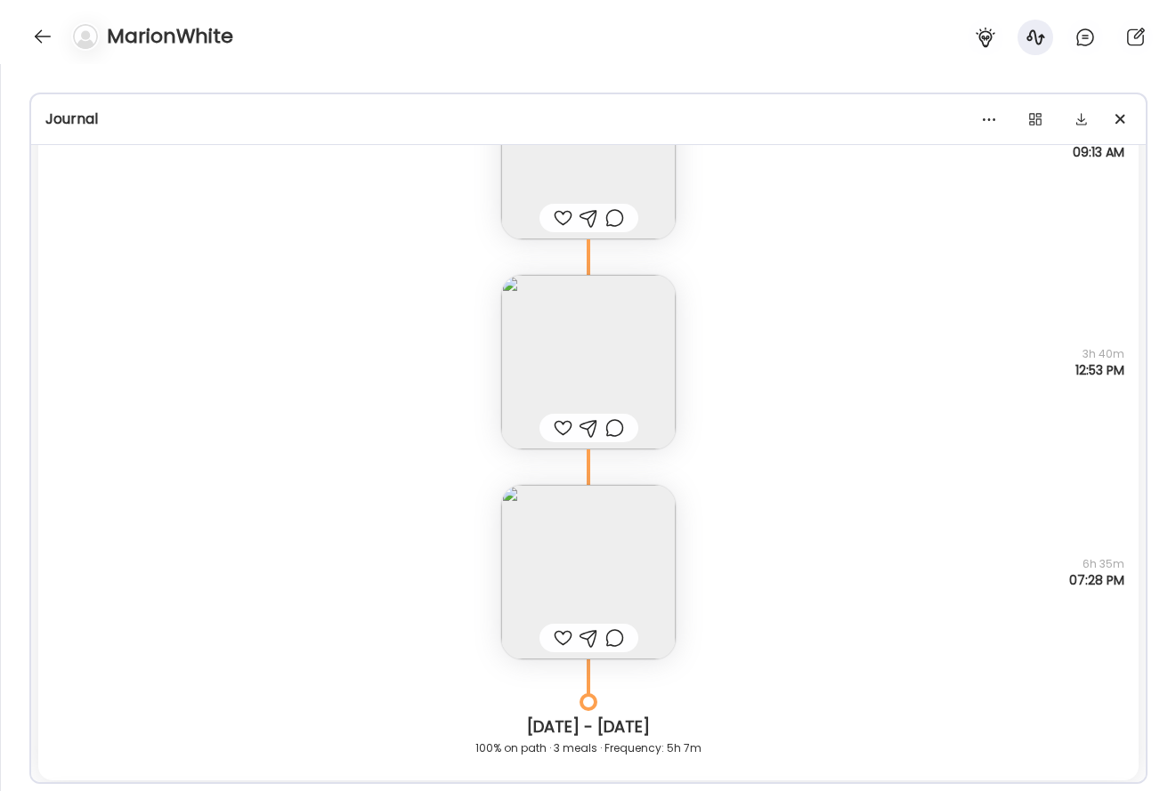
scroll to position [9354, 0]
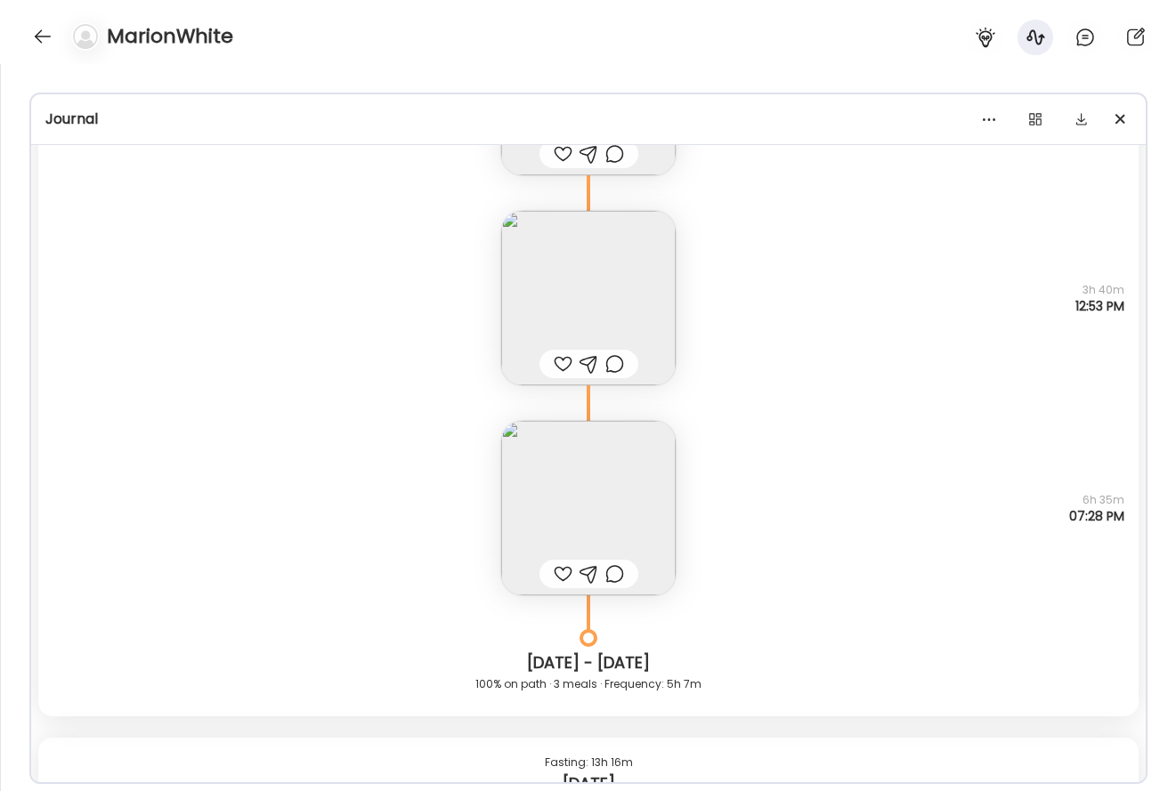
click at [608, 526] on img at bounding box center [588, 508] width 174 height 174
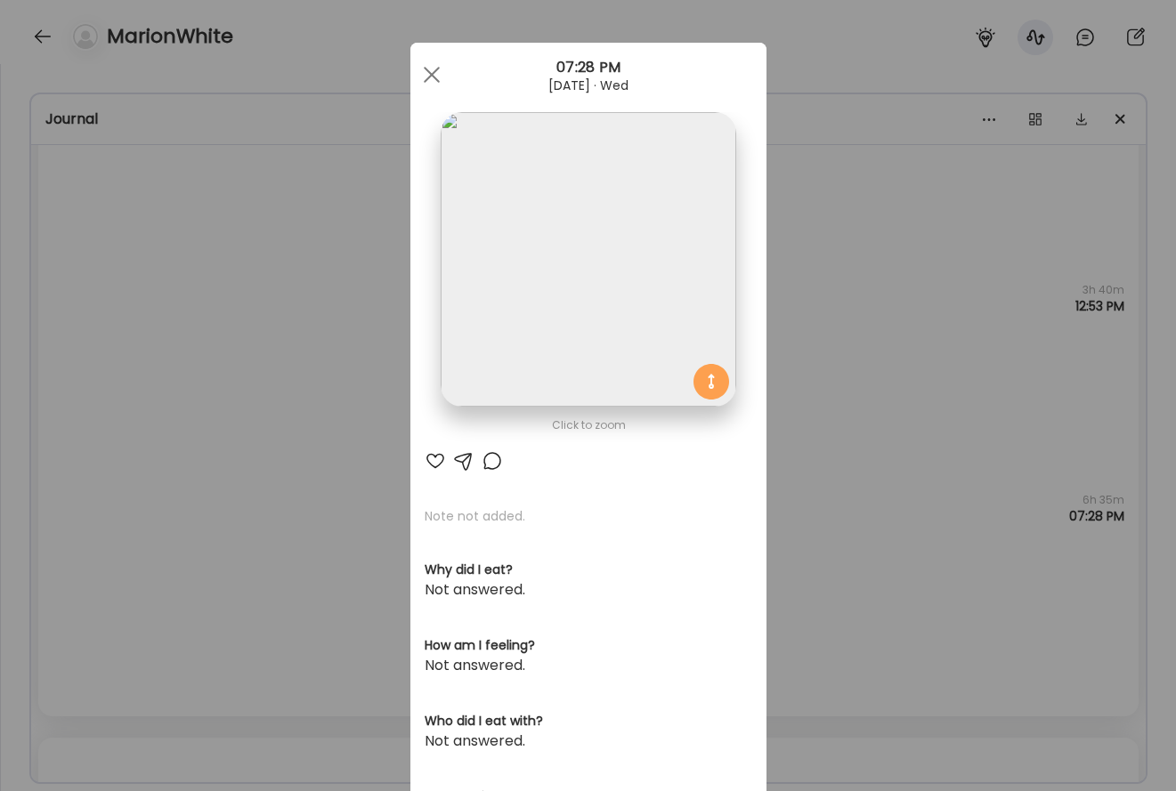
click at [560, 352] on img at bounding box center [588, 259] width 295 height 295
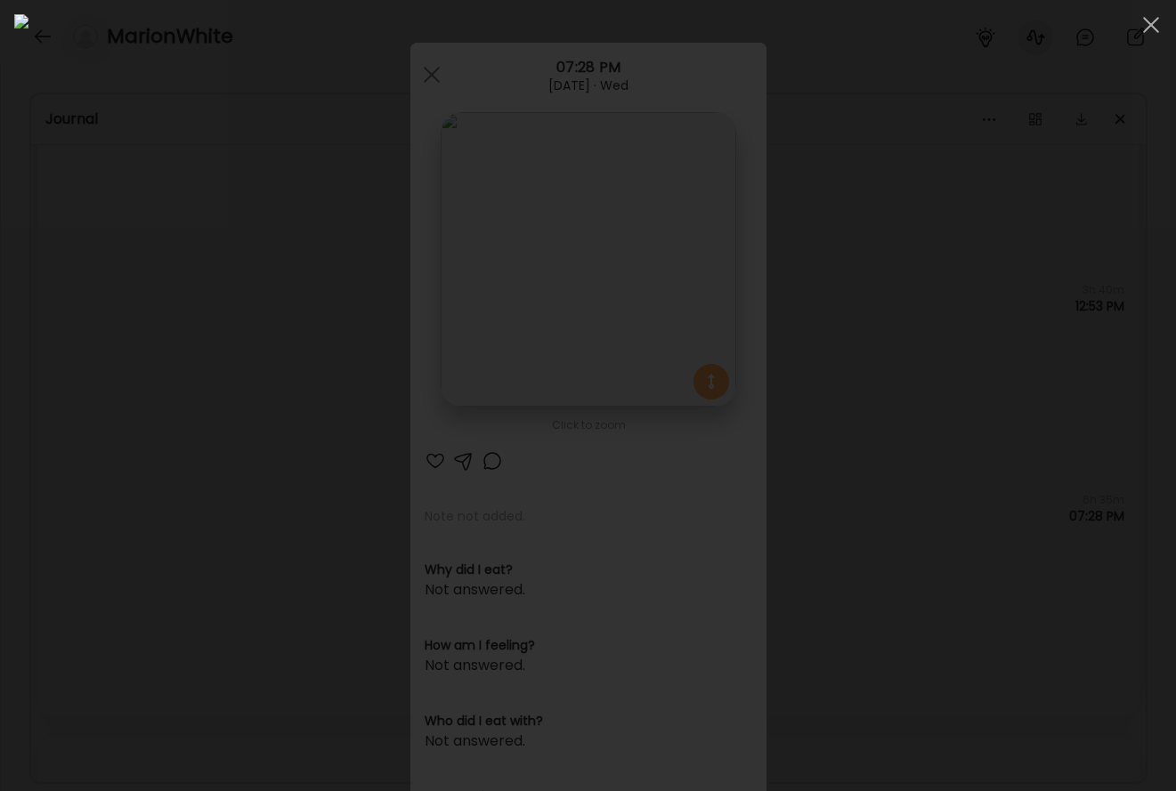
click at [922, 435] on div at bounding box center [587, 395] width 1147 height 763
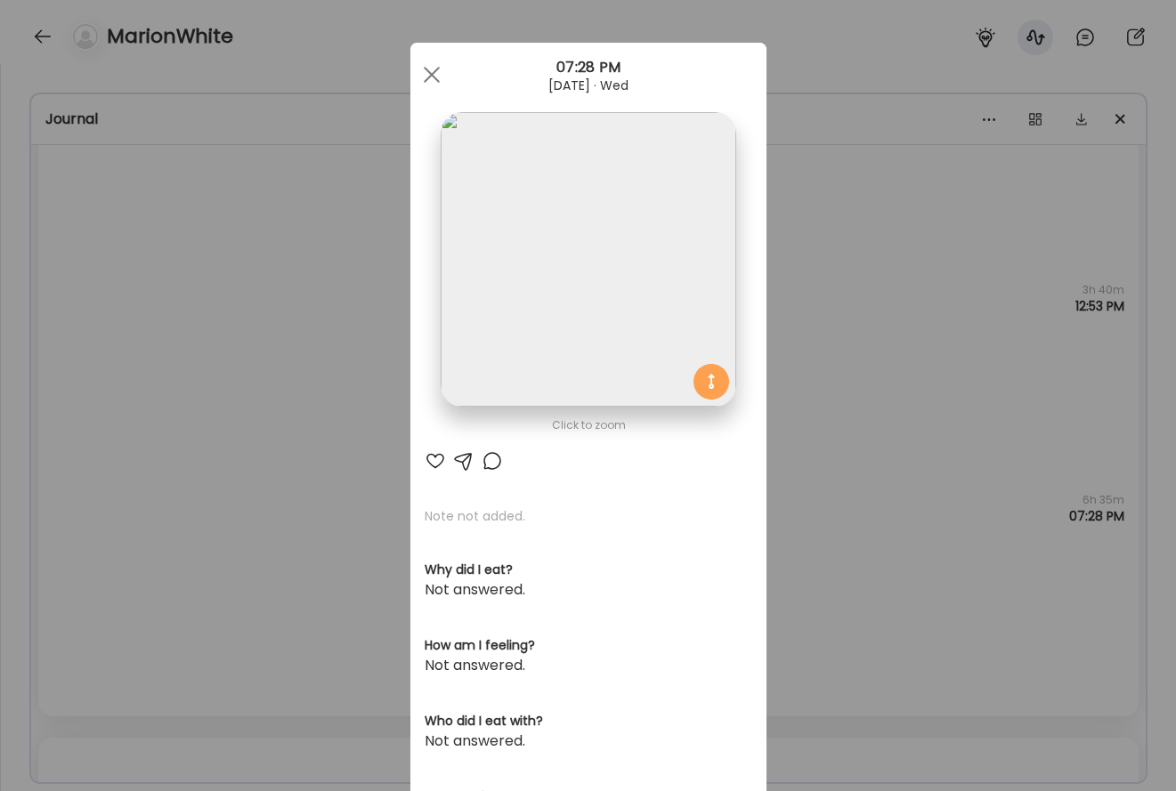
click at [922, 435] on div "Ate Coach Dashboard Wahoo! It’s official Take a moment to set up your Coach Pro…" at bounding box center [588, 395] width 1176 height 791
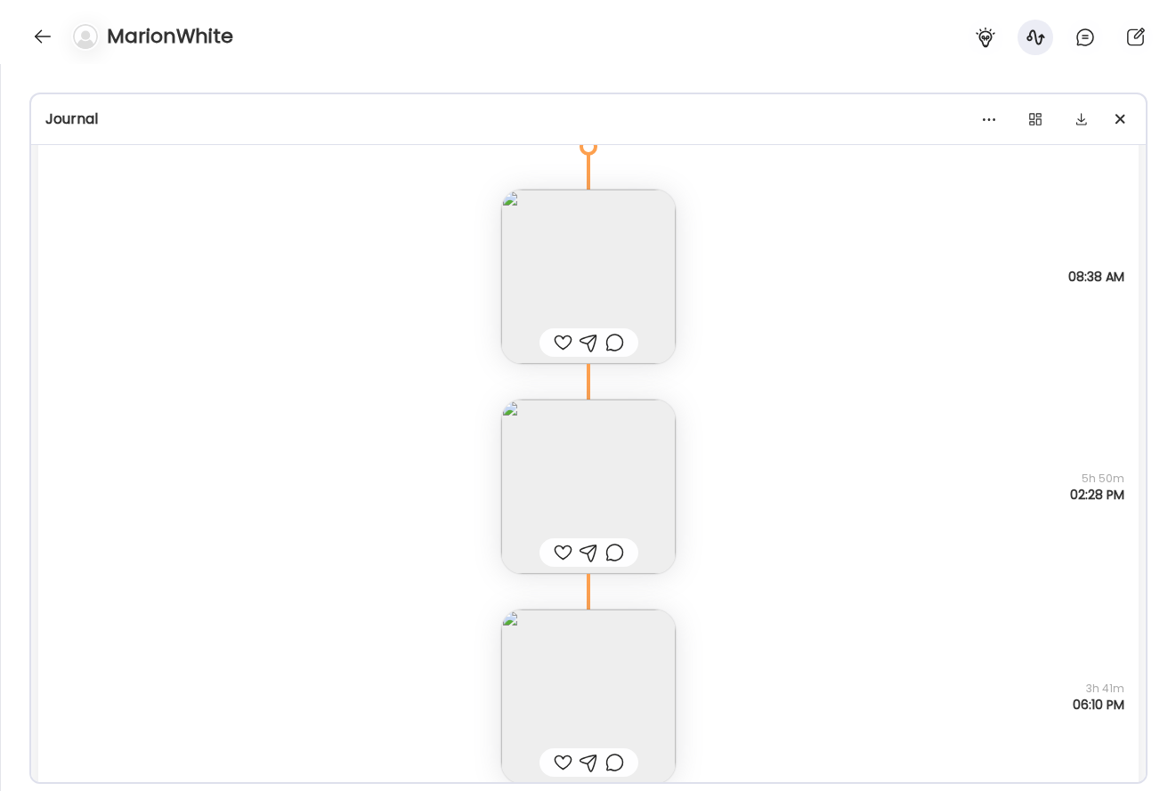
scroll to position [8299, 0]
click at [528, 466] on img at bounding box center [588, 495] width 174 height 174
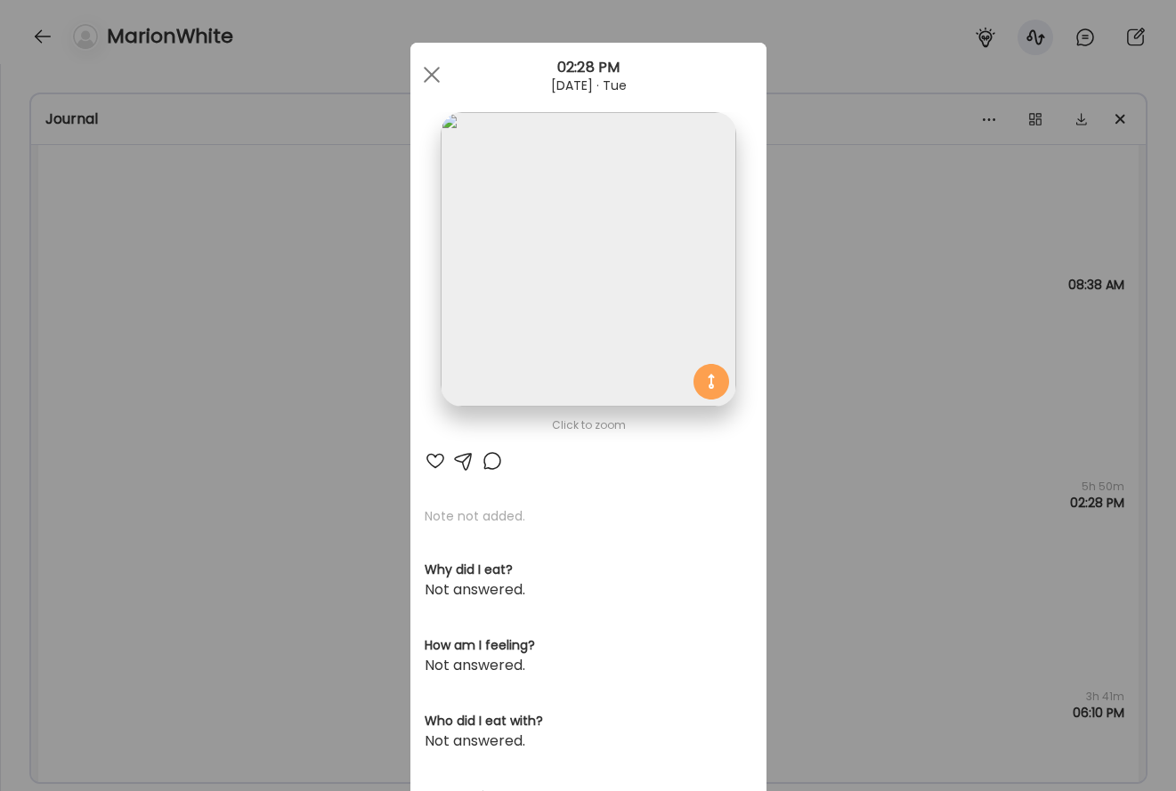
click at [497, 308] on img at bounding box center [588, 259] width 295 height 295
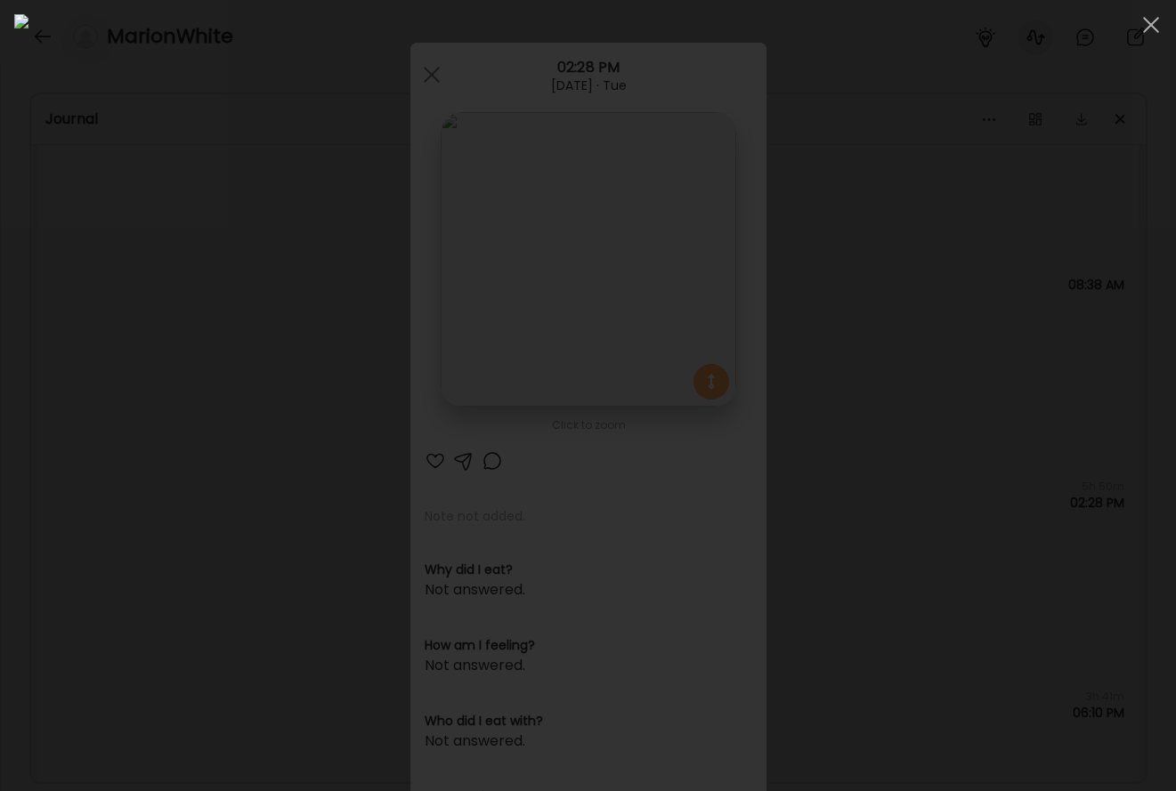
click at [118, 597] on div at bounding box center [587, 395] width 1147 height 763
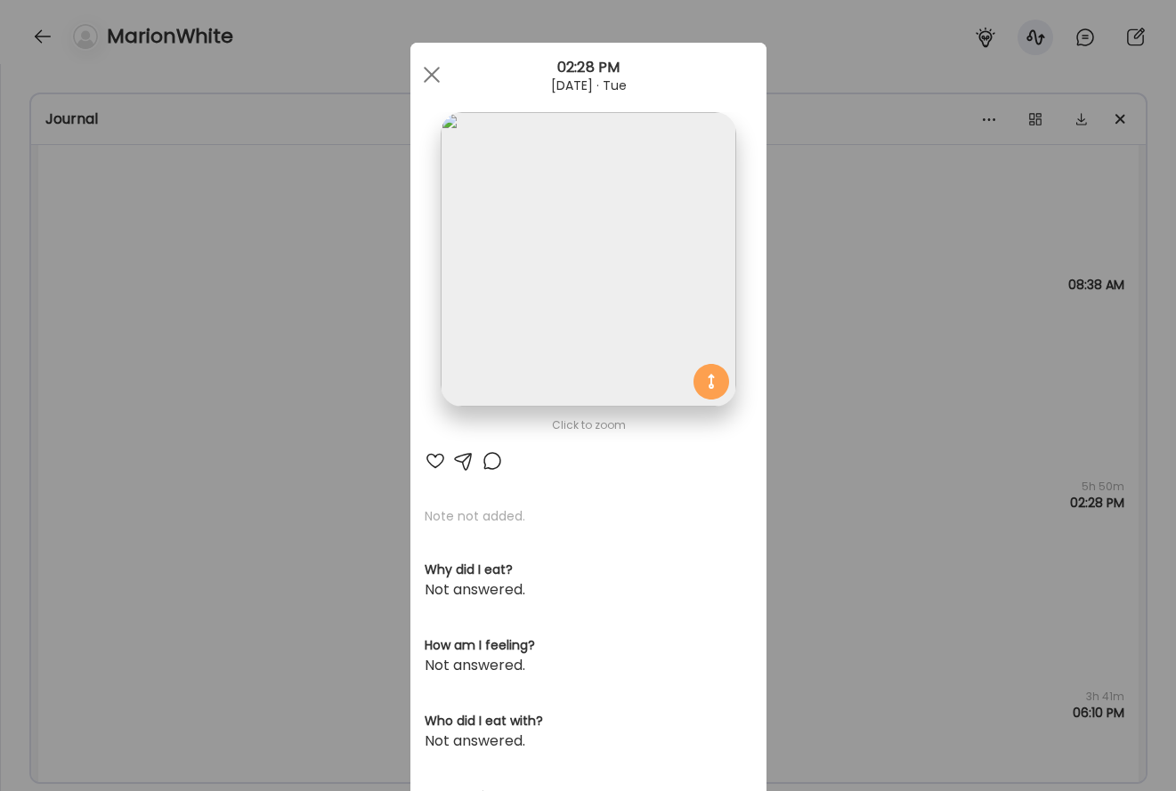
click at [132, 578] on div "Ate Coach Dashboard Wahoo! It’s official Take a moment to set up your Coach Pro…" at bounding box center [588, 395] width 1176 height 791
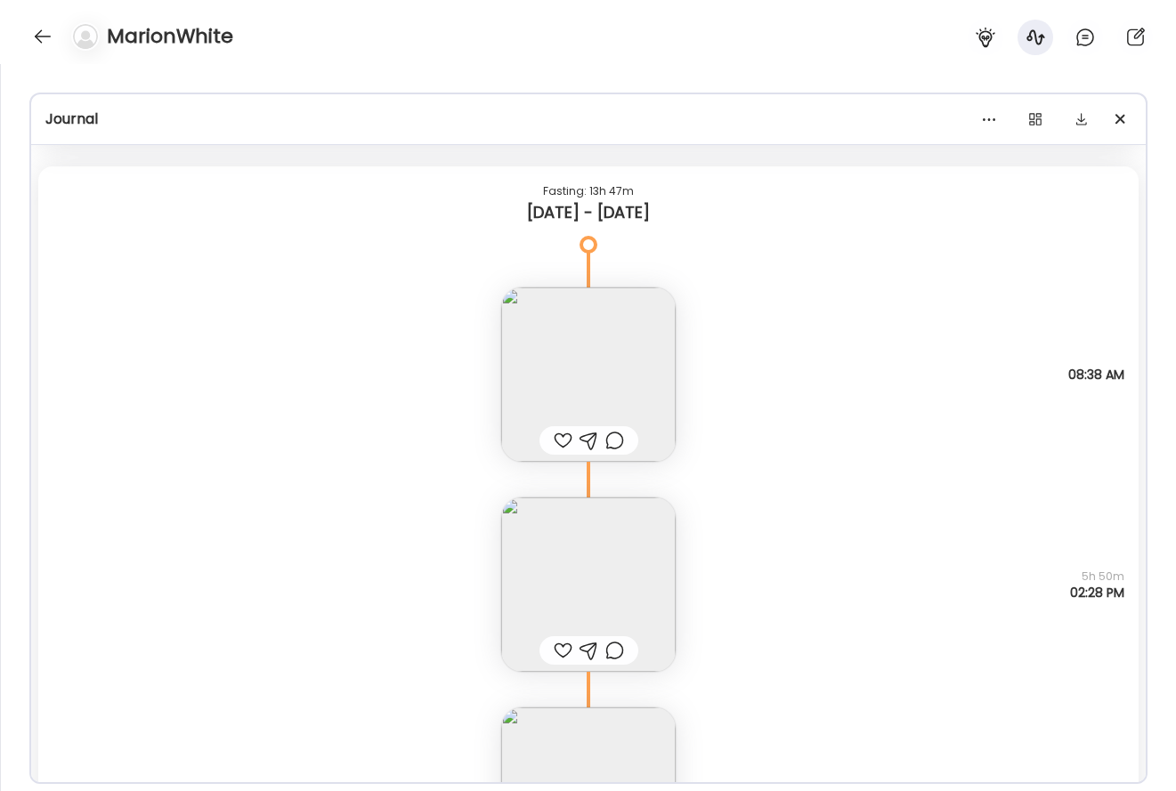
scroll to position [8335, 0]
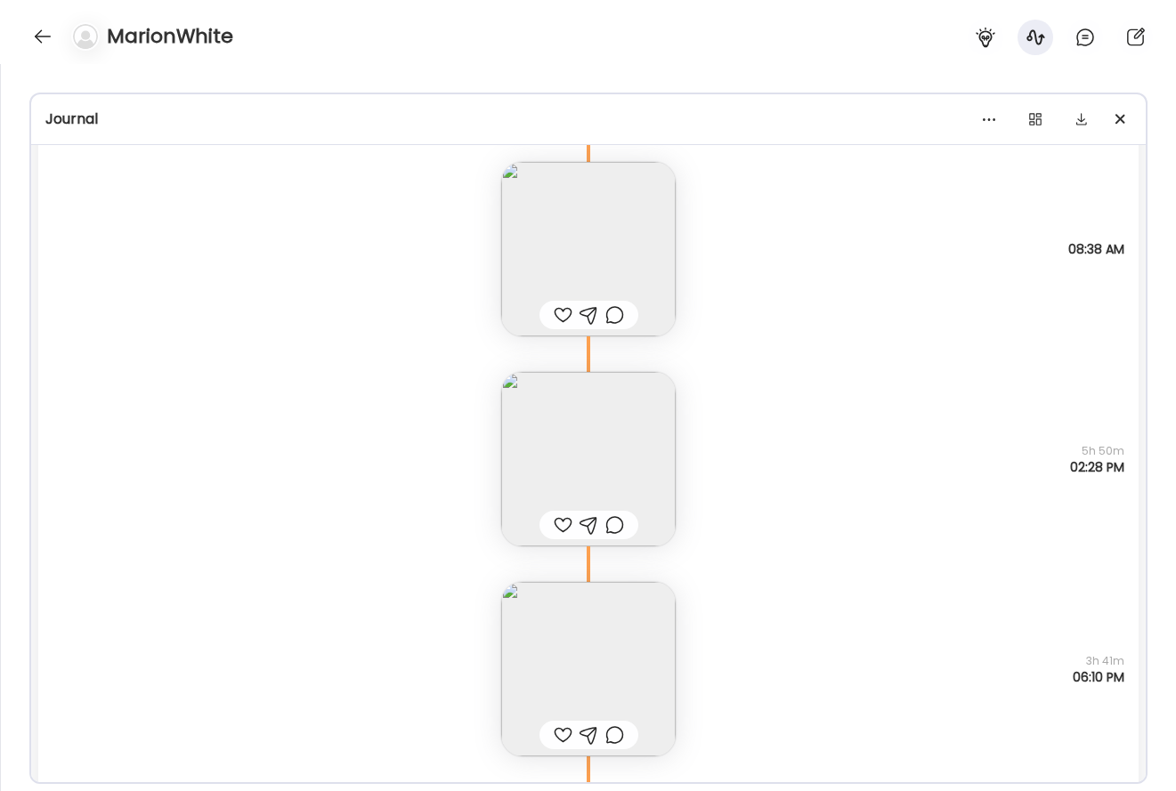
click at [622, 637] on img at bounding box center [588, 669] width 174 height 174
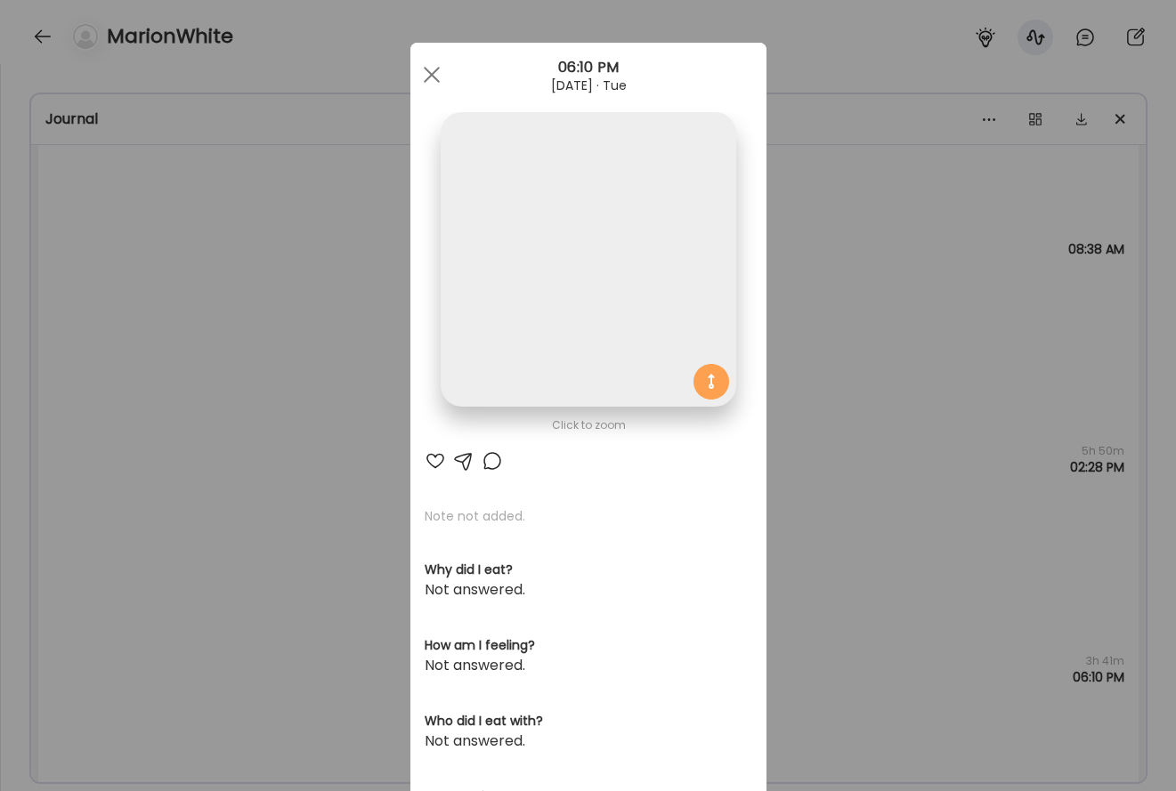
click at [625, 344] on img at bounding box center [588, 259] width 295 height 295
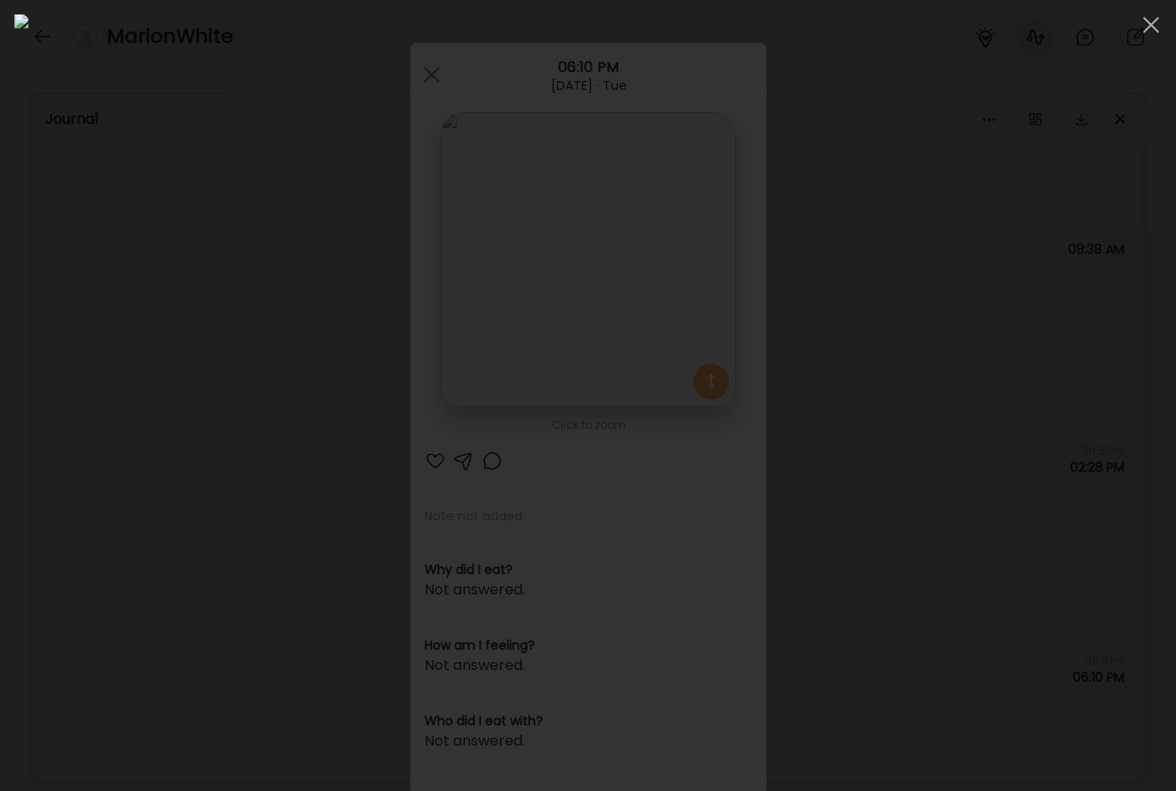
click at [922, 373] on div at bounding box center [587, 395] width 1147 height 763
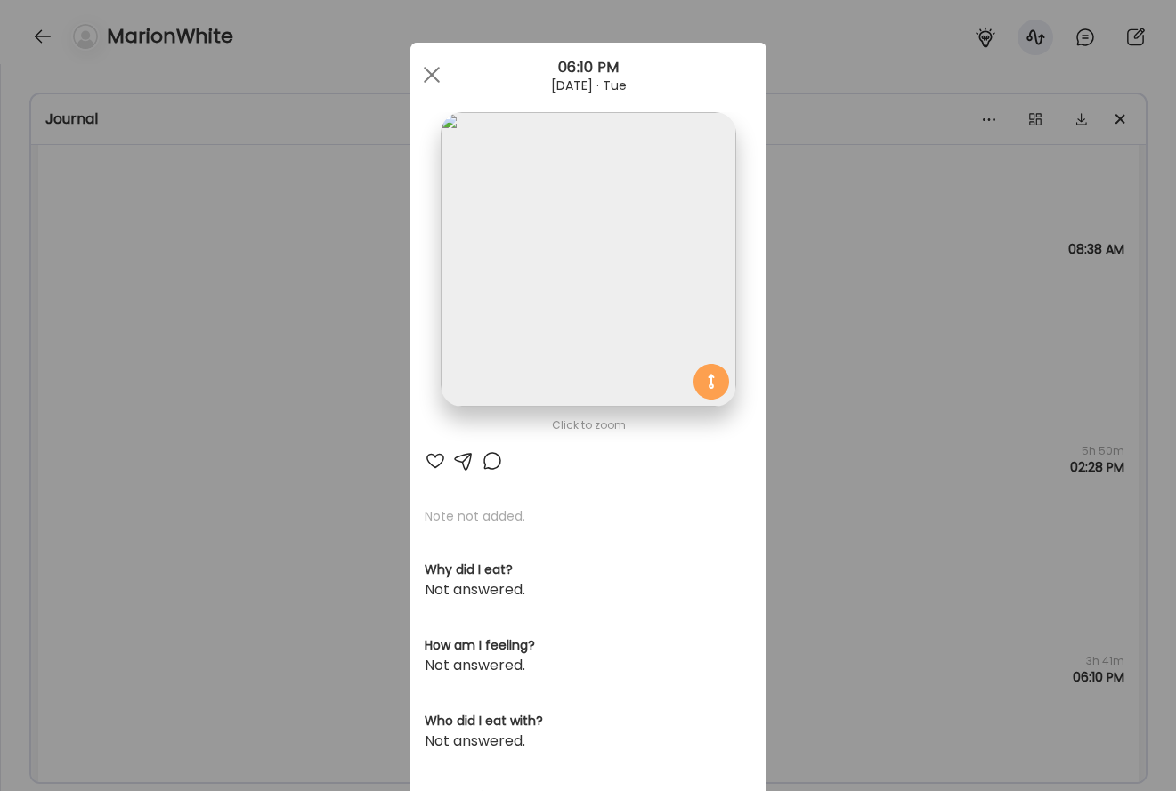
click at [922, 373] on div "Ate Coach Dashboard Wahoo! It’s official Take a moment to set up your Coach Pro…" at bounding box center [588, 395] width 1176 height 791
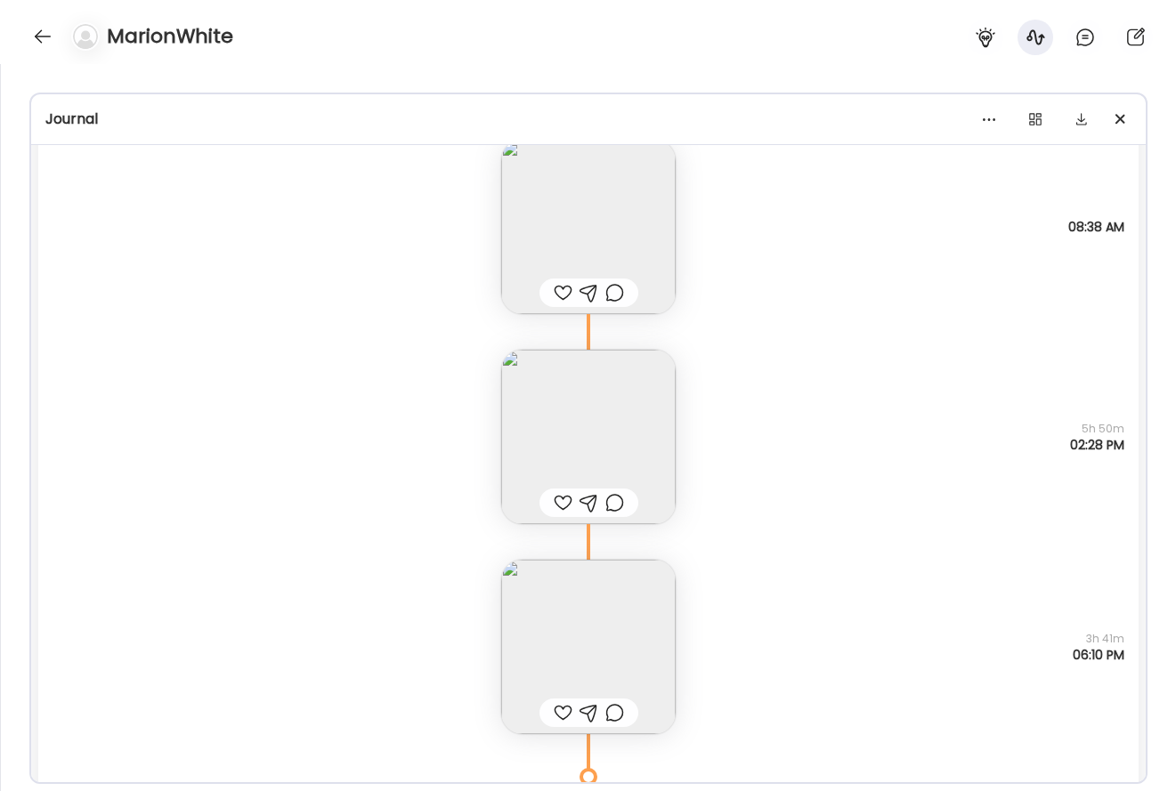
scroll to position [8367, 0]
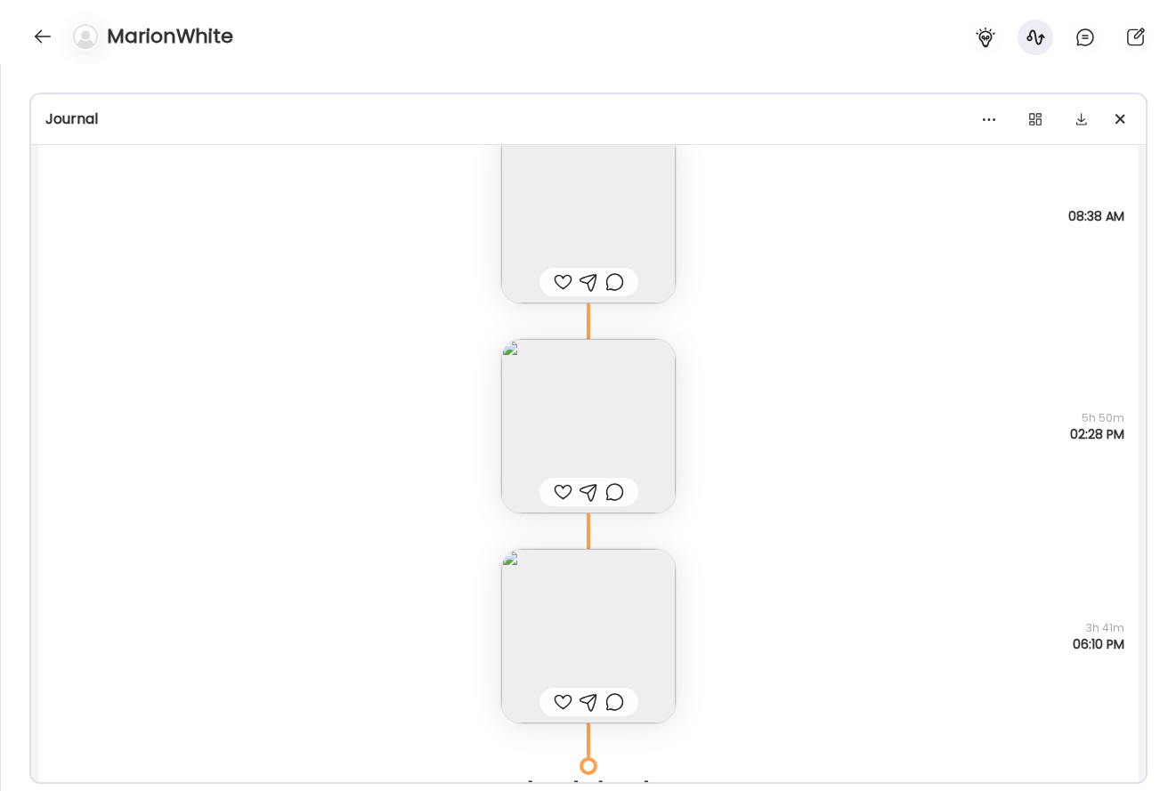
click at [574, 206] on img at bounding box center [588, 216] width 174 height 174
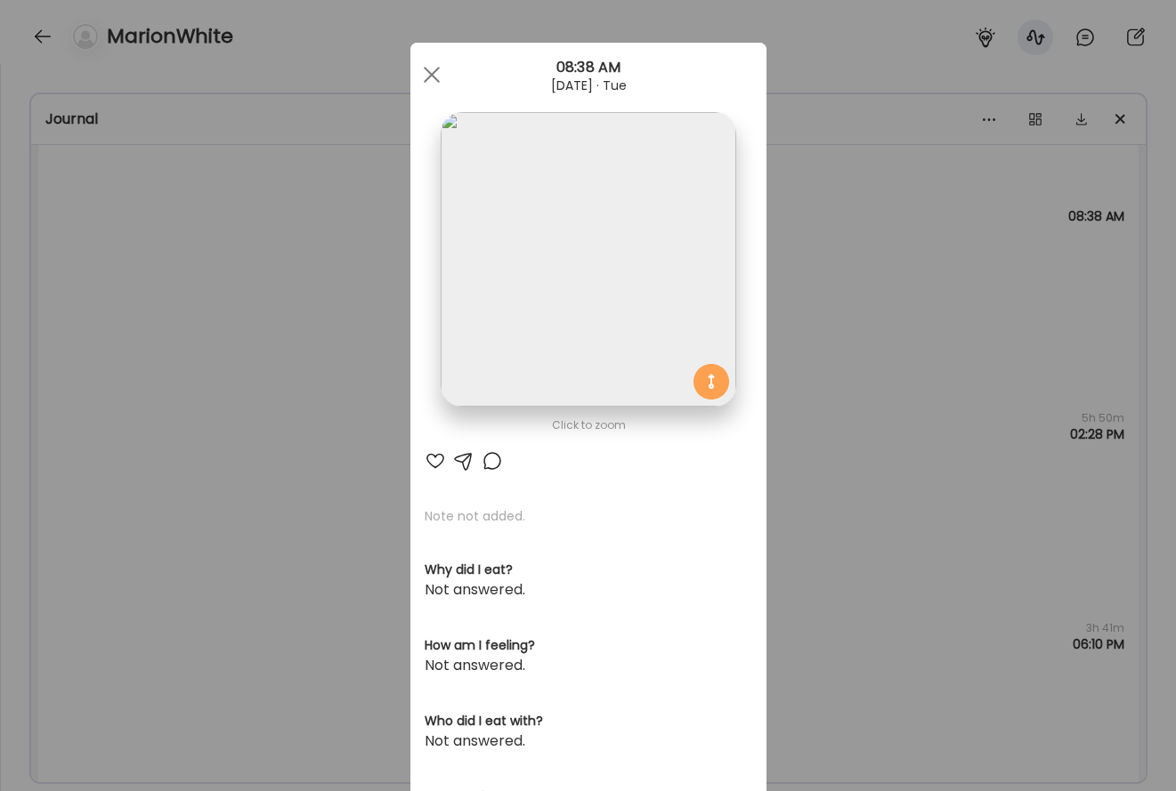
click at [560, 269] on img at bounding box center [588, 259] width 295 height 295
